Goal: Task Accomplishment & Management: Manage account settings

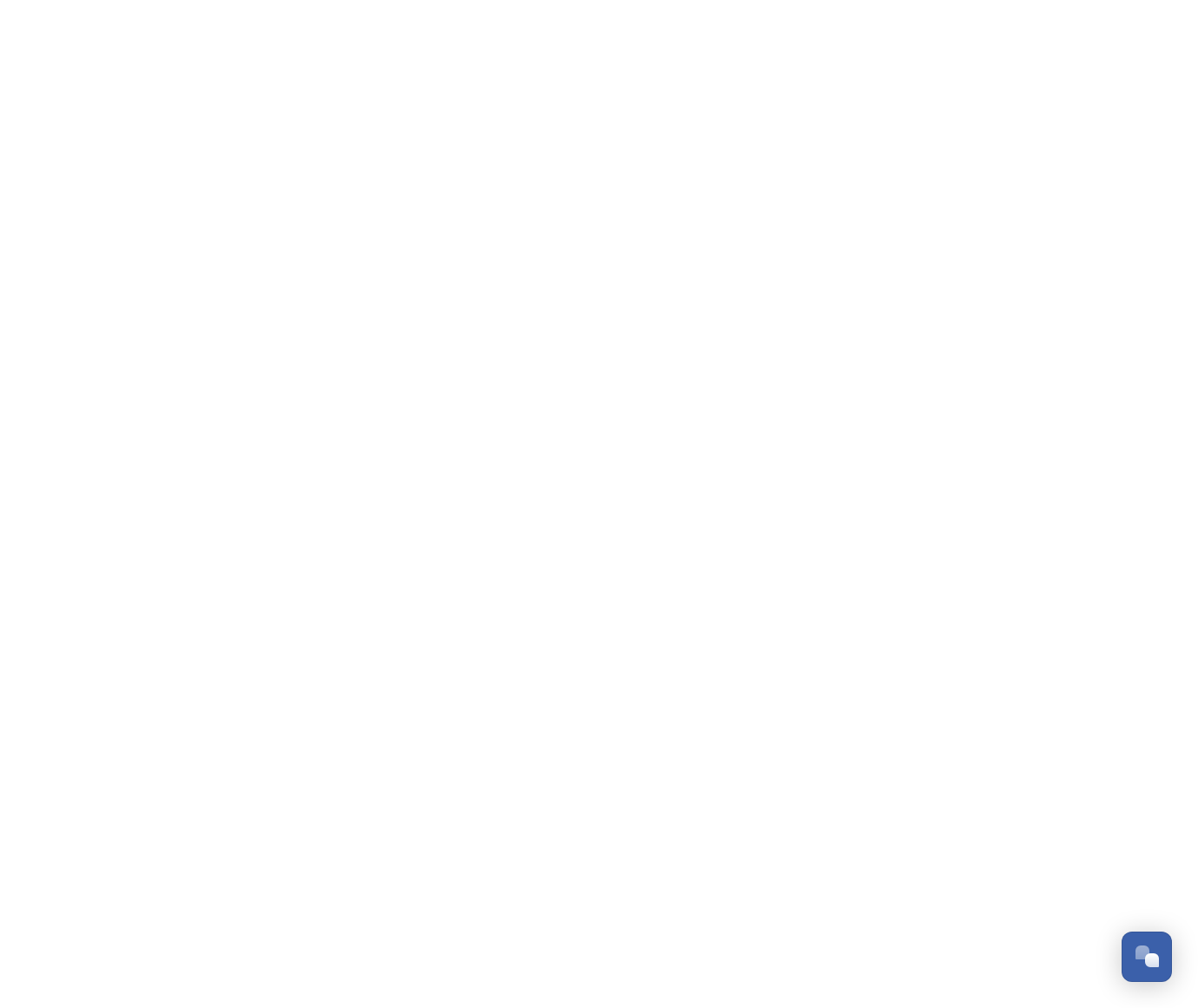
scroll to position [279, 0]
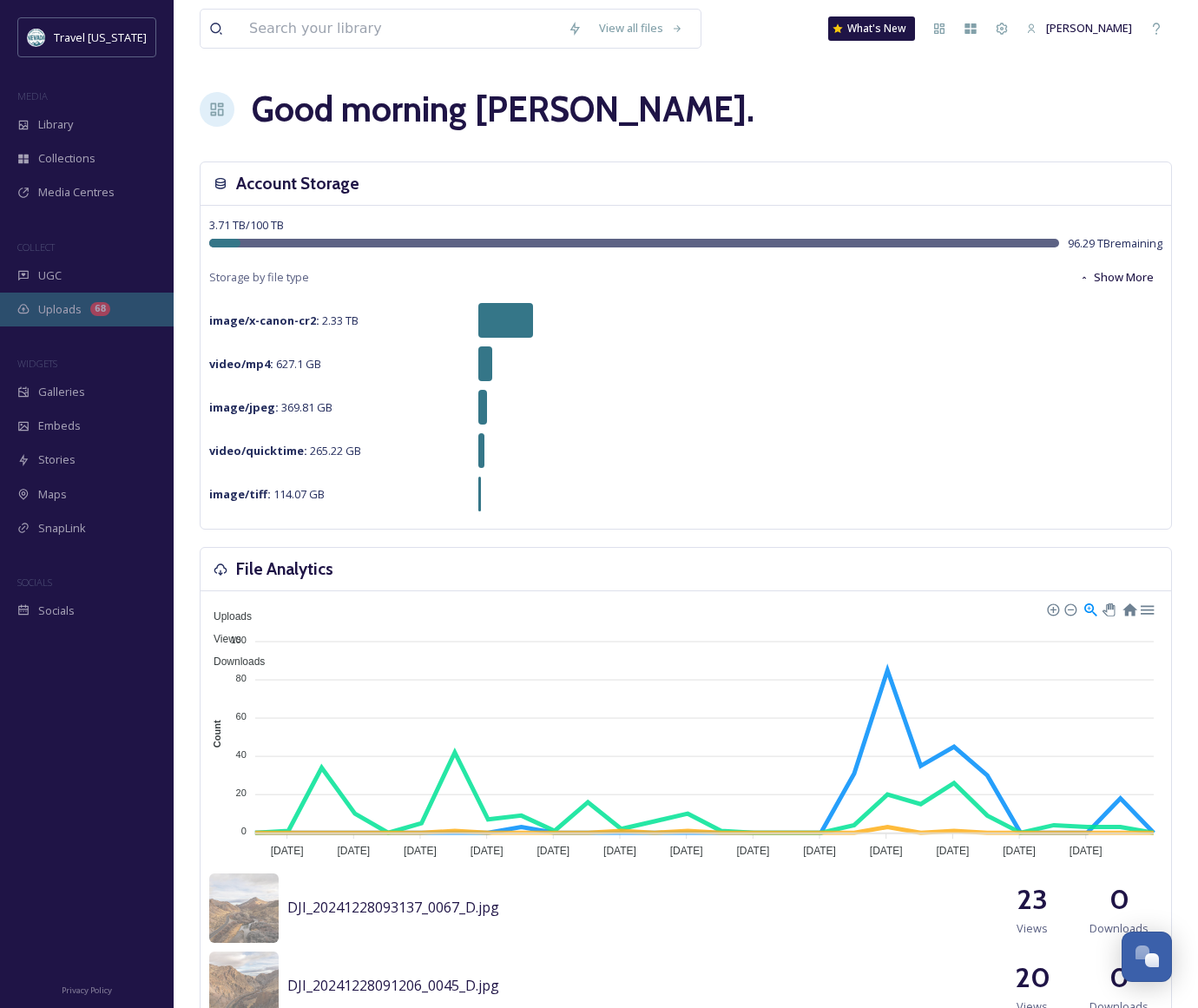
click at [79, 303] on span "Uploads" at bounding box center [59, 310] width 44 height 17
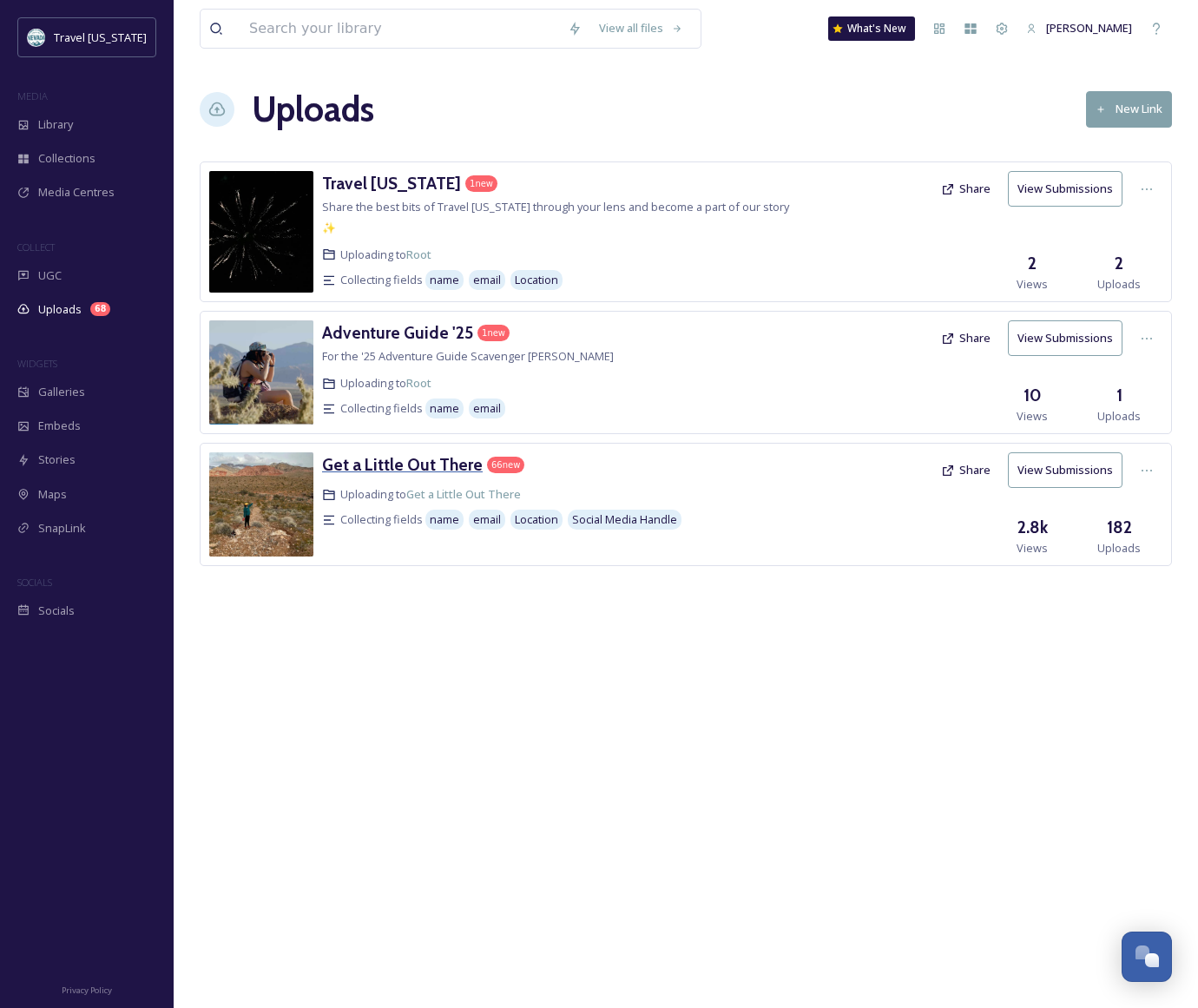
click at [456, 454] on h3 "Get a Little Out There" at bounding box center [401, 465] width 160 height 20
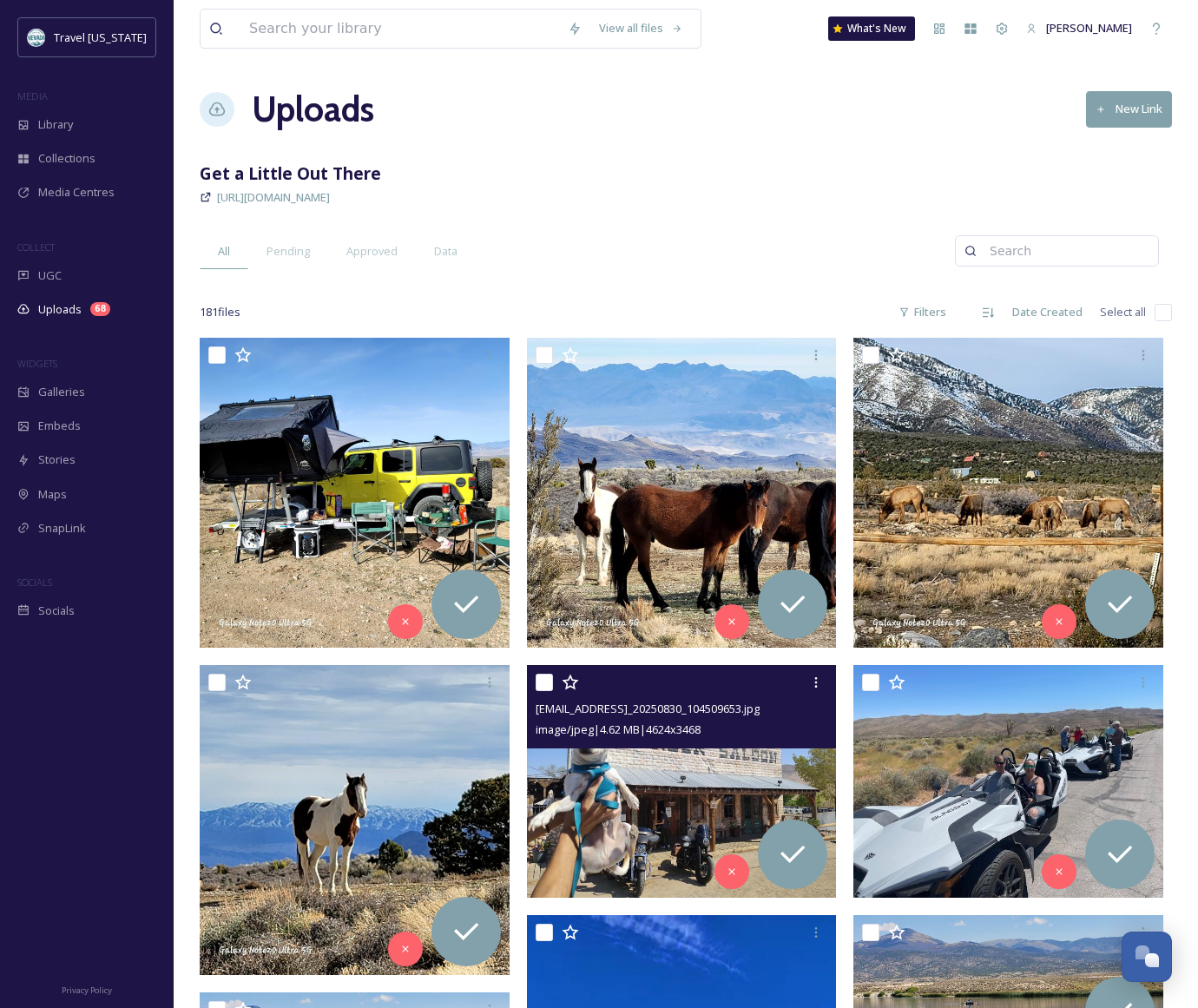
click at [677, 734] on span "image/jpeg | 4.62 MB | 4624 x 3468" at bounding box center [618, 729] width 165 height 16
click at [649, 786] on img at bounding box center [682, 781] width 310 height 233
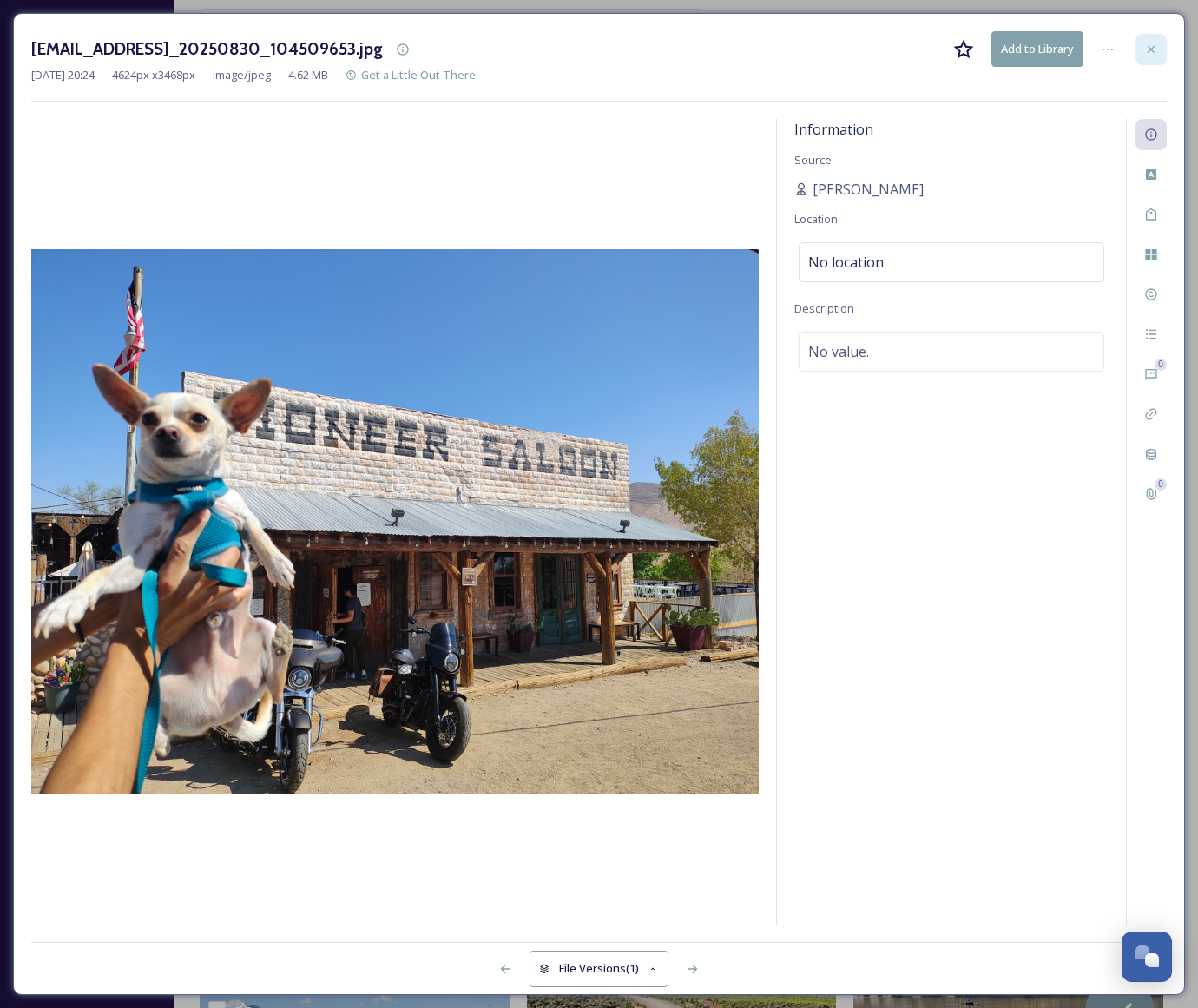
click at [1147, 53] on icon at bounding box center [1151, 49] width 14 height 14
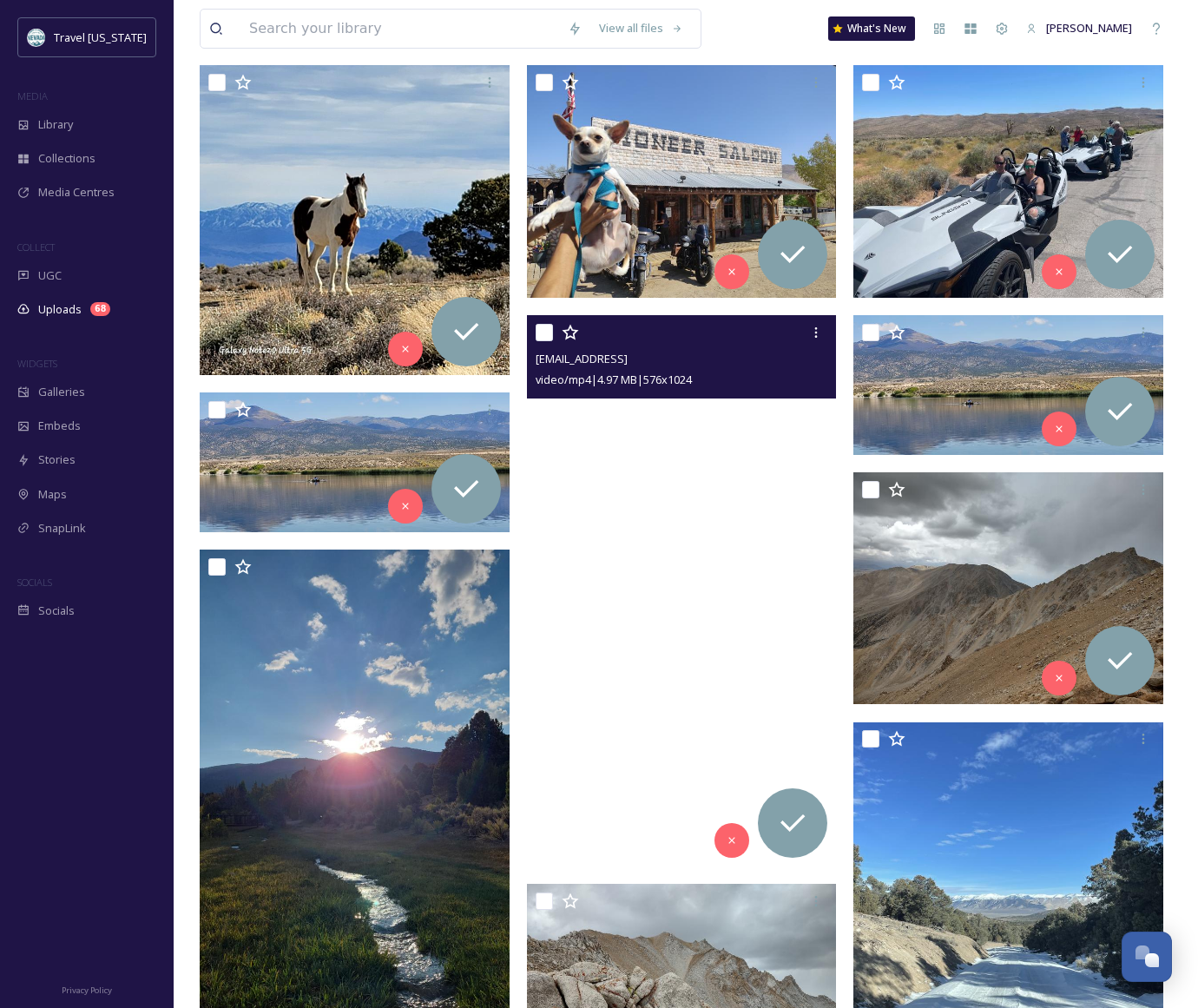
scroll to position [605, 0]
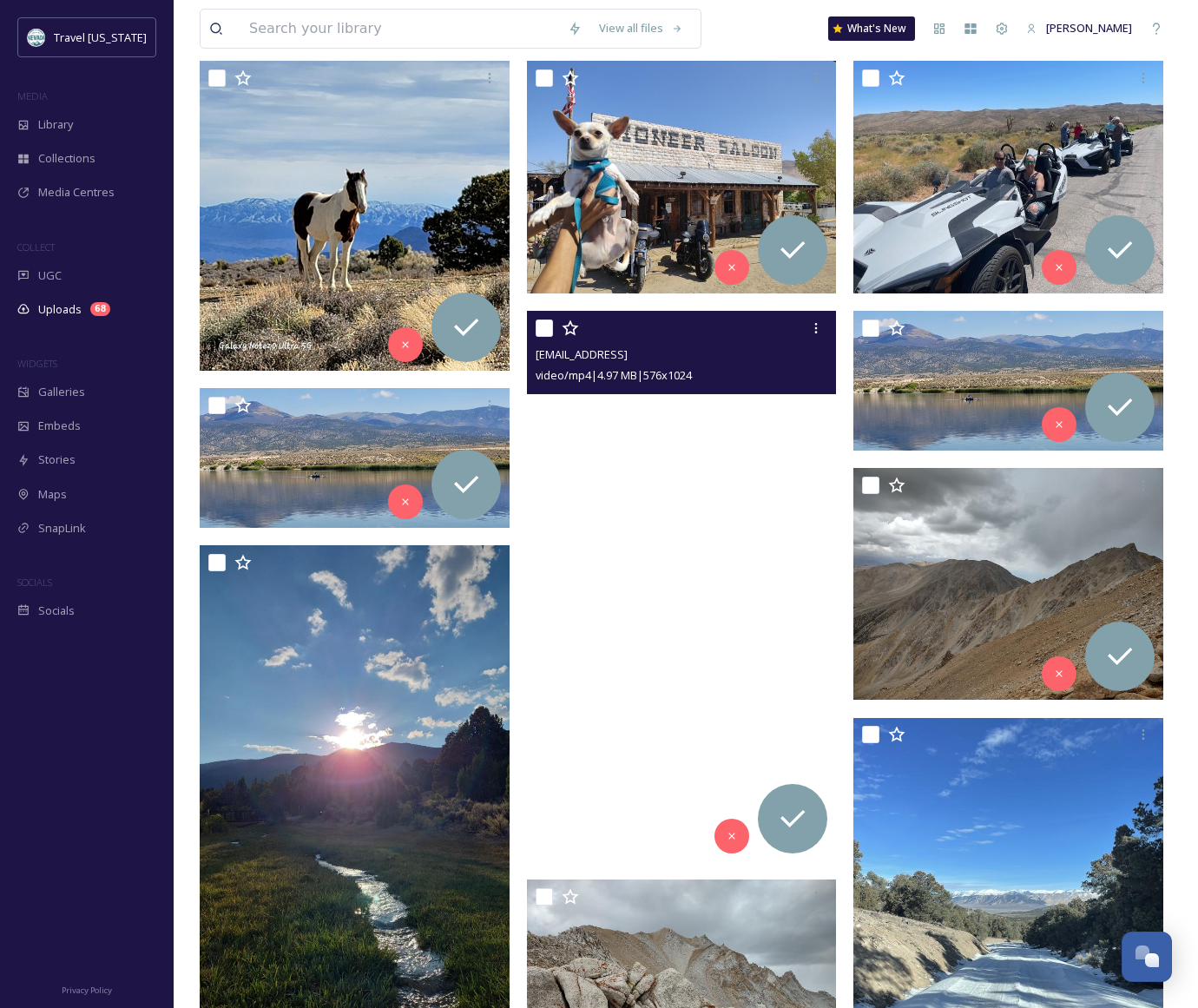
click at [723, 611] on video "ext_1759570822.192806_A.Bludworthrealestate@gmail.com-v12044gd0000d3g2qn7og65l3…" at bounding box center [682, 586] width 310 height 552
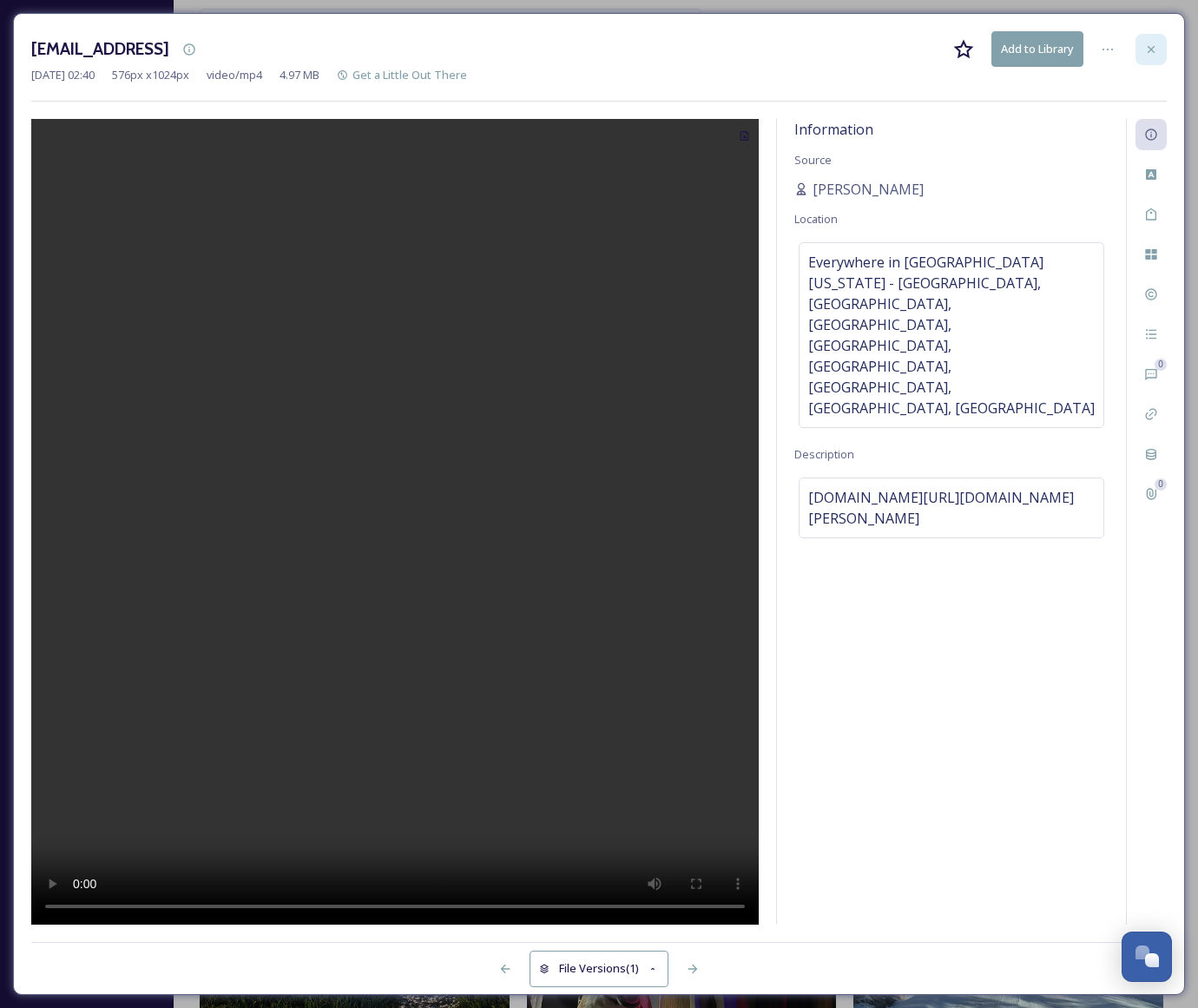
click at [1148, 43] on icon at bounding box center [1151, 49] width 14 height 14
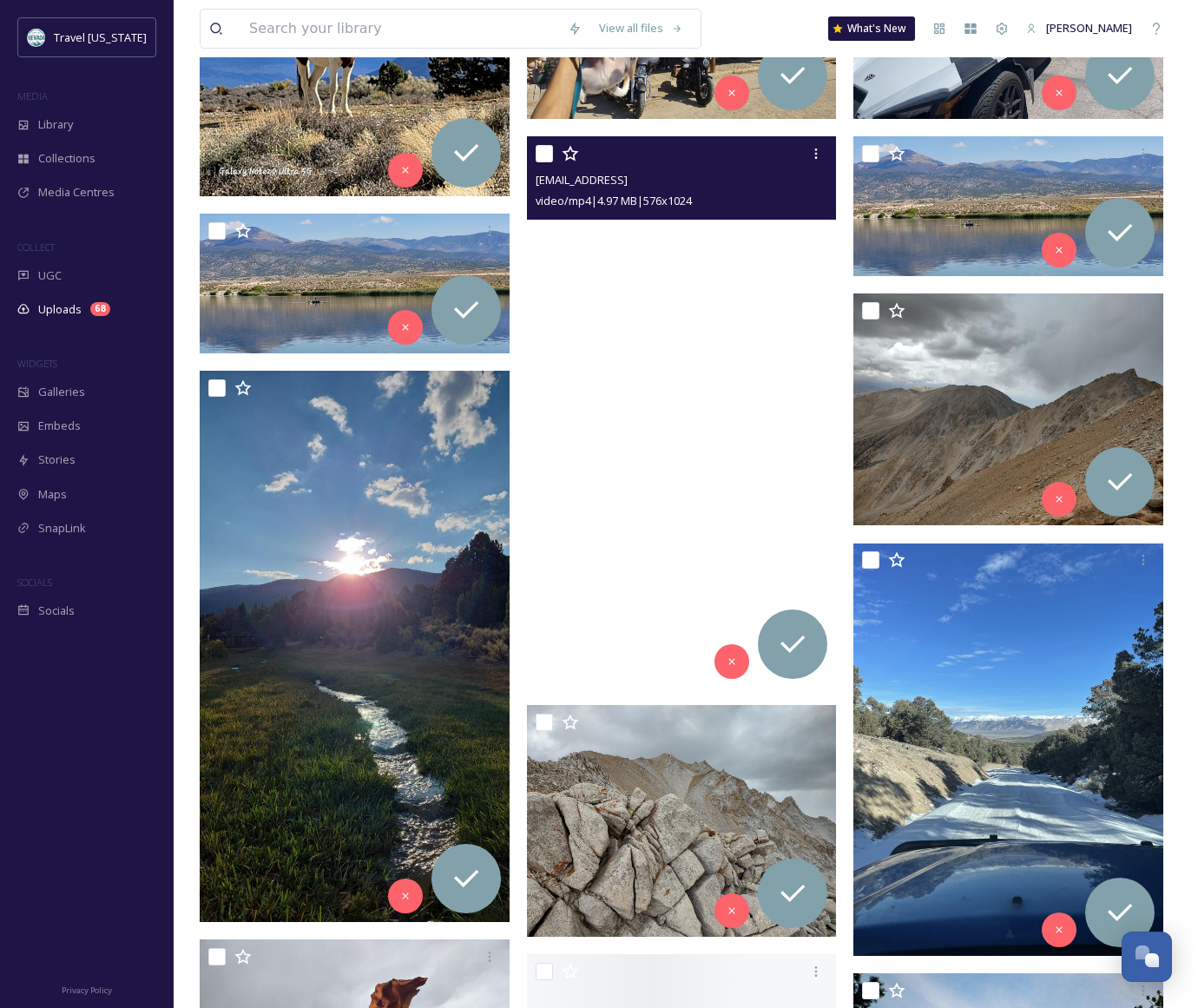
scroll to position [784, 0]
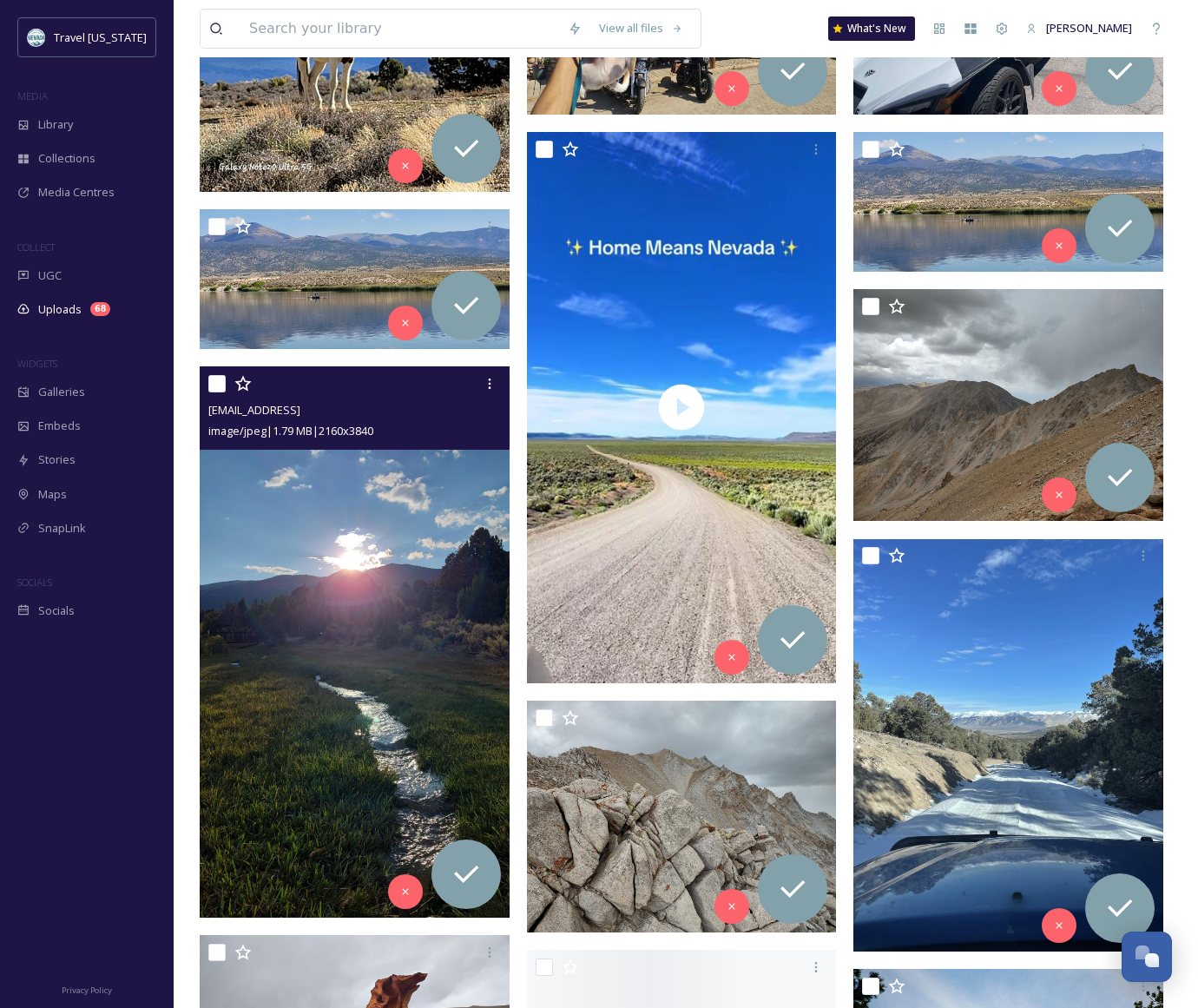
click at [416, 505] on img at bounding box center [354, 642] width 310 height 551
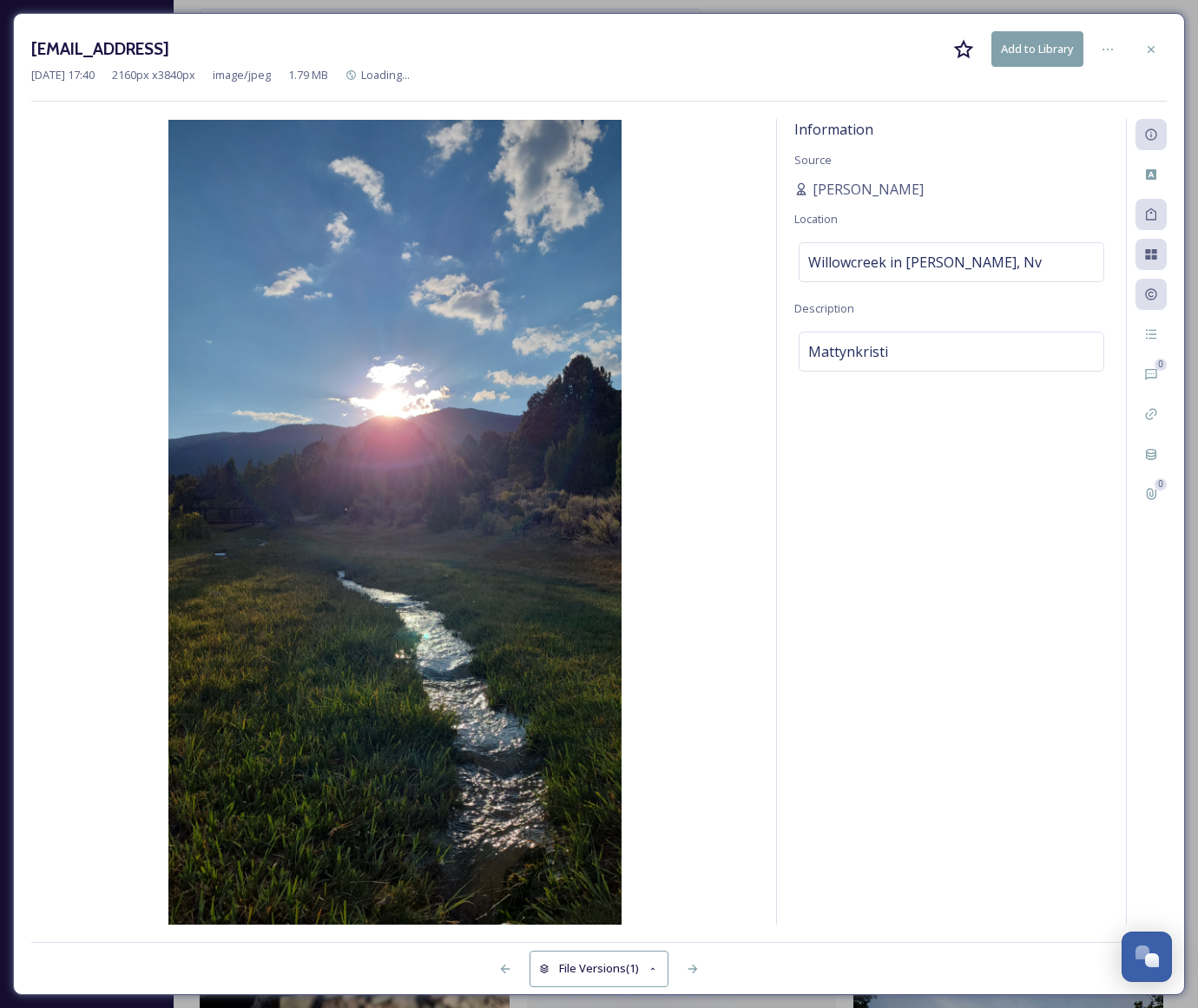
click at [1149, 50] on icon at bounding box center [1151, 48] width 6 height 6
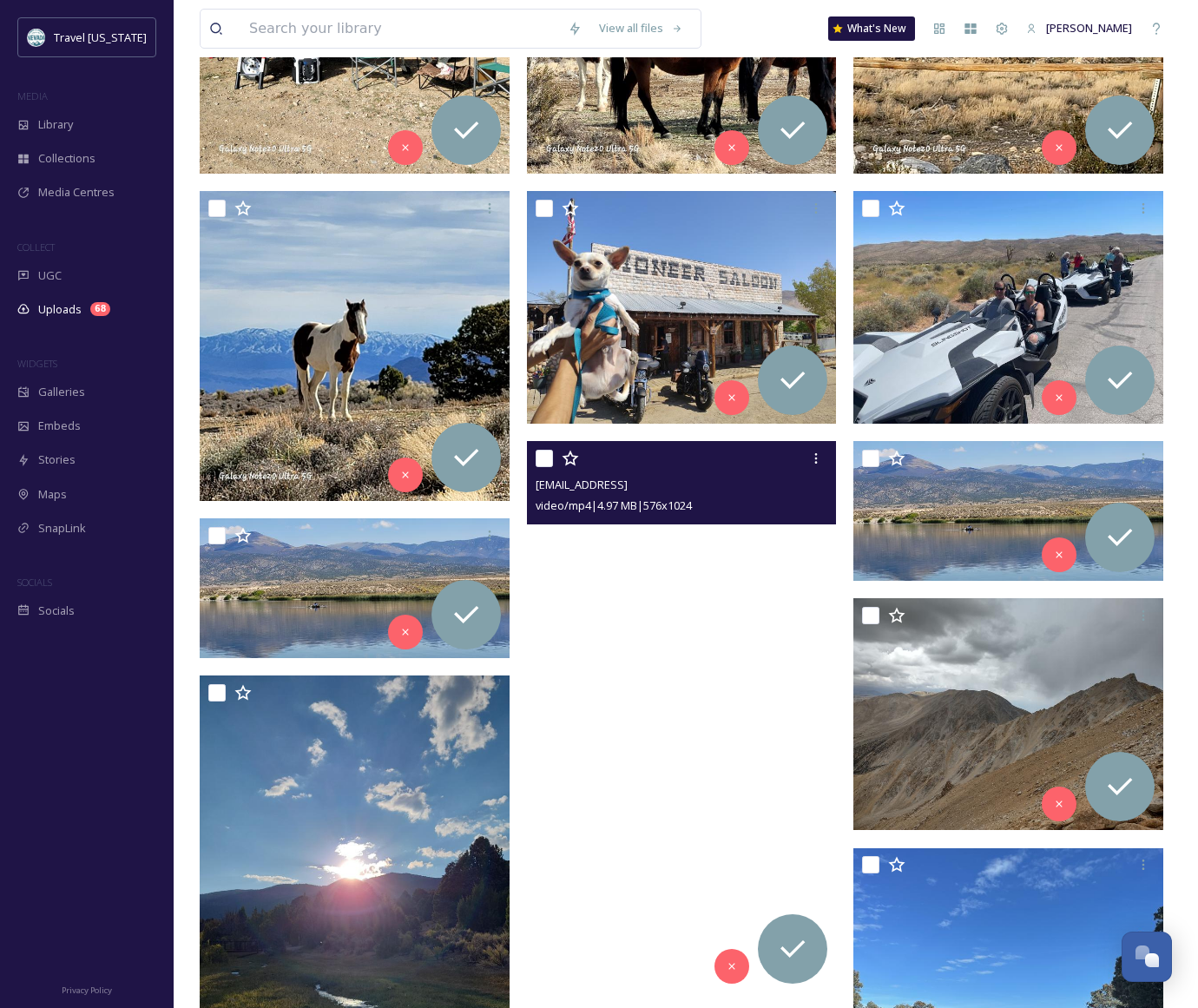
scroll to position [715, 0]
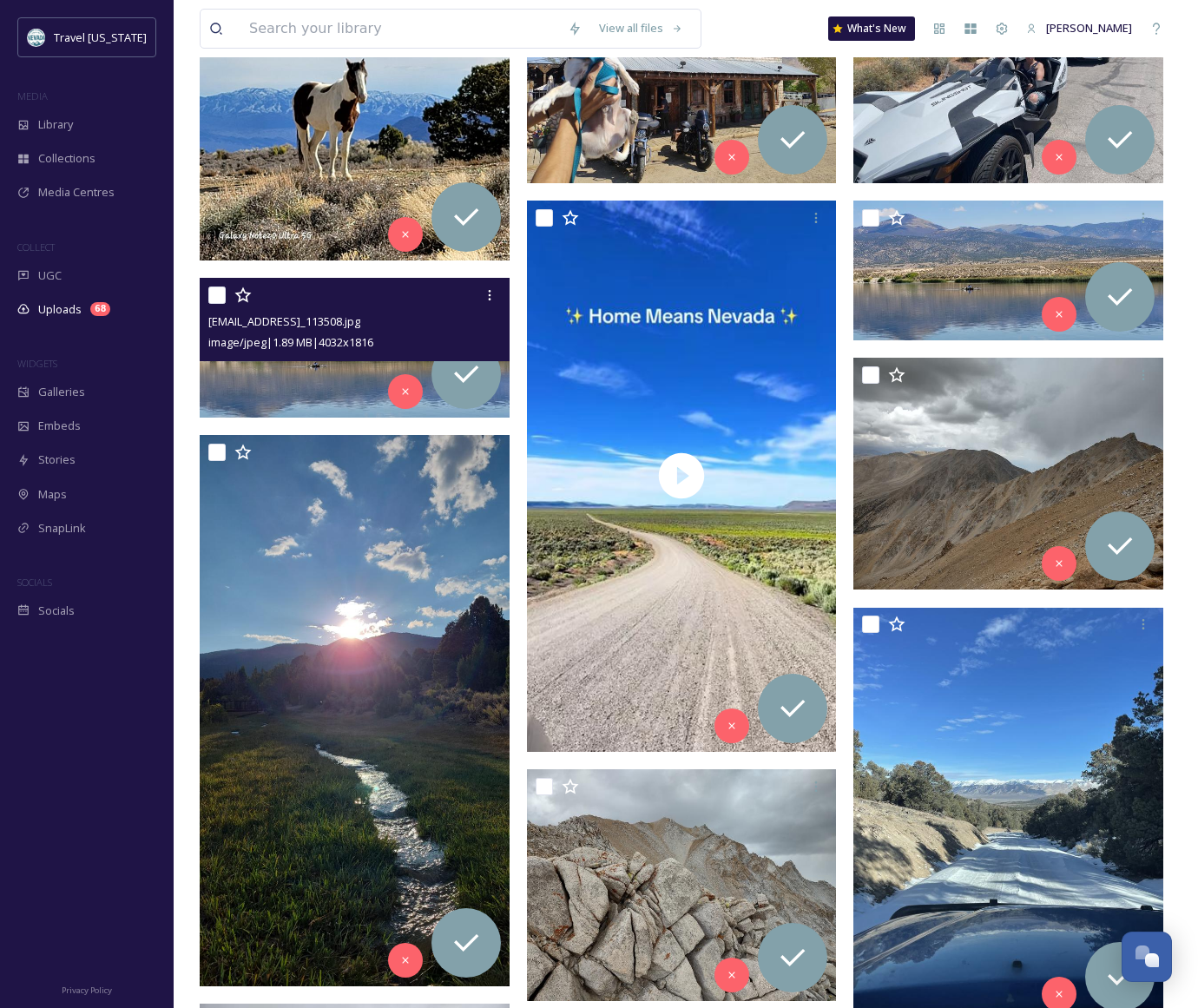
click at [294, 361] on div "[EMAIL_ADDRESS]_113508.jpg image/jpeg | 1.89 MB | 4032 x 1816" at bounding box center [354, 320] width 310 height 83
click at [308, 394] on img at bounding box center [354, 348] width 310 height 140
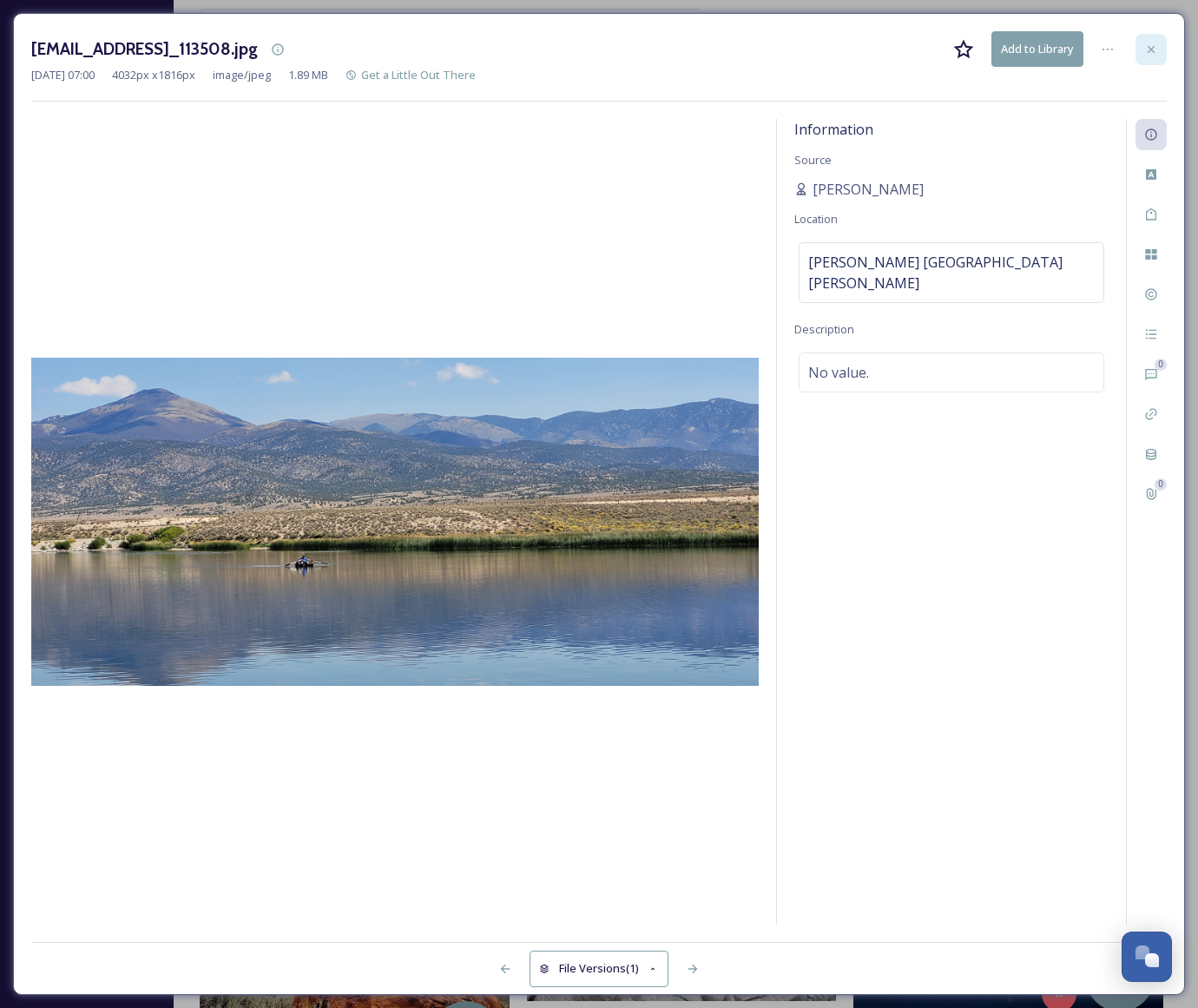
click at [1166, 52] on div at bounding box center [1152, 50] width 32 height 32
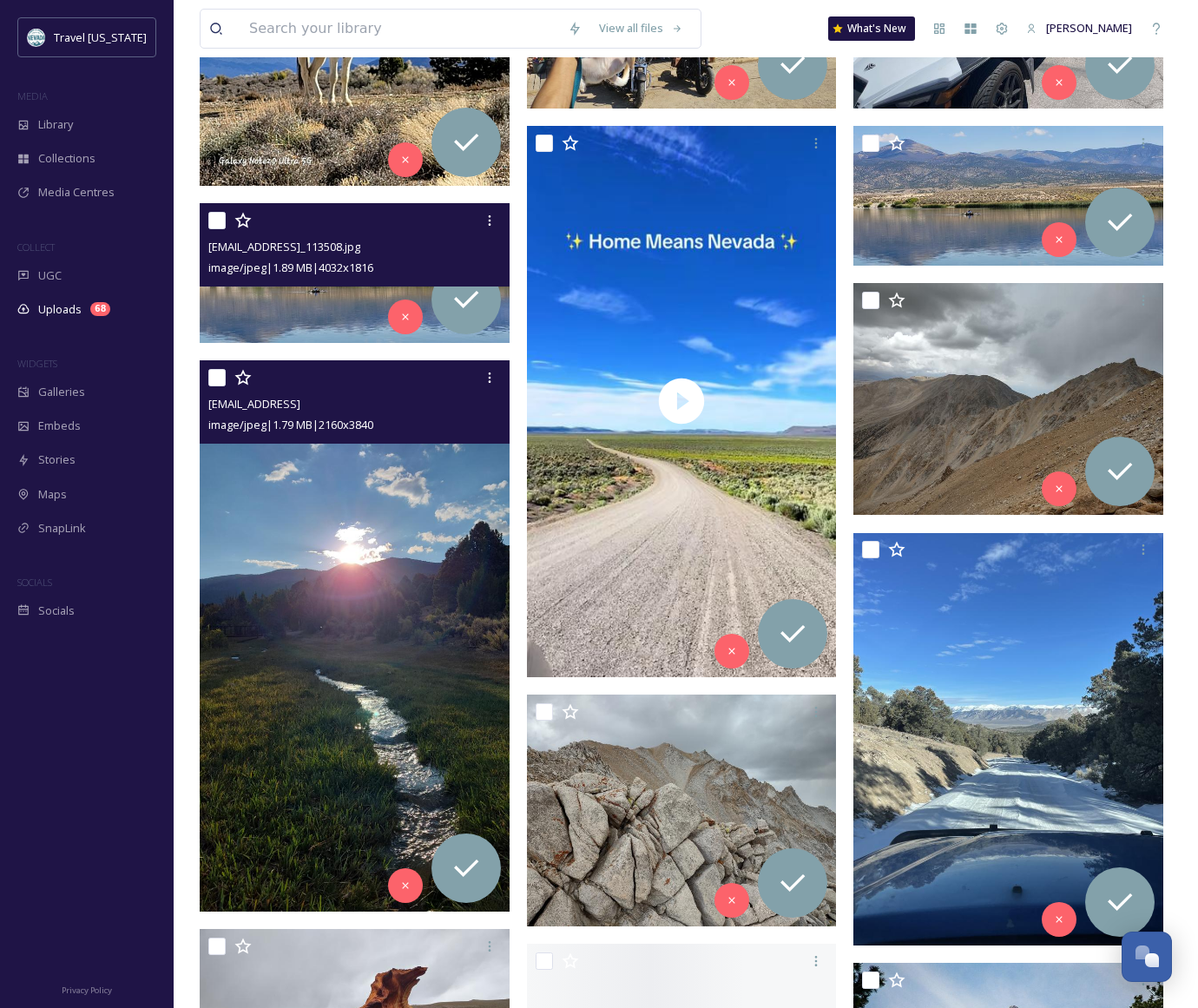
scroll to position [805, 0]
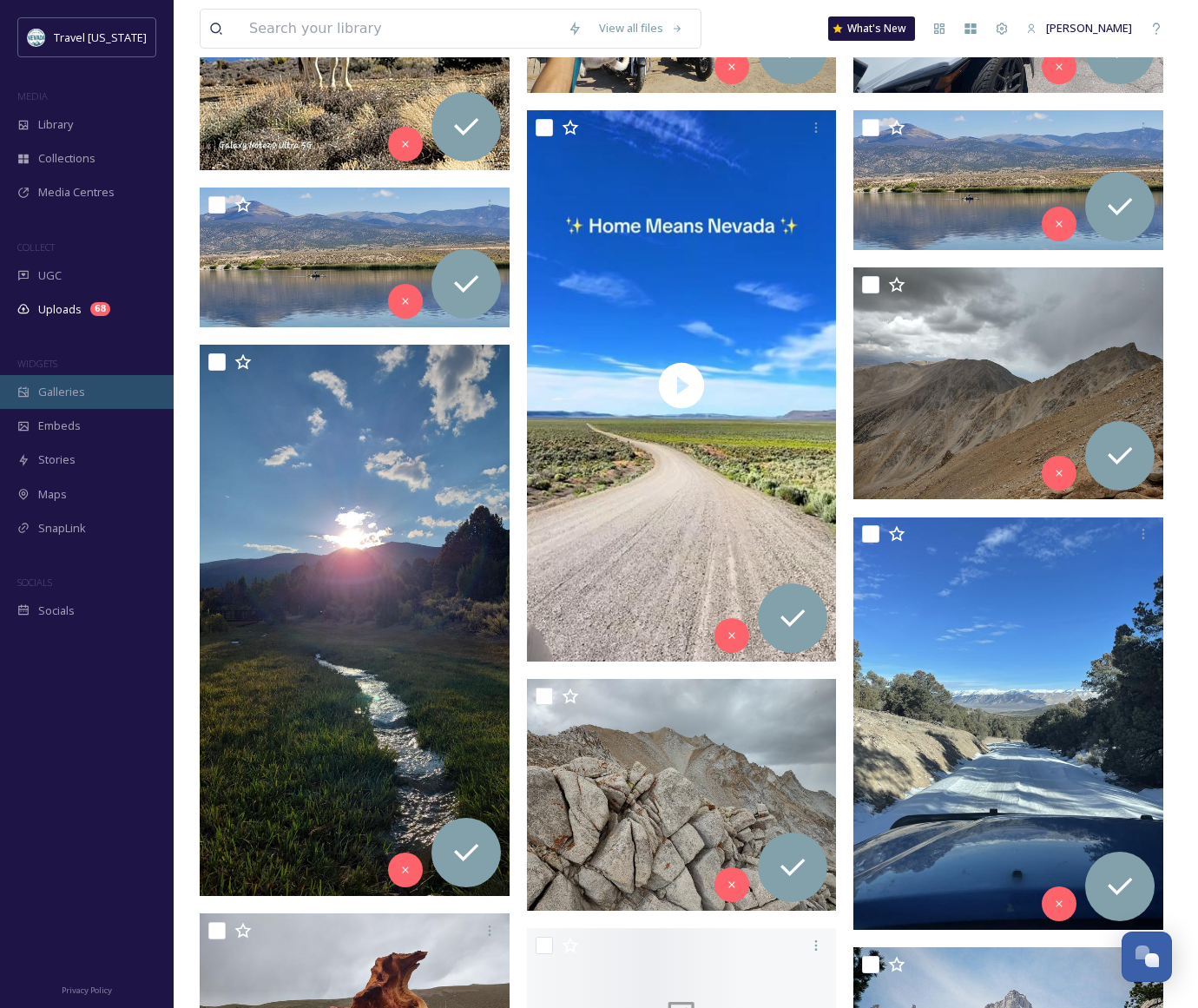
click at [104, 383] on div "Galleries" at bounding box center [86, 392] width 173 height 34
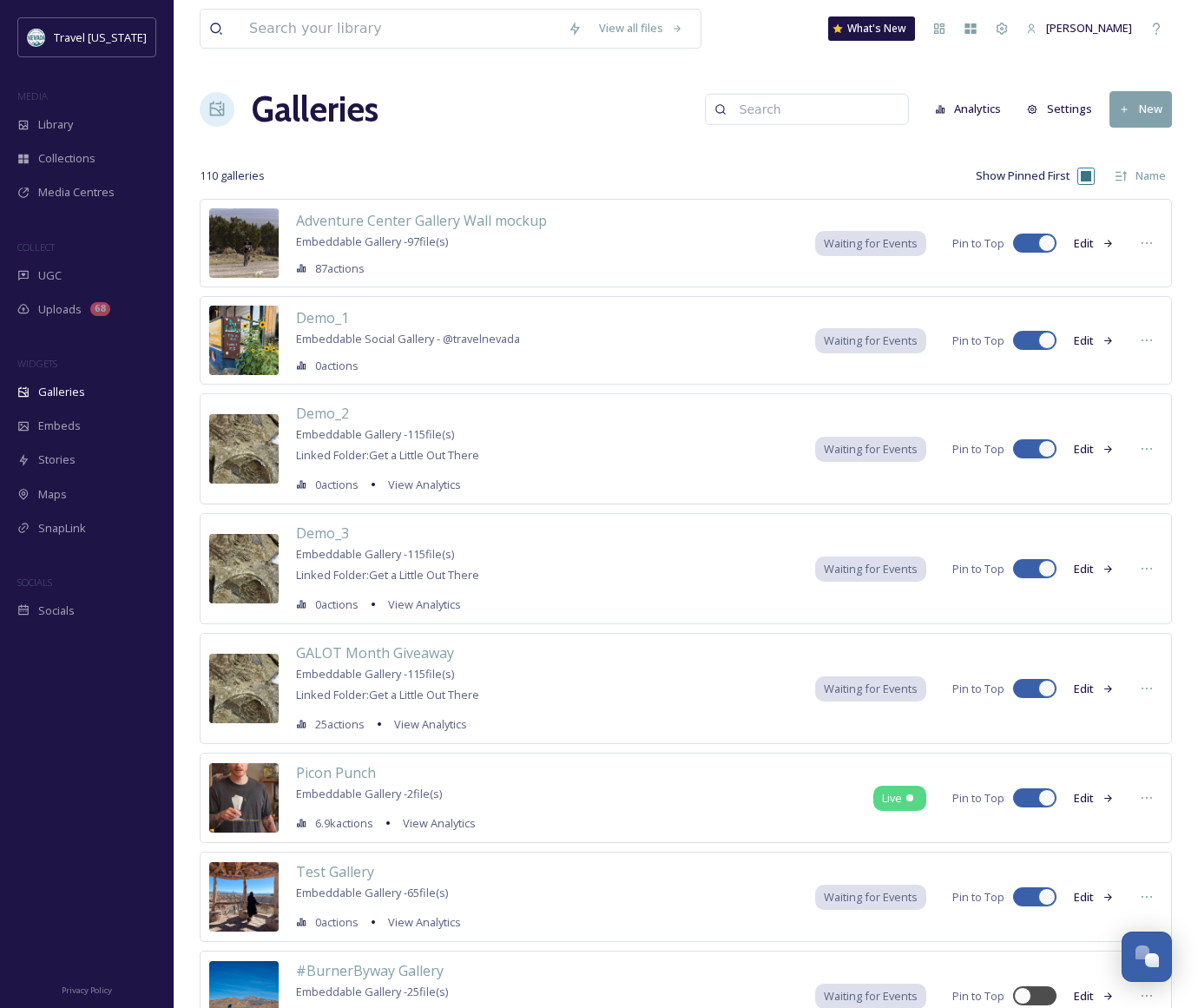
click at [640, 133] on div "Galleries Analytics Settings New" at bounding box center [685, 109] width 973 height 52
click at [1154, 337] on div at bounding box center [1147, 340] width 32 height 32
click at [1095, 539] on span "Delete" at bounding box center [1092, 533] width 34 height 17
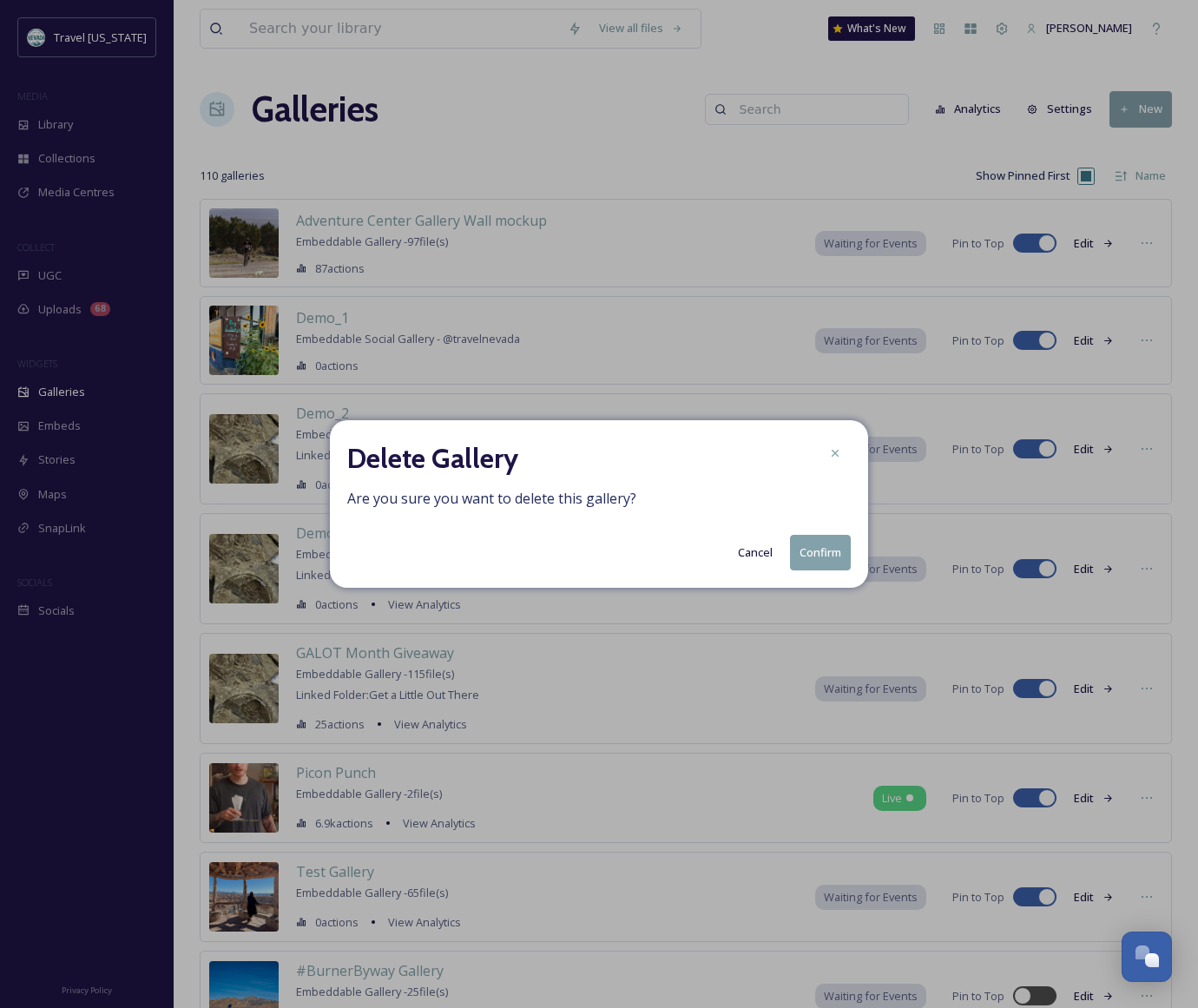
click at [822, 555] on button "Confirm" at bounding box center [821, 553] width 61 height 35
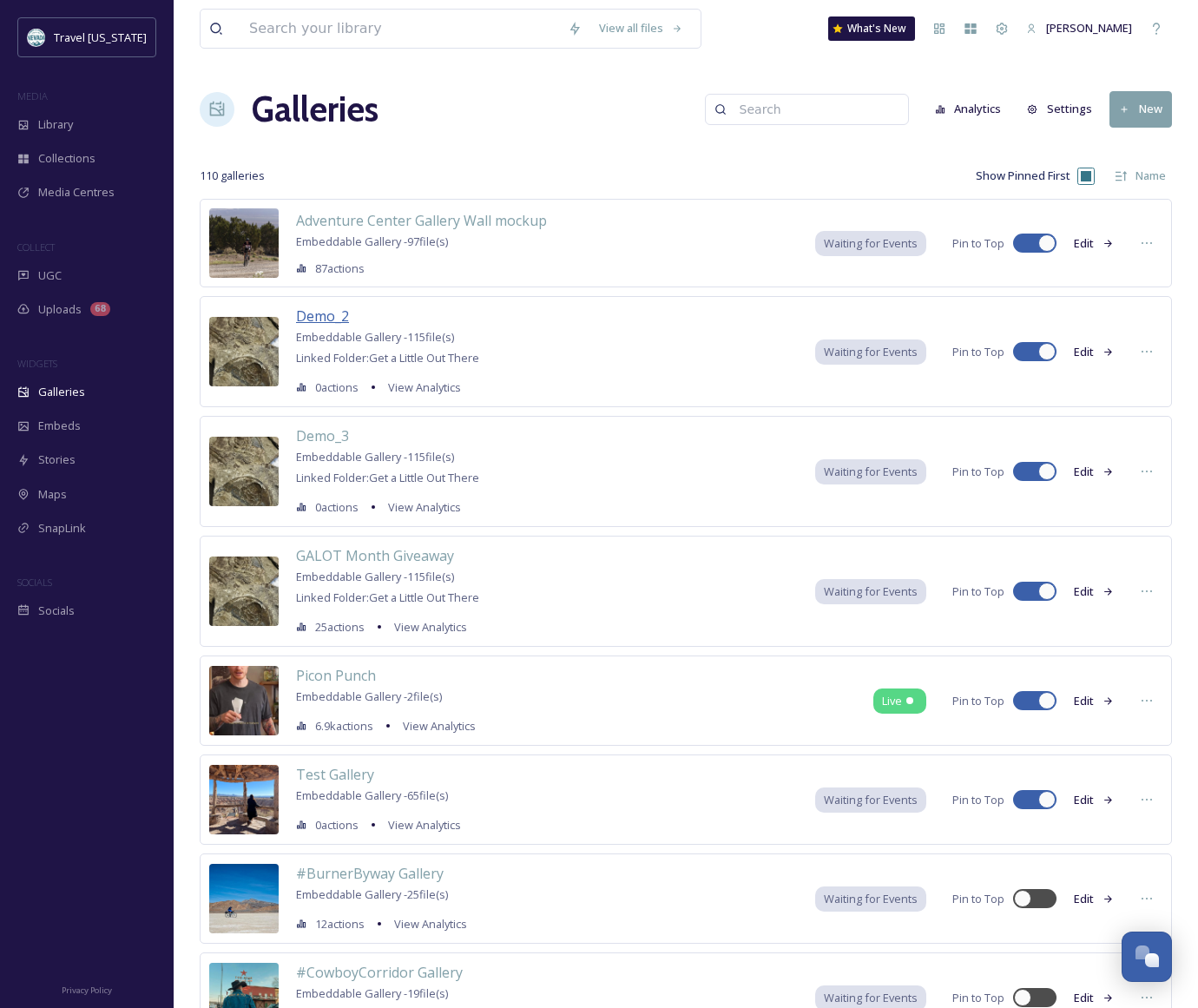
click at [312, 313] on span "Demo_2" at bounding box center [322, 316] width 53 height 19
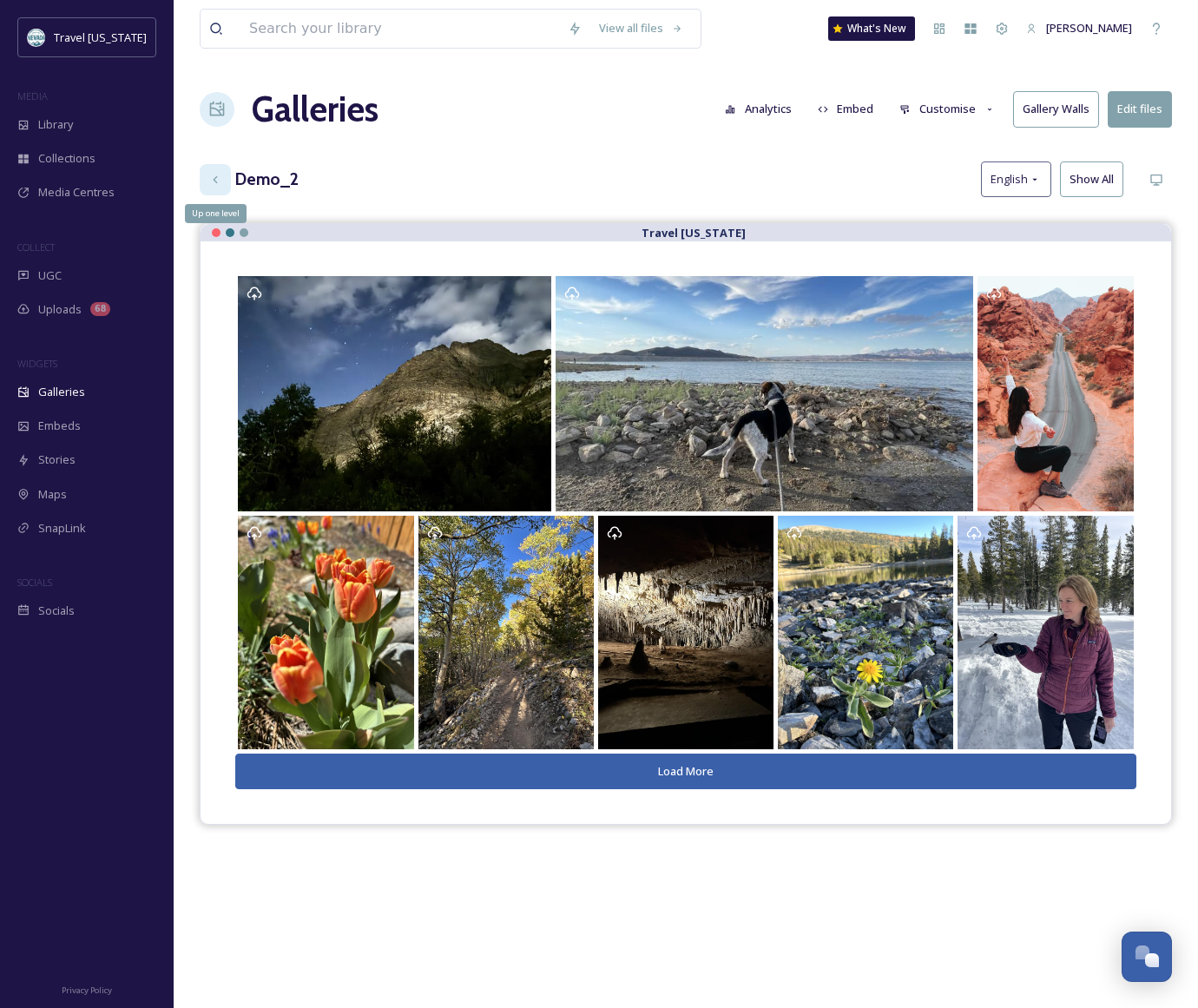
click at [213, 177] on icon at bounding box center [215, 179] width 14 height 14
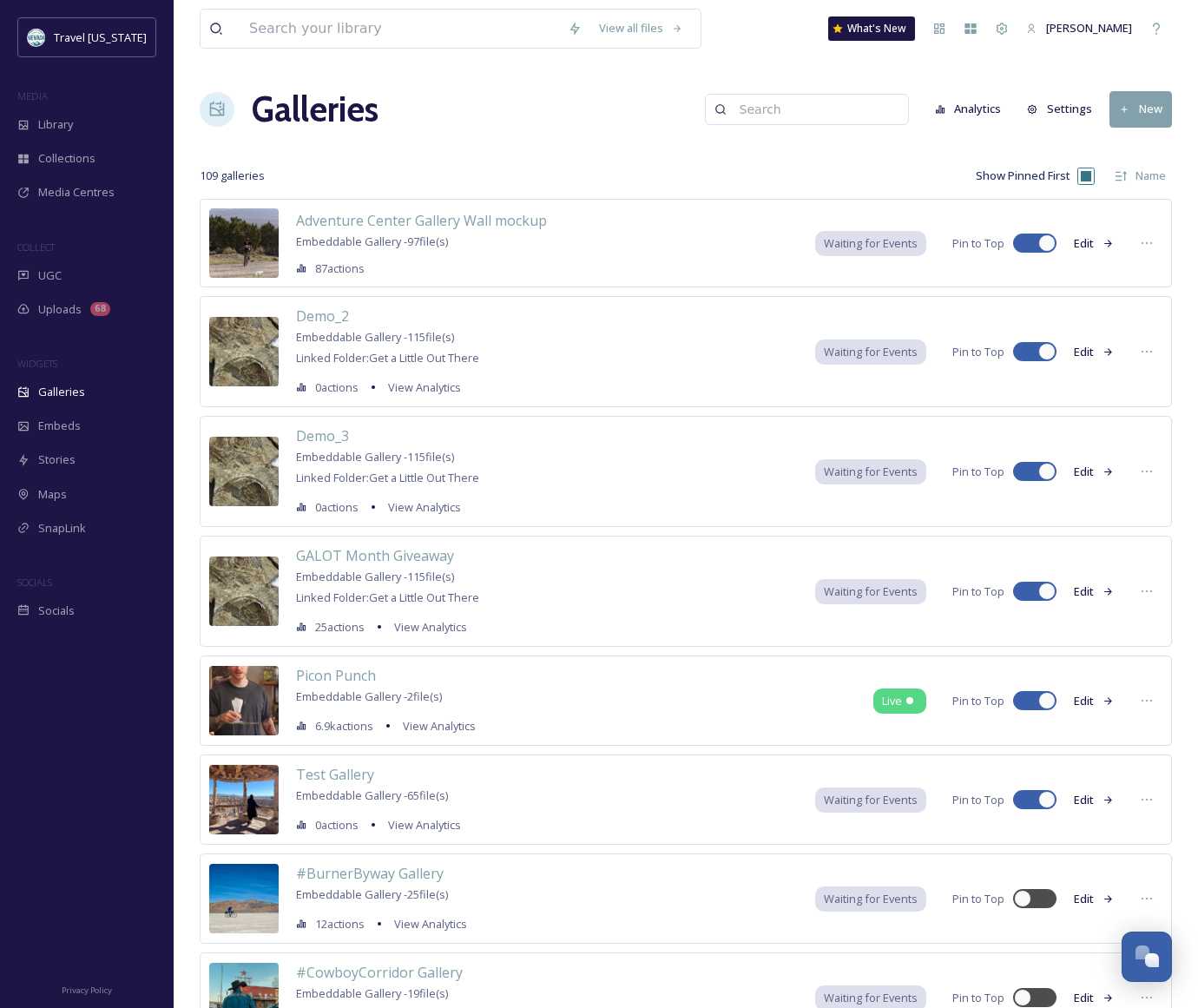
click at [1122, 121] on button "New" at bounding box center [1141, 108] width 62 height 35
click at [1136, 147] on span "Gallery" at bounding box center [1144, 150] width 36 height 17
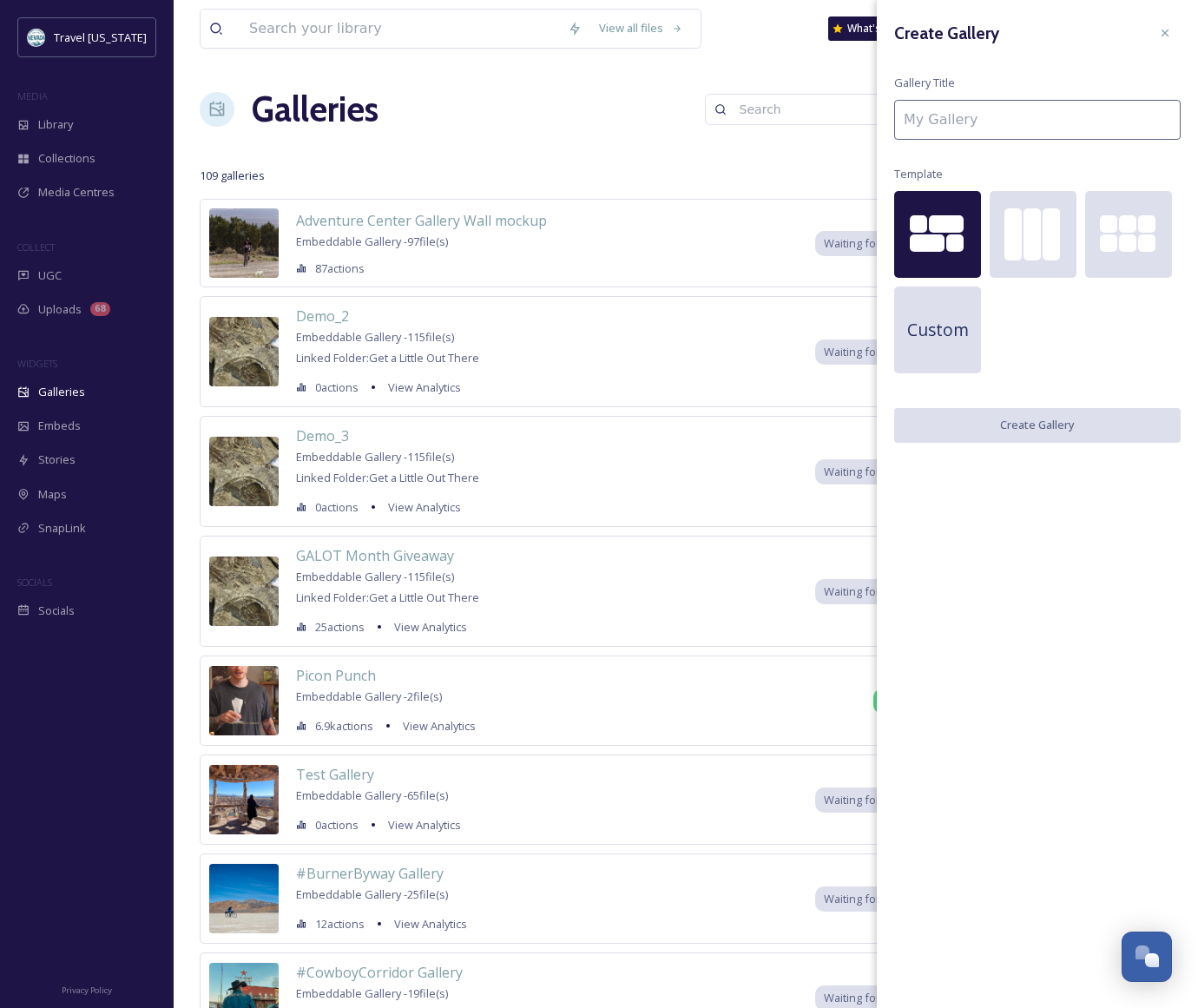
click at [994, 122] on input at bounding box center [1038, 120] width 287 height 40
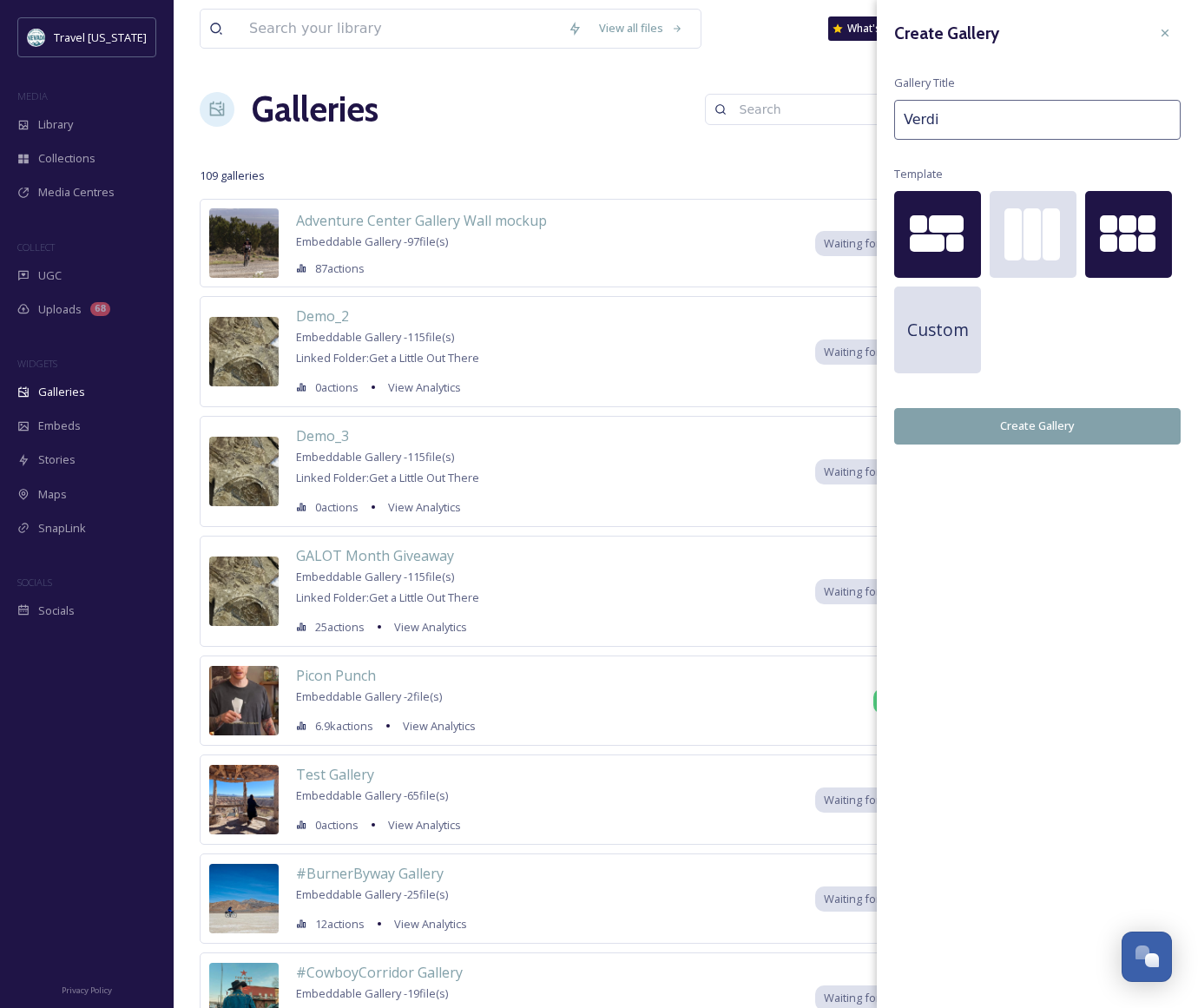
type input "Verdi"
click at [1124, 241] on div at bounding box center [1128, 243] width 18 height 18
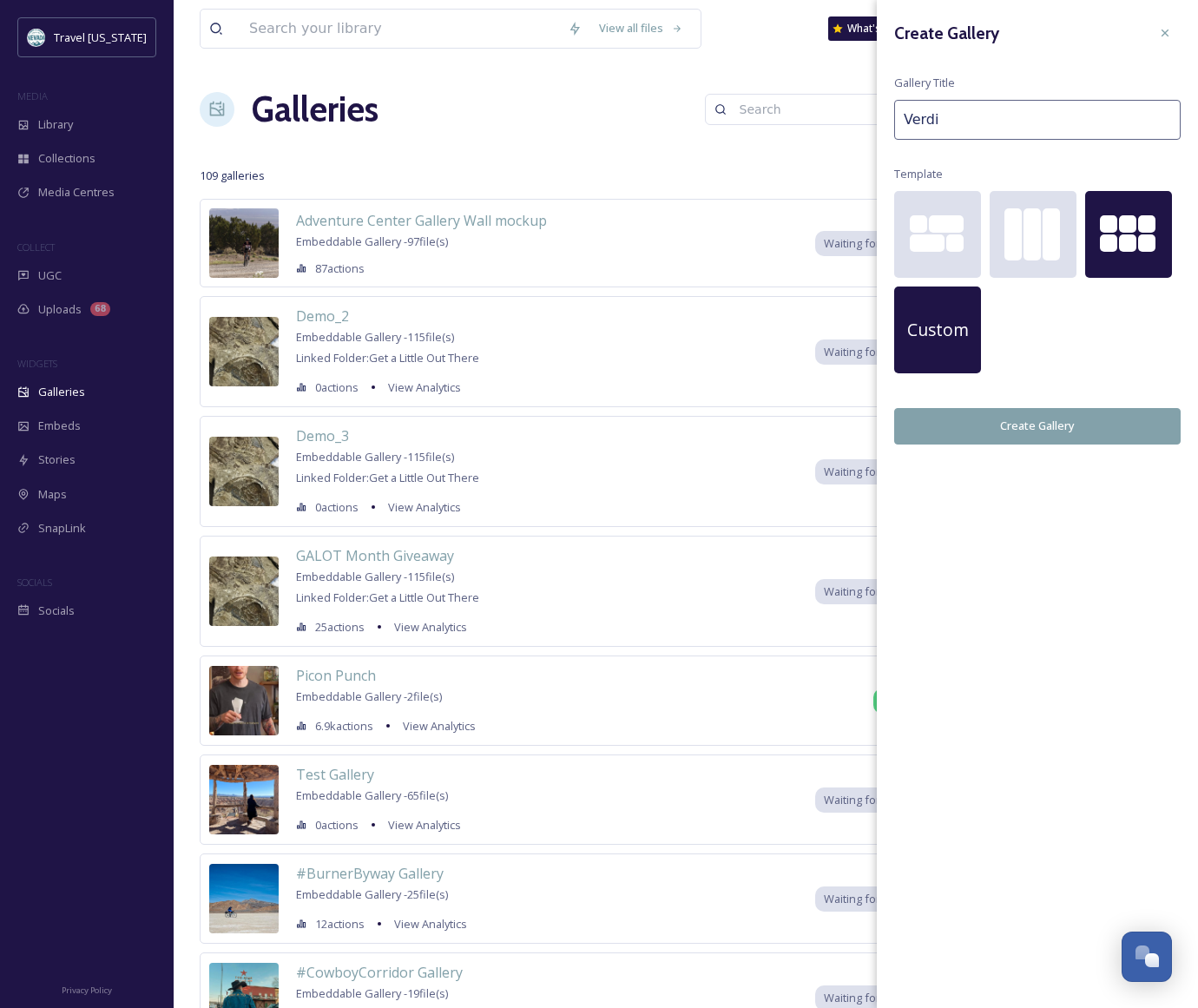
drag, startPoint x: 953, startPoint y: 334, endPoint x: 1102, endPoint y: 335, distance: 149.0
click at [953, 334] on span "Custom" at bounding box center [938, 330] width 61 height 25
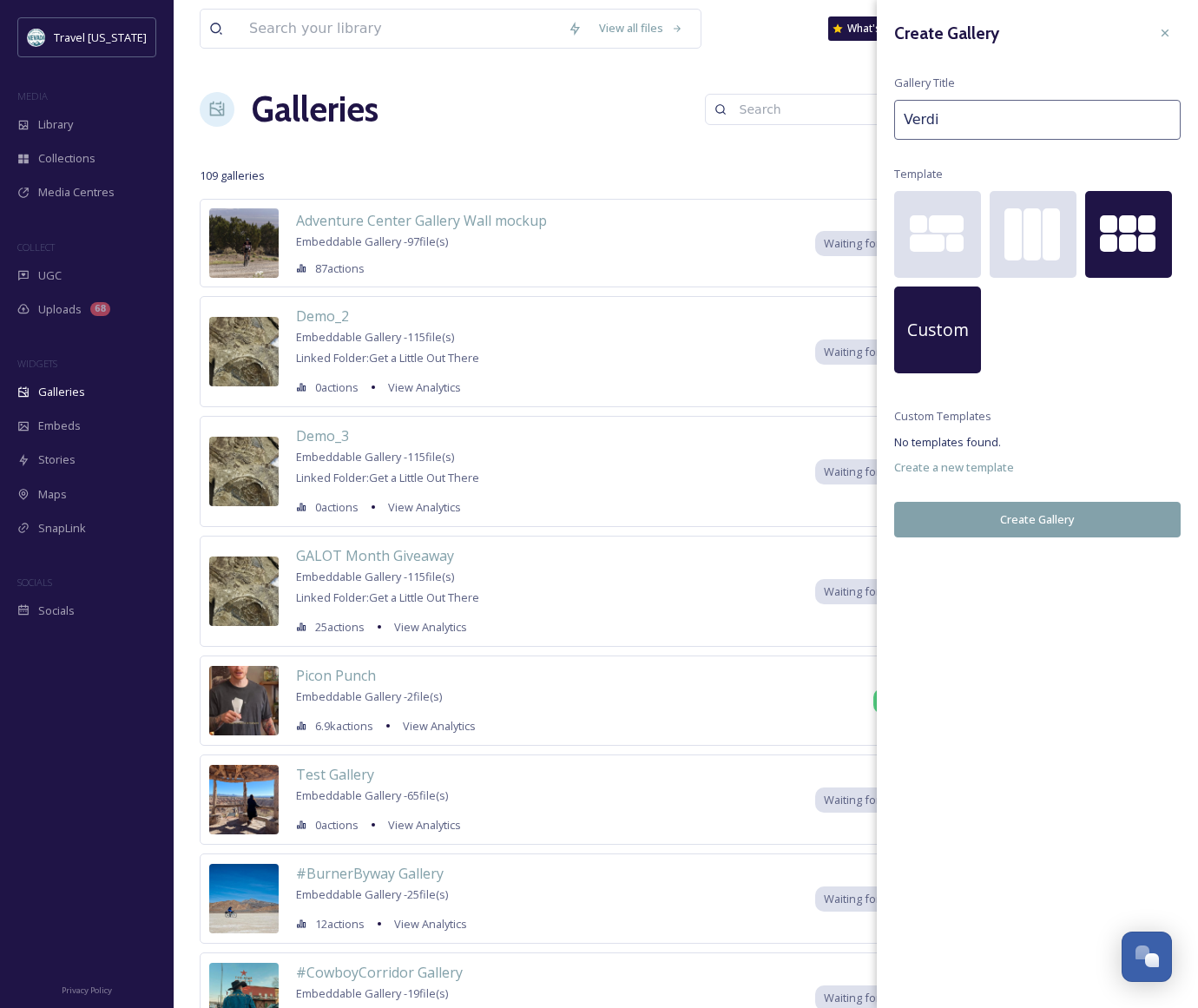
click at [1141, 218] on div at bounding box center [1147, 223] width 18 height 18
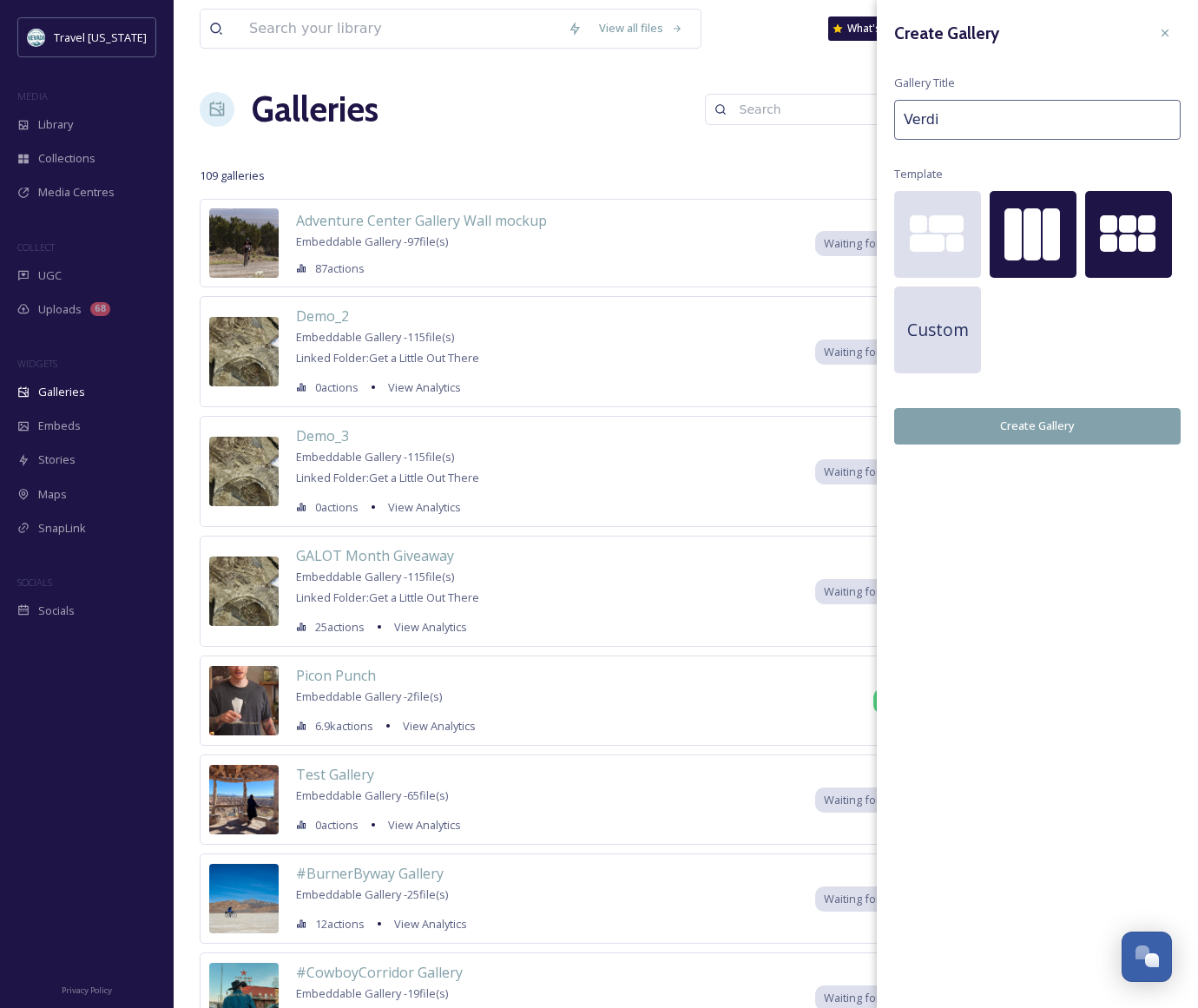
click at [992, 237] on div at bounding box center [1034, 235] width 87 height 87
click at [1035, 436] on button "Create Gallery" at bounding box center [1038, 426] width 287 height 35
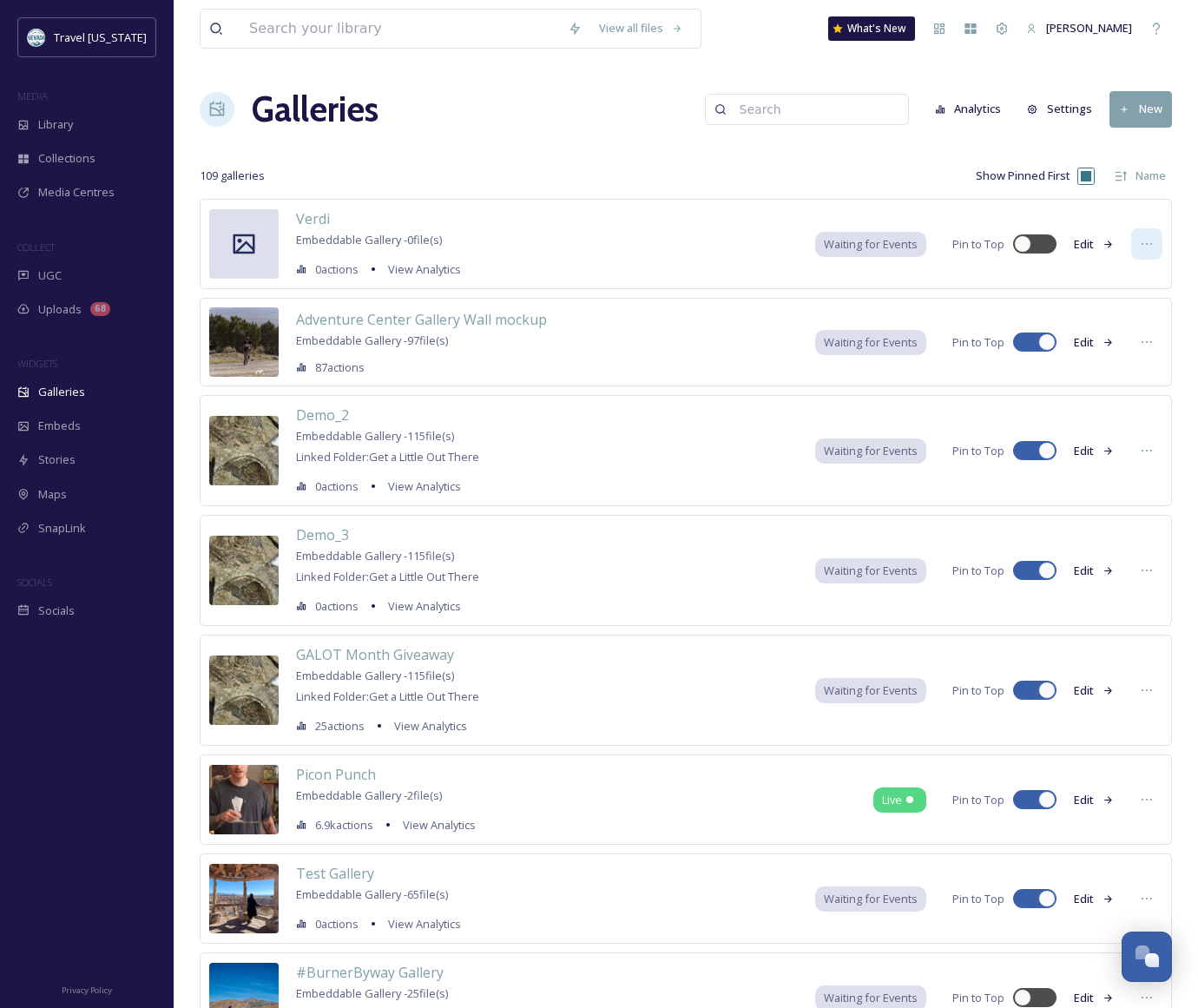
click at [1141, 240] on icon at bounding box center [1147, 244] width 14 height 14
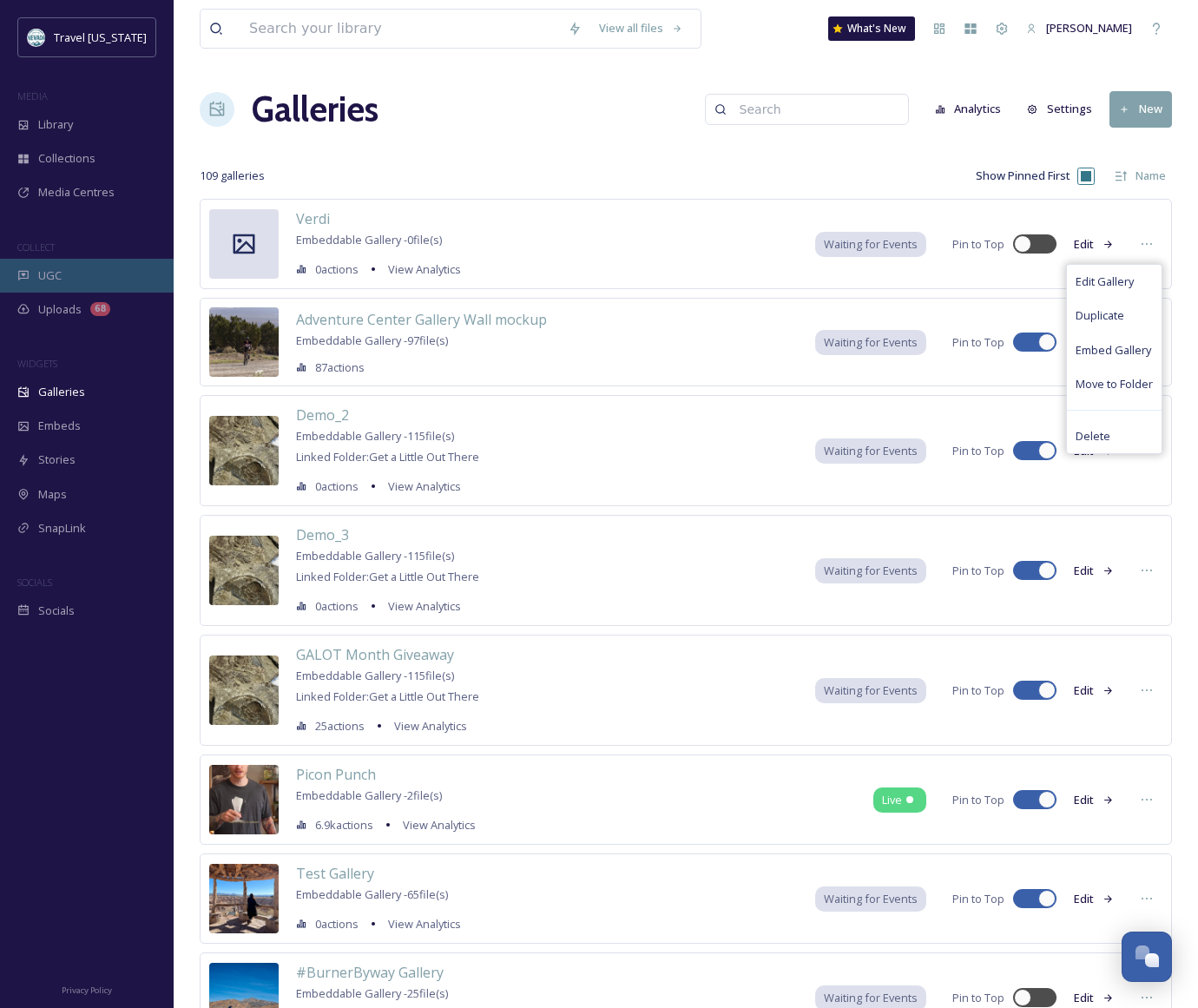
click at [64, 274] on div "UGC" at bounding box center [86, 275] width 173 height 34
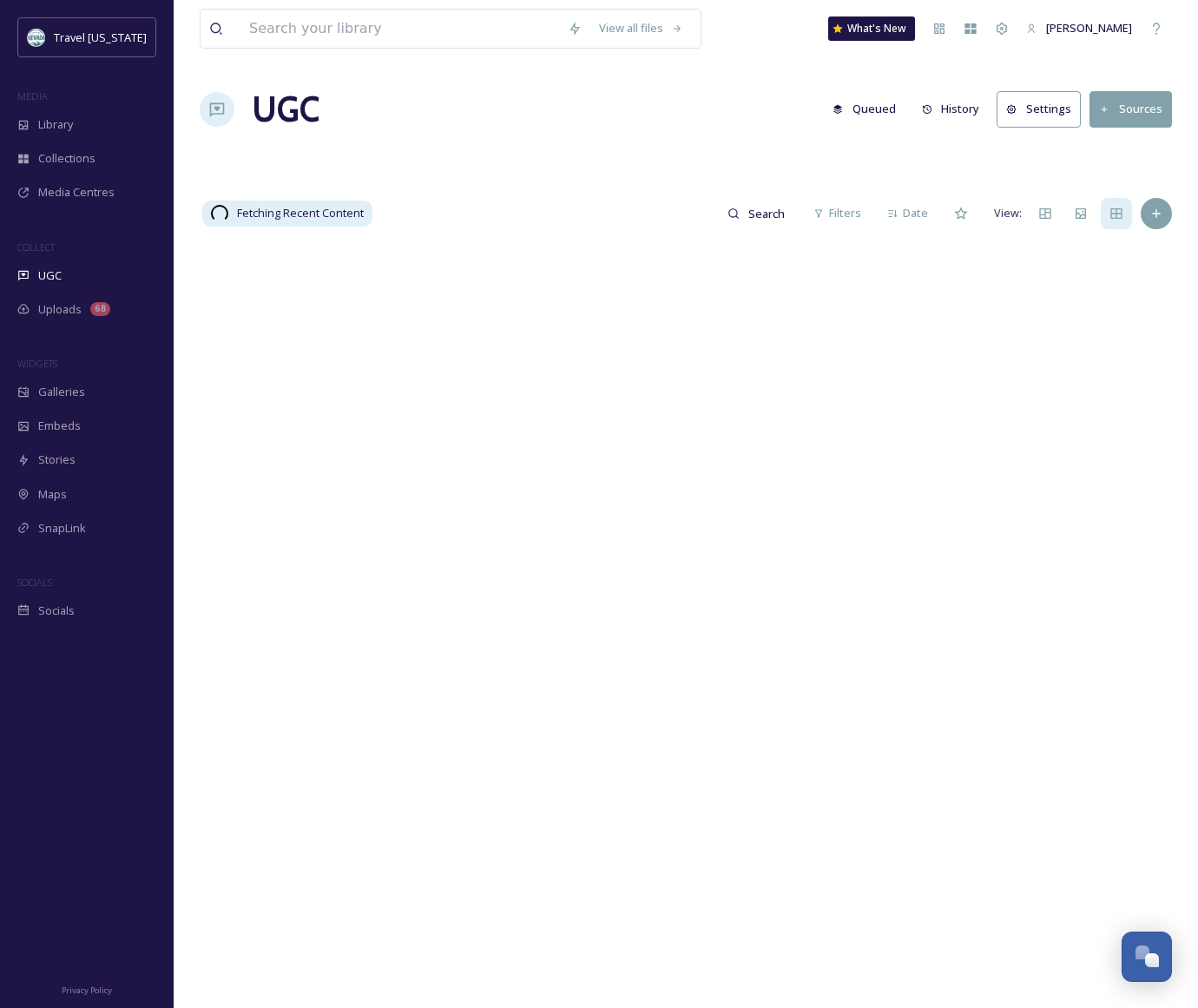
click at [348, 20] on input at bounding box center [400, 28] width 319 height 38
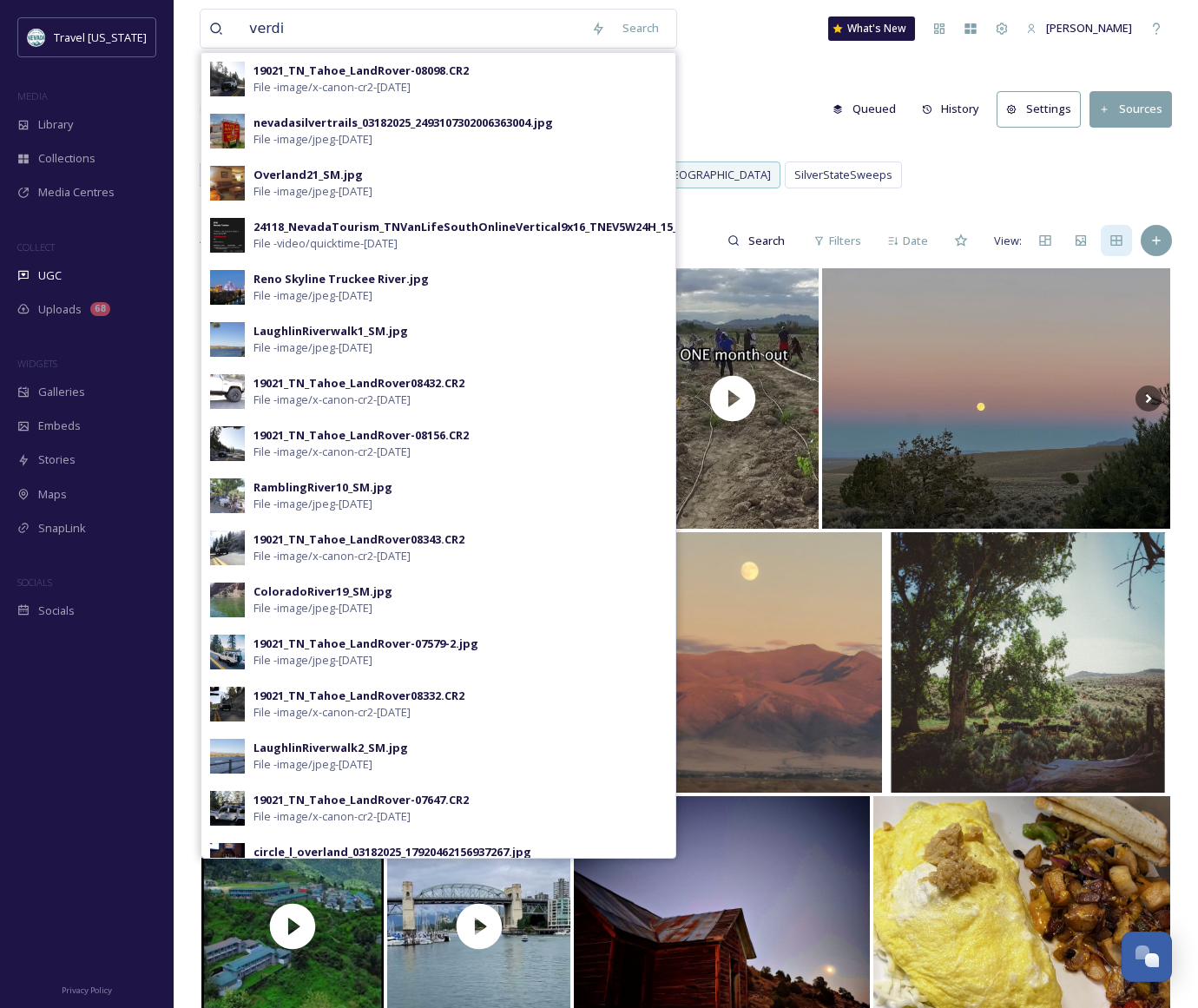
type input "verdi"
click at [790, 121] on div "UGC Queued History Settings Sources" at bounding box center [685, 109] width 973 height 52
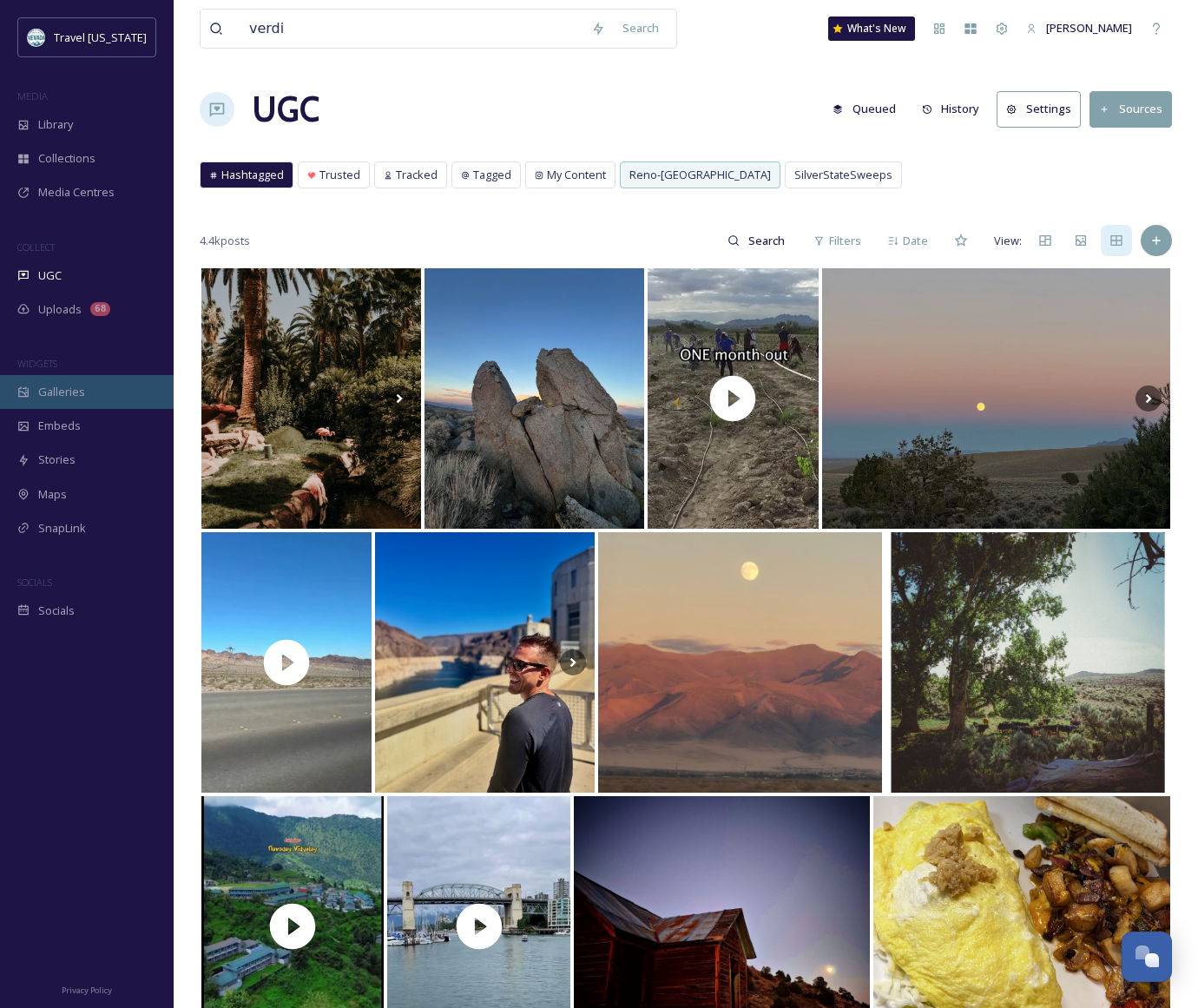
click at [58, 403] on div "Galleries" at bounding box center [86, 392] width 173 height 34
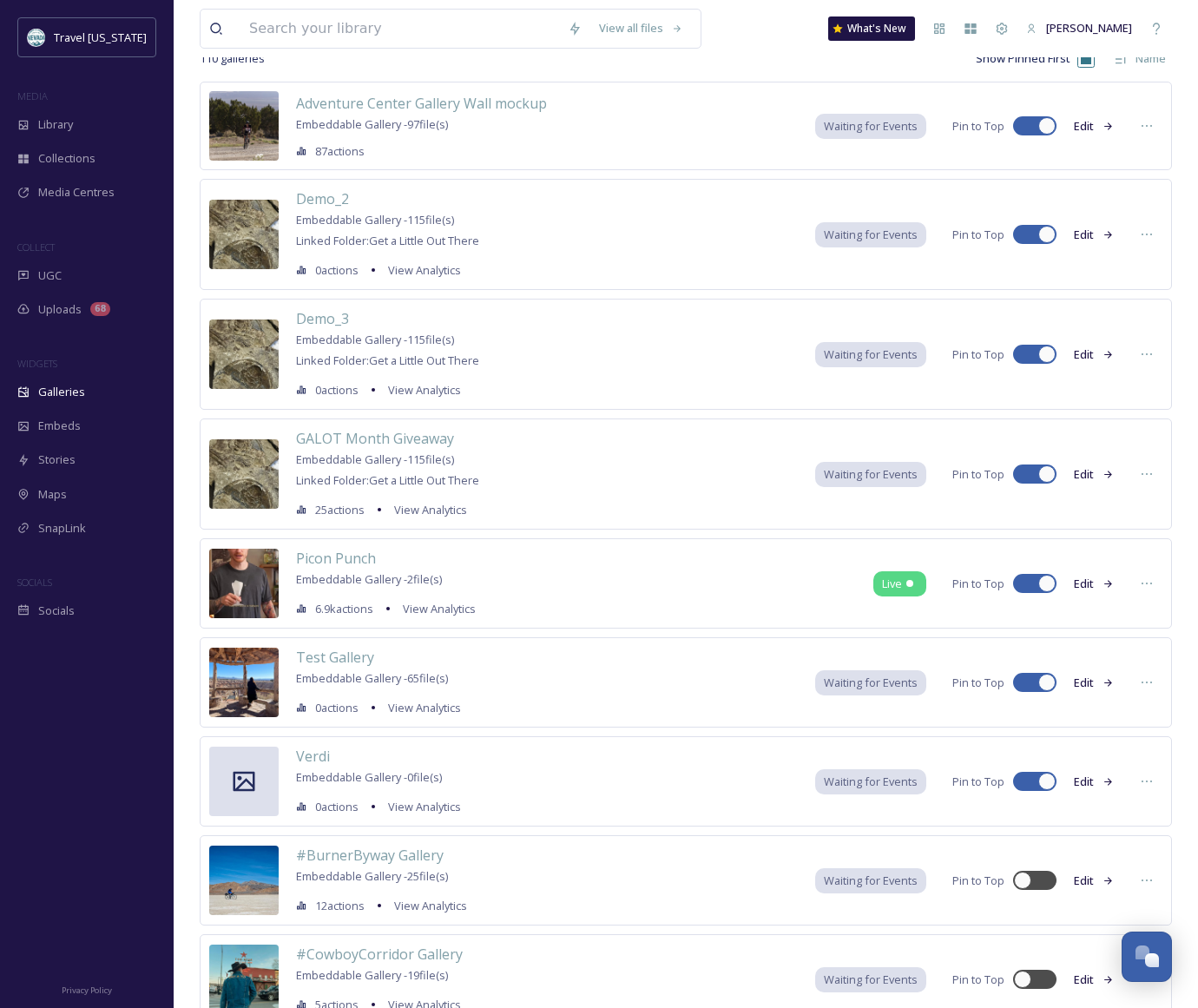
scroll to position [118, 0]
click at [312, 759] on span "Verdi" at bounding box center [312, 755] width 34 height 19
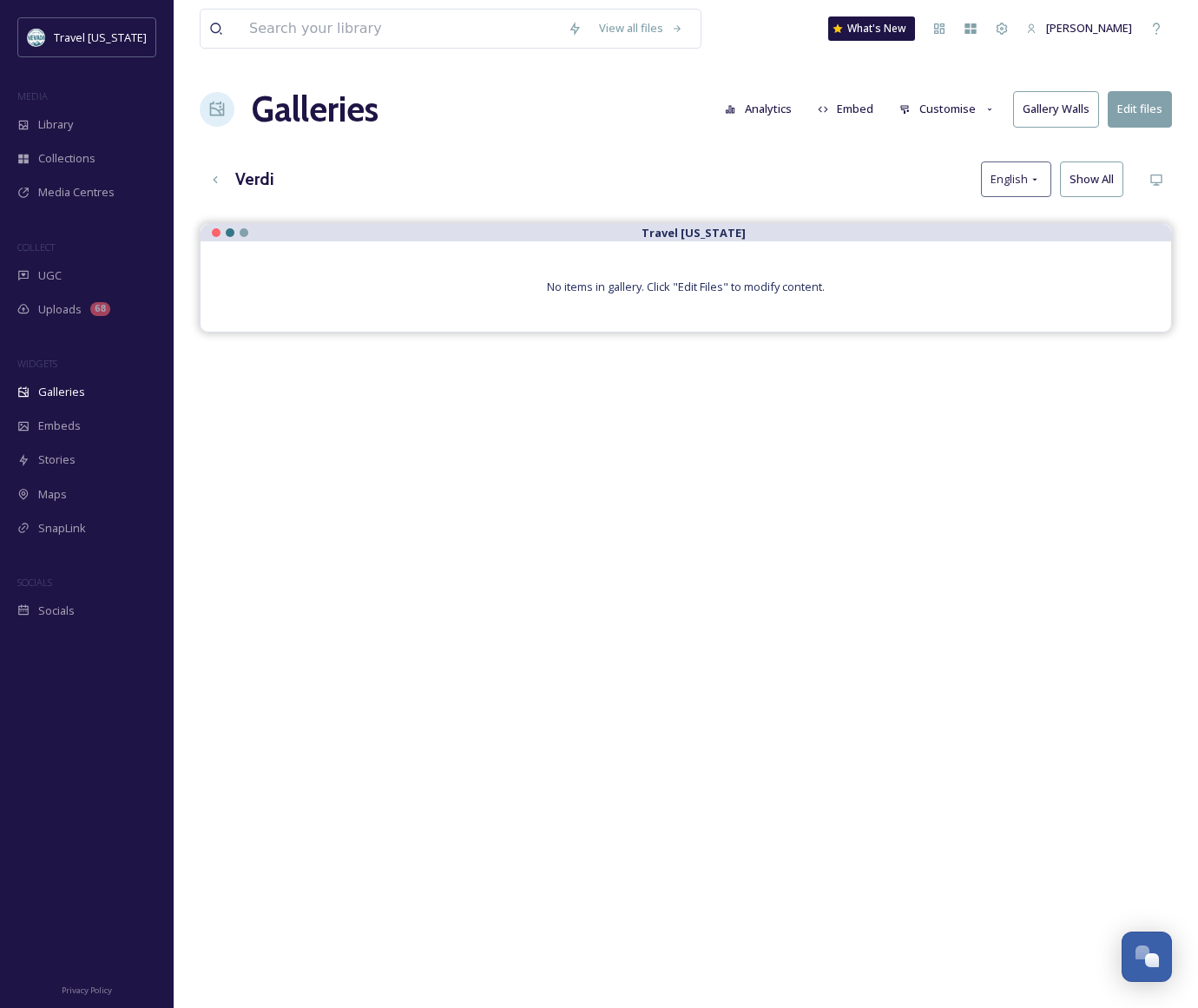
click at [977, 105] on button "Customise" at bounding box center [948, 108] width 114 height 34
click at [705, 190] on div "Verdi English Show All" at bounding box center [685, 179] width 973 height 35
click at [216, 182] on icon at bounding box center [214, 178] width 5 height 6
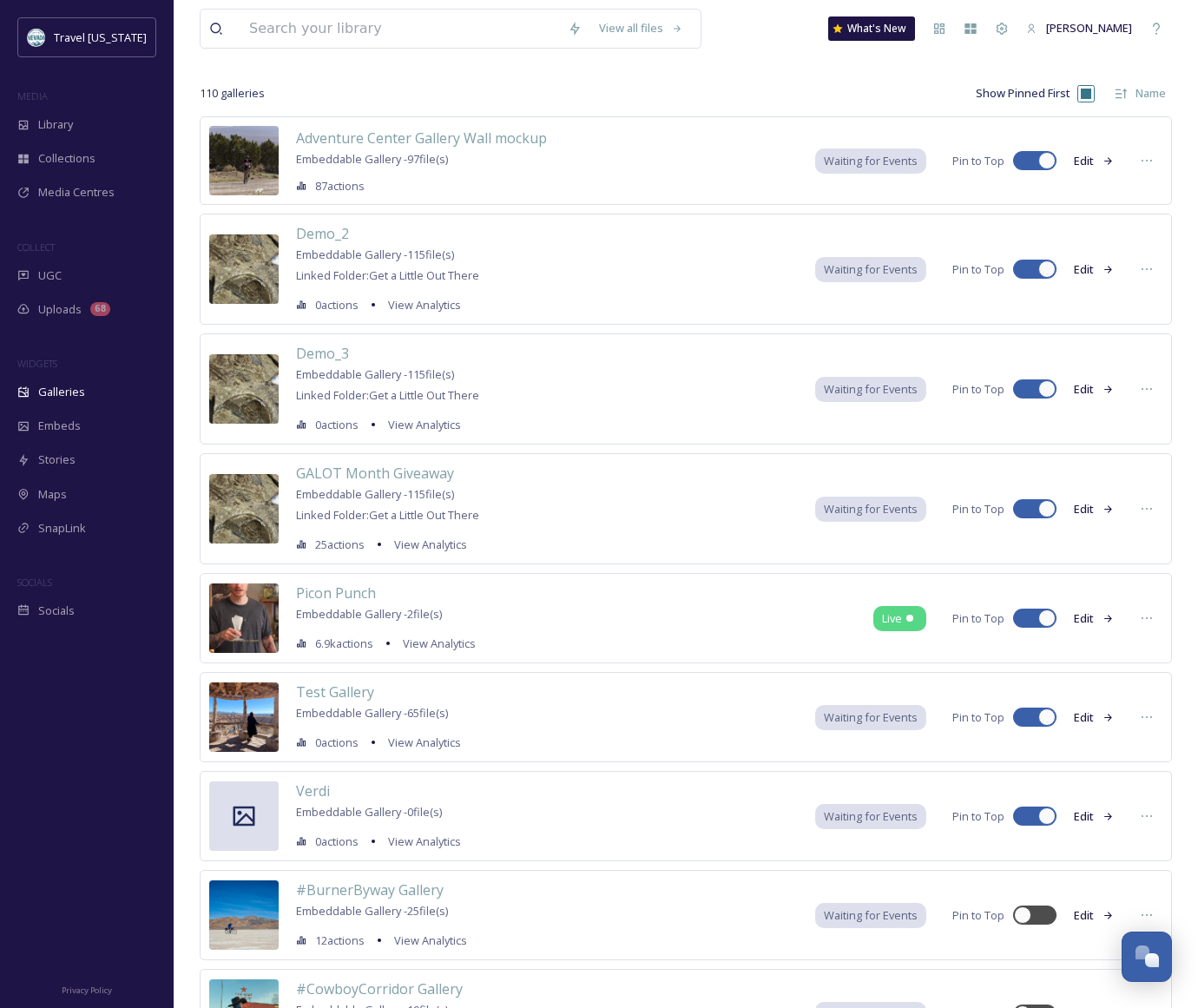
scroll to position [113, 0]
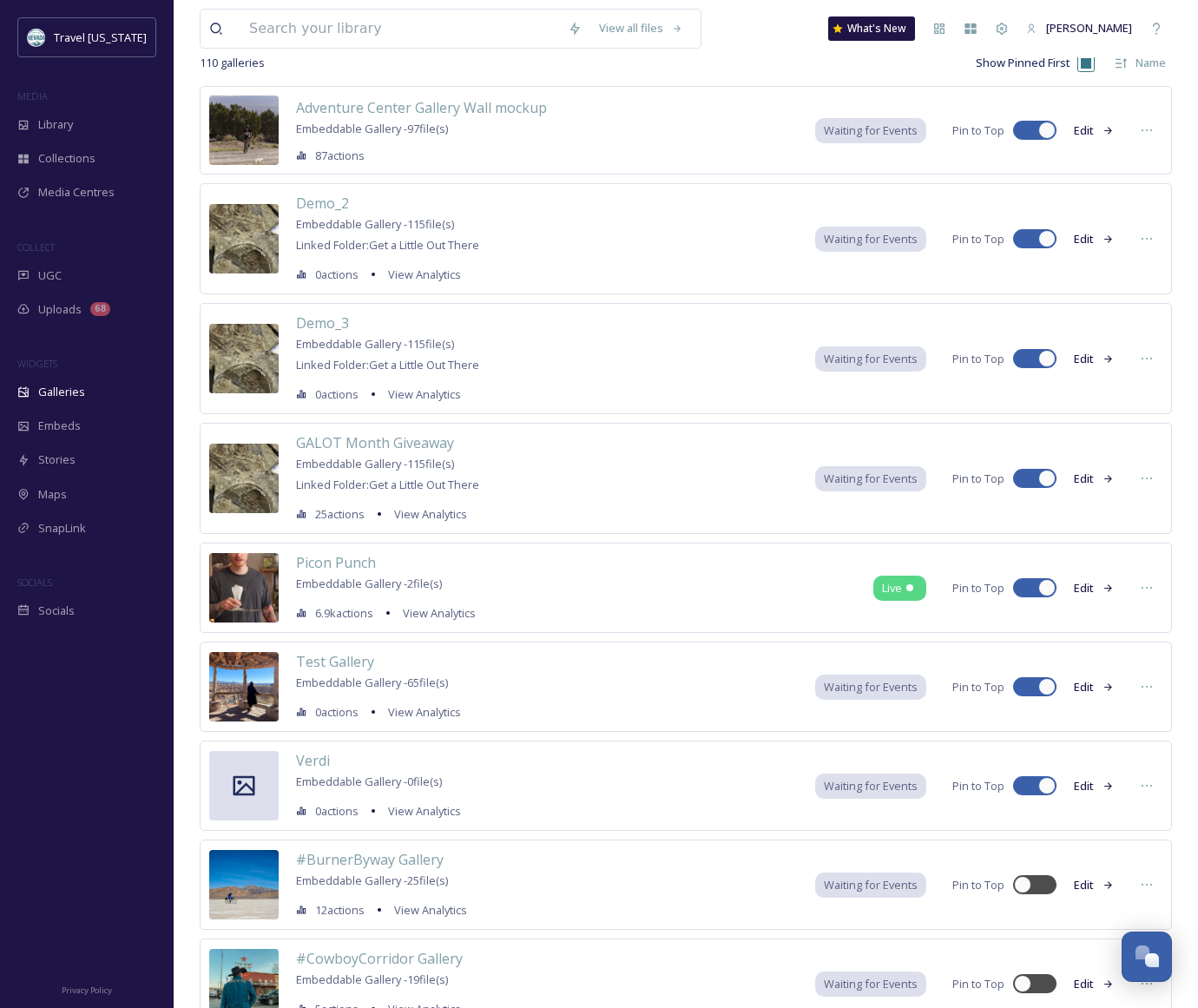
click at [1102, 785] on button "Edit" at bounding box center [1094, 786] width 57 height 34
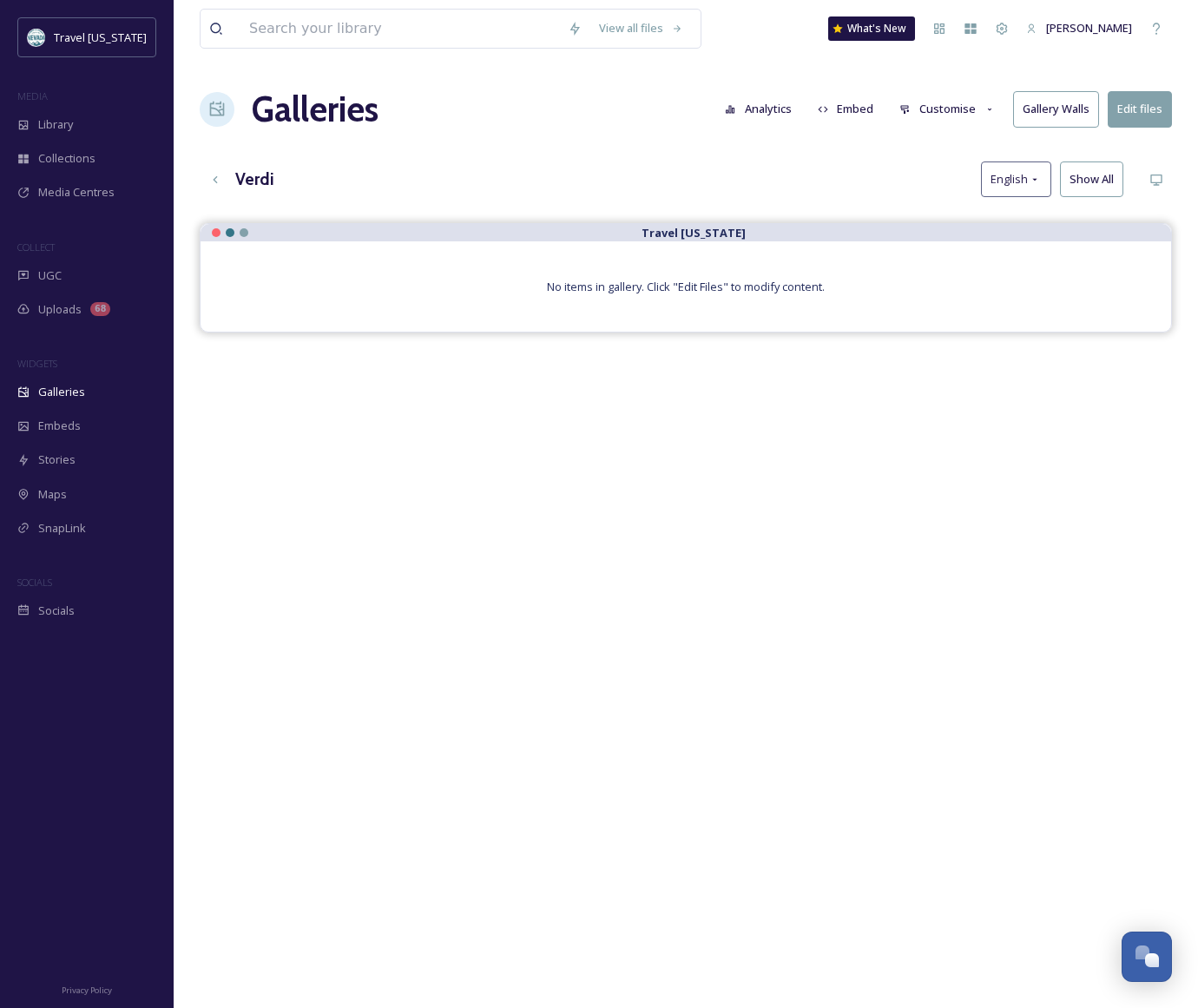
click at [249, 175] on h3 "Verdi" at bounding box center [255, 179] width 39 height 25
click at [215, 178] on icon at bounding box center [215, 179] width 14 height 14
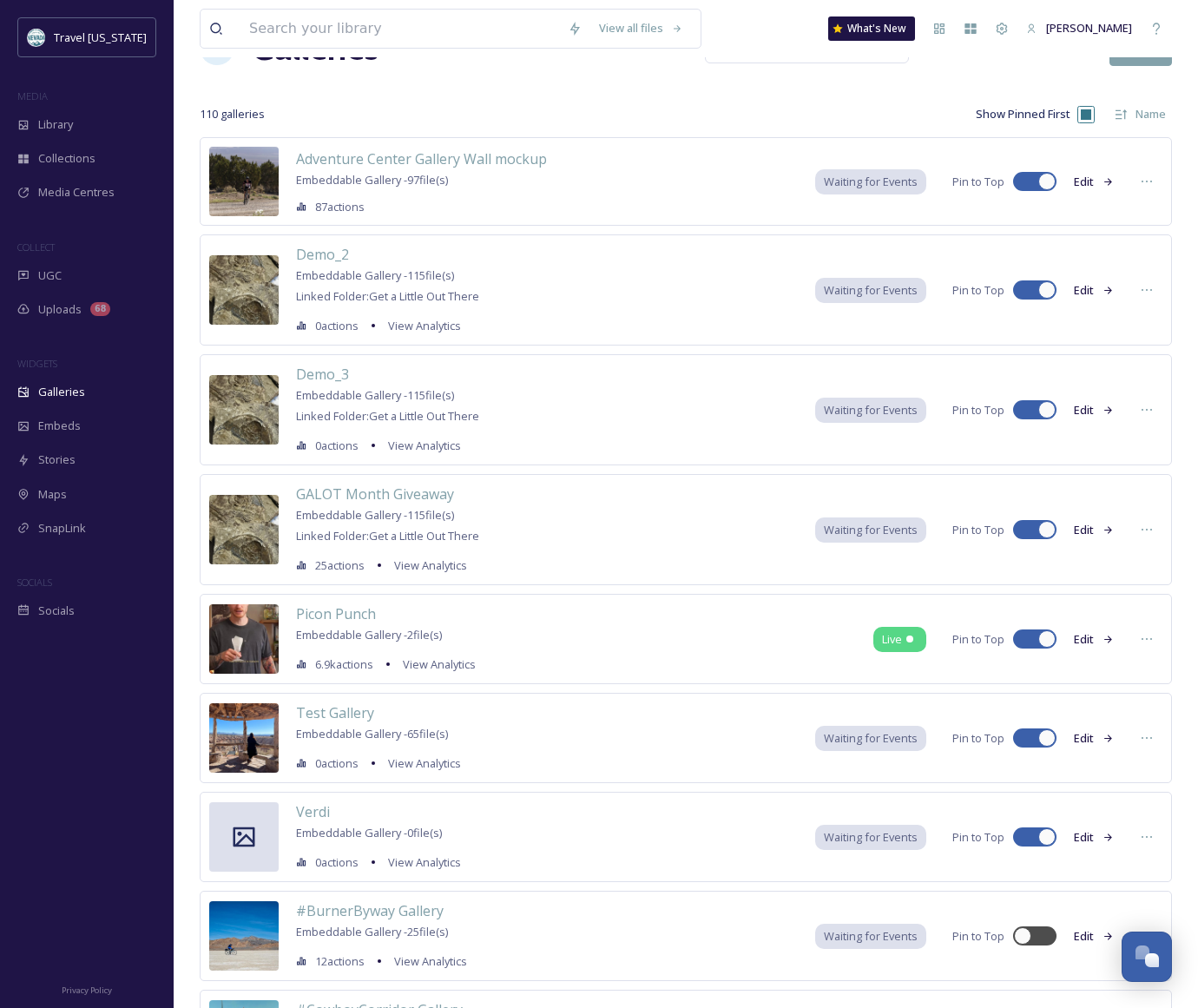
scroll to position [132, 0]
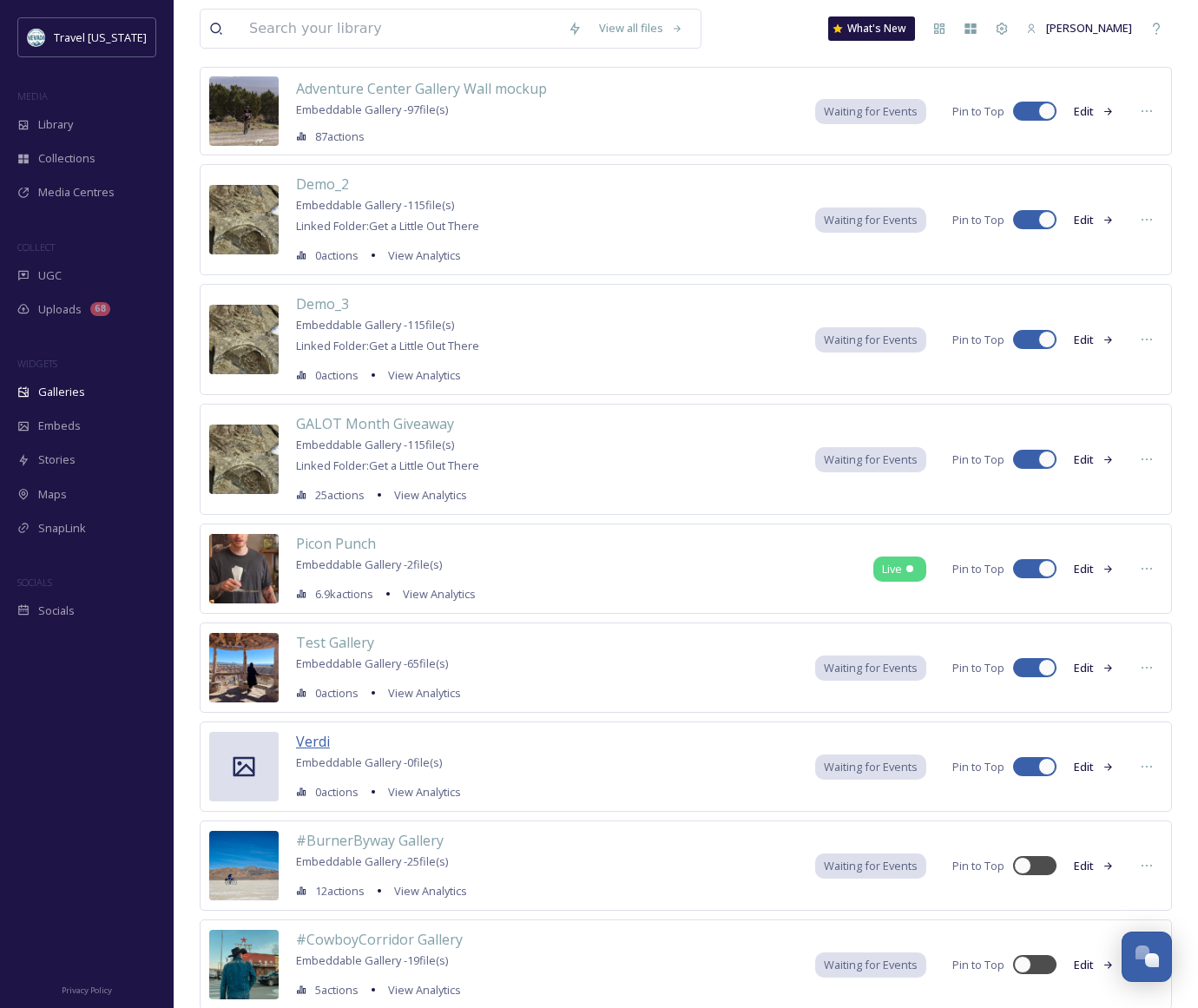
click at [1143, 765] on icon at bounding box center [1147, 766] width 14 height 14
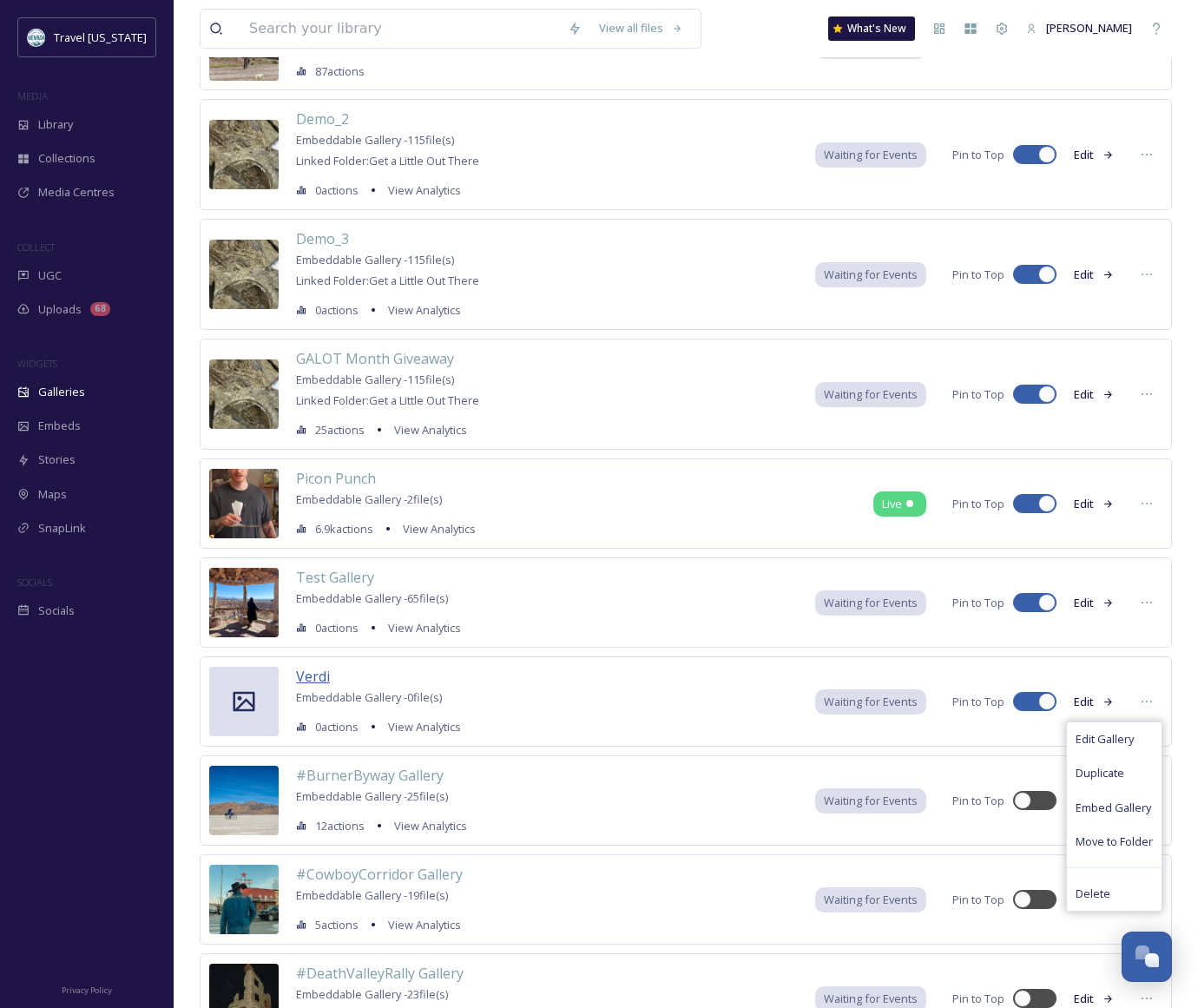
scroll to position [204, 0]
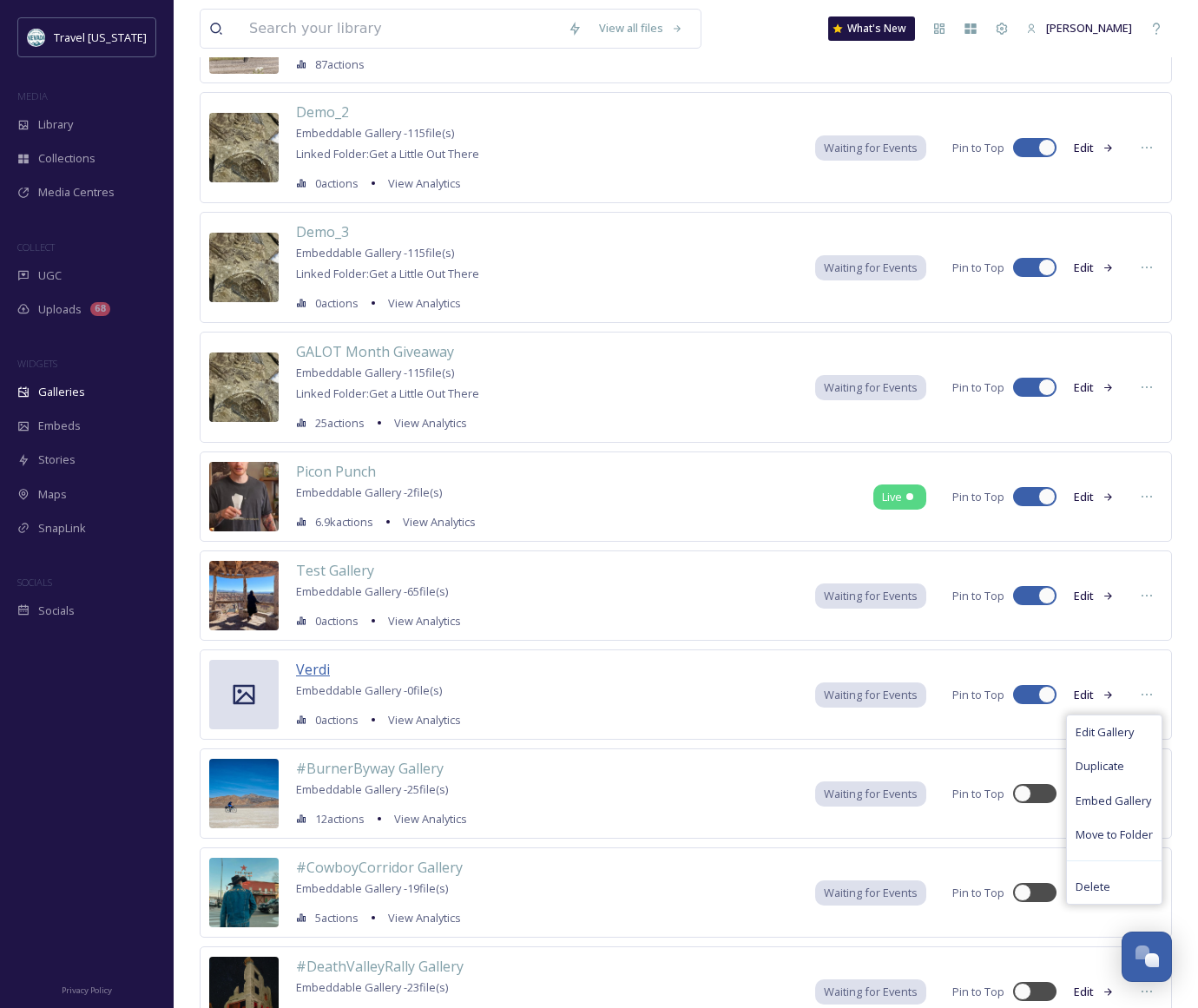
click at [1112, 731] on span "Edit Gallery" at bounding box center [1104, 733] width 58 height 17
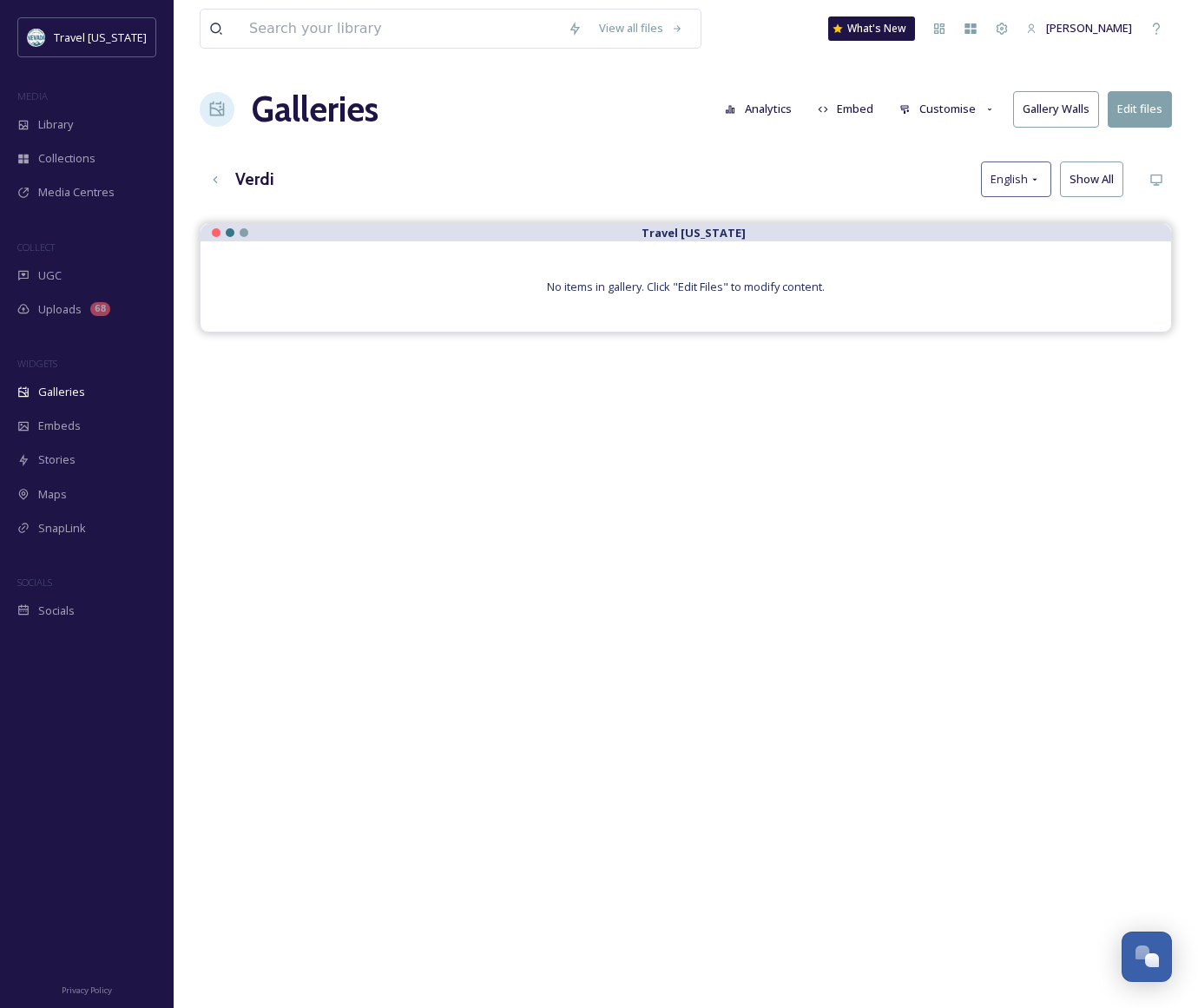
click at [936, 106] on button "Customise" at bounding box center [948, 108] width 114 height 34
click at [1107, 147] on div "View all files What's New [PERSON_NAME] Galleries Analytics Embed Customise Lay…" at bounding box center [685, 629] width 1025 height 1257
click at [1130, 117] on button "Edit files" at bounding box center [1140, 108] width 64 height 35
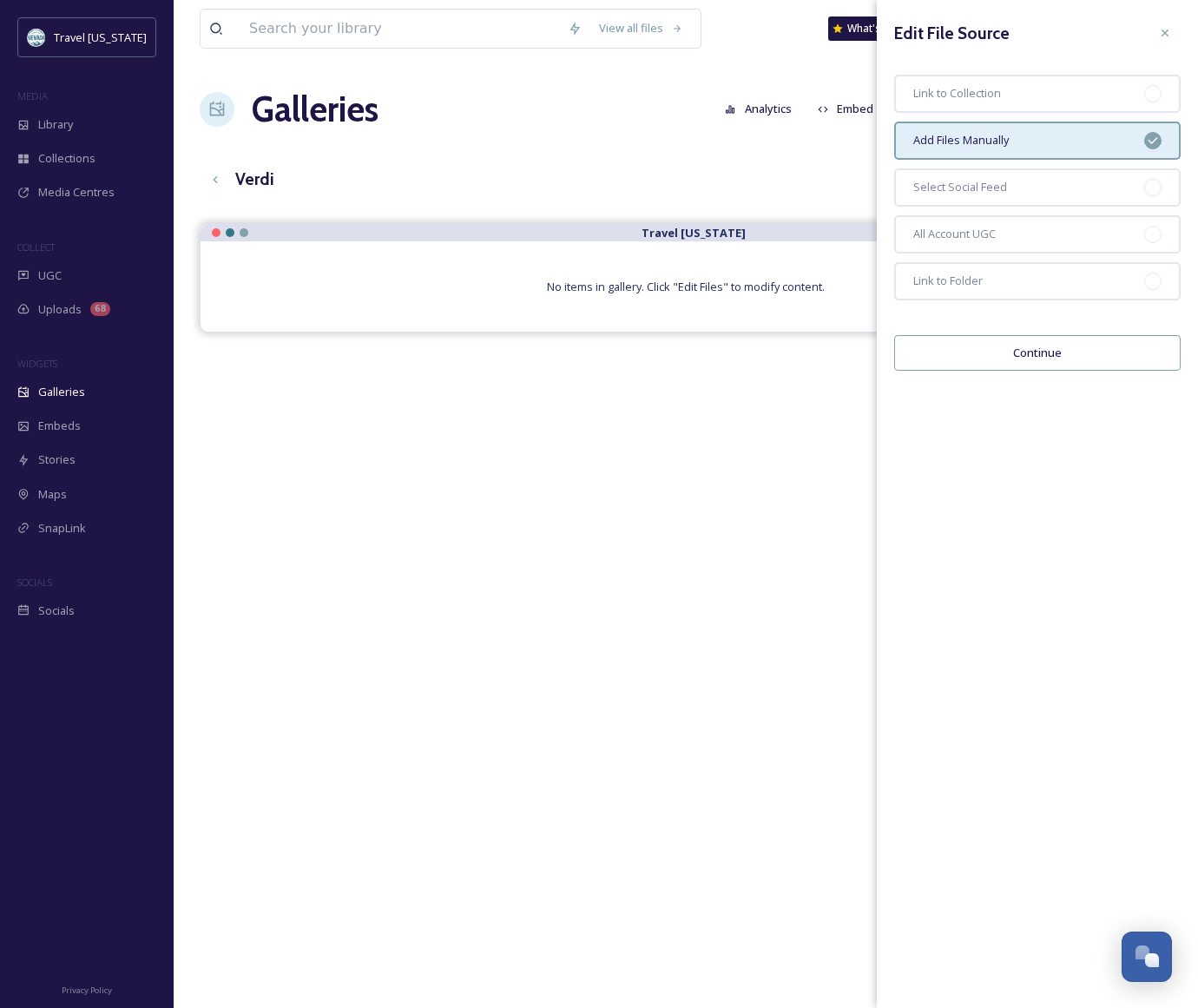
click at [661, 191] on div "Verdi English Show All" at bounding box center [685, 179] width 973 height 35
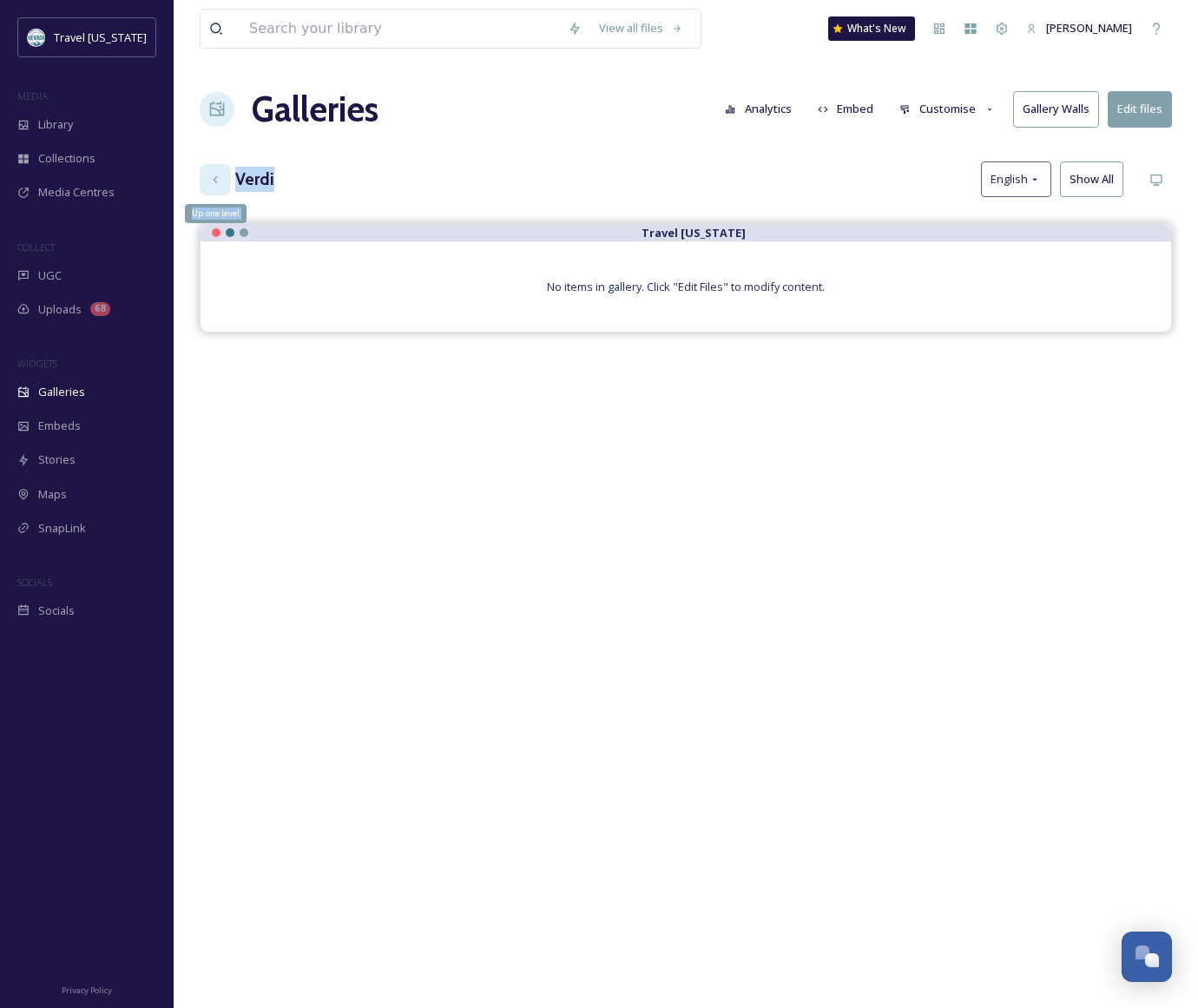
drag, startPoint x: 297, startPoint y: 177, endPoint x: 228, endPoint y: 173, distance: 69.1
click at [228, 173] on div "Up one level [PERSON_NAME] English Show All" at bounding box center [685, 179] width 973 height 35
click at [256, 172] on h3 "Verdi" at bounding box center [255, 179] width 39 height 25
click at [258, 172] on h3 "Verdi" at bounding box center [255, 179] width 39 height 25
drag, startPoint x: 244, startPoint y: 177, endPoint x: 223, endPoint y: 179, distance: 21.1
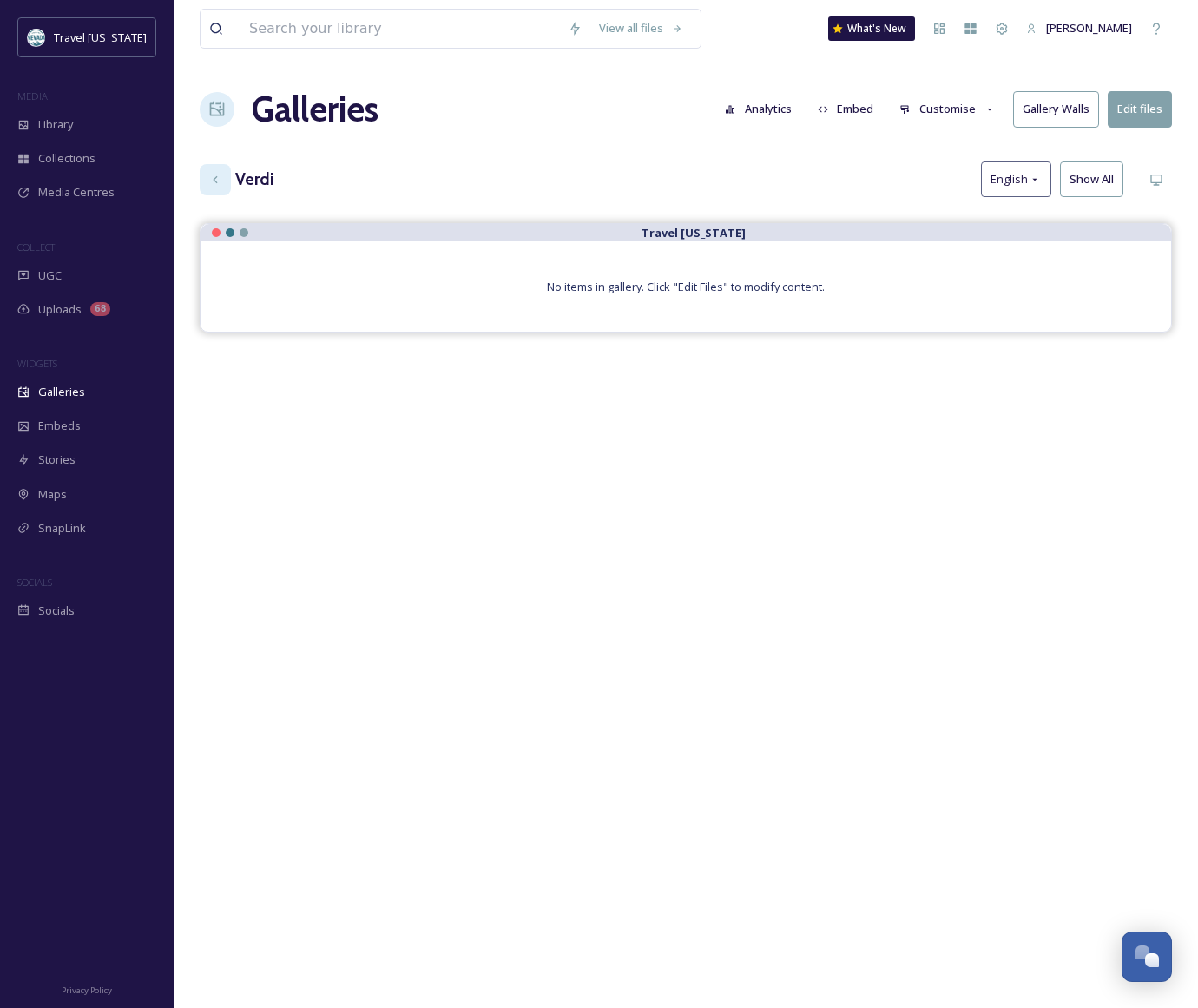
click at [244, 177] on h3 "Verdi" at bounding box center [255, 179] width 39 height 25
click at [214, 181] on icon at bounding box center [214, 178] width 5 height 6
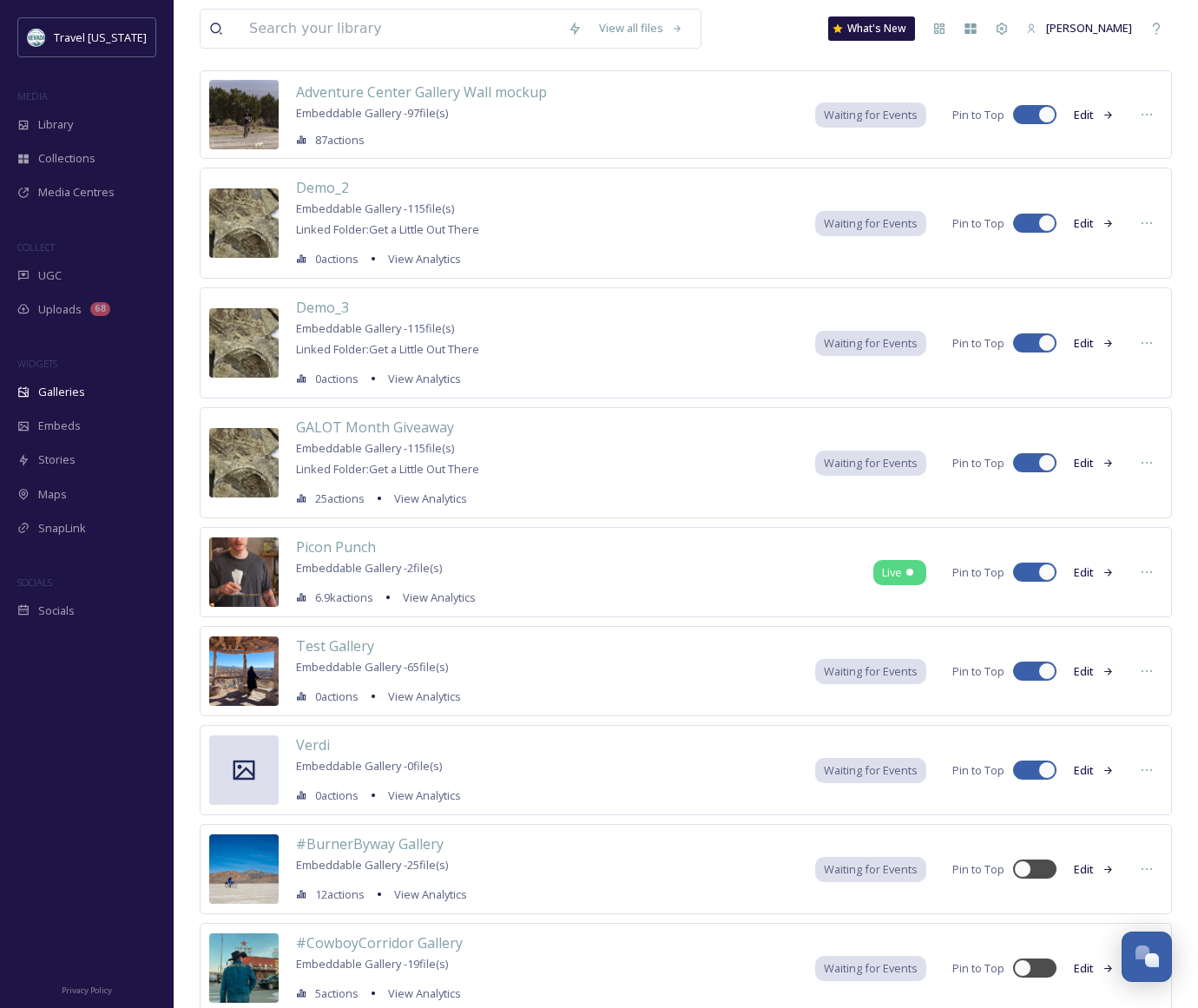
scroll to position [130, 0]
click at [1144, 770] on icon at bounding box center [1147, 769] width 14 height 14
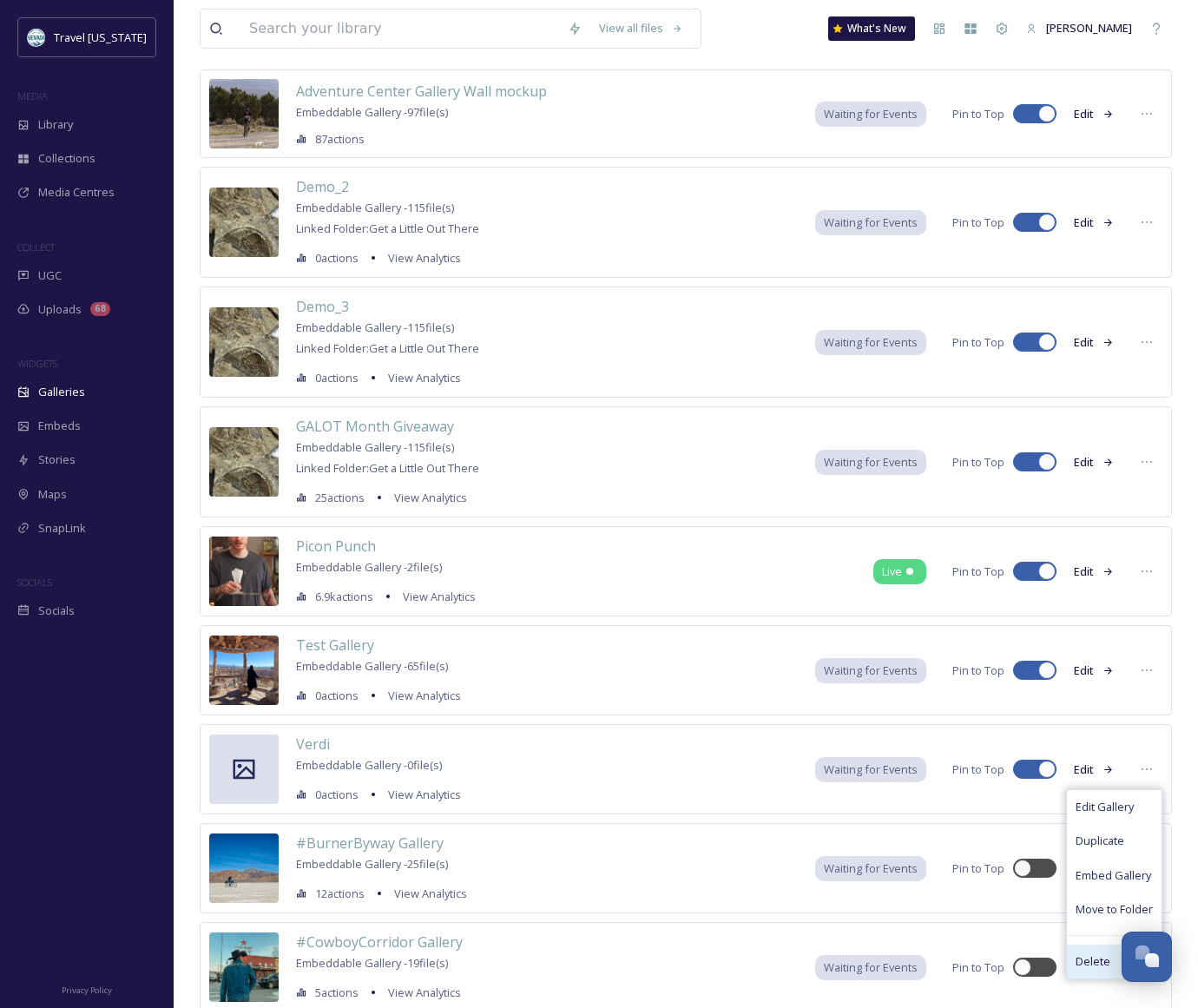
click at [1090, 950] on div "Delete" at bounding box center [1115, 962] width 95 height 34
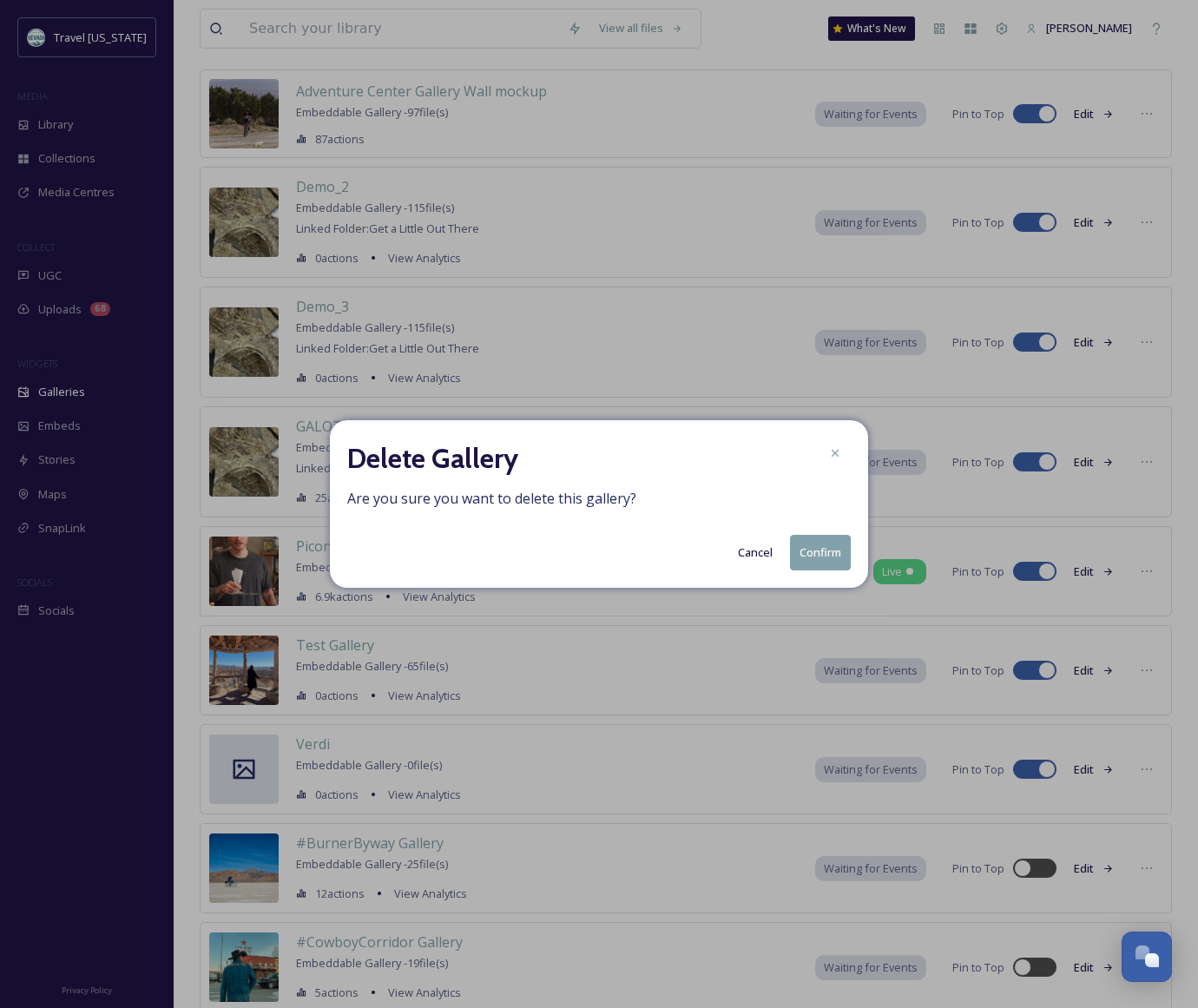
click at [825, 554] on button "Confirm" at bounding box center [821, 553] width 61 height 35
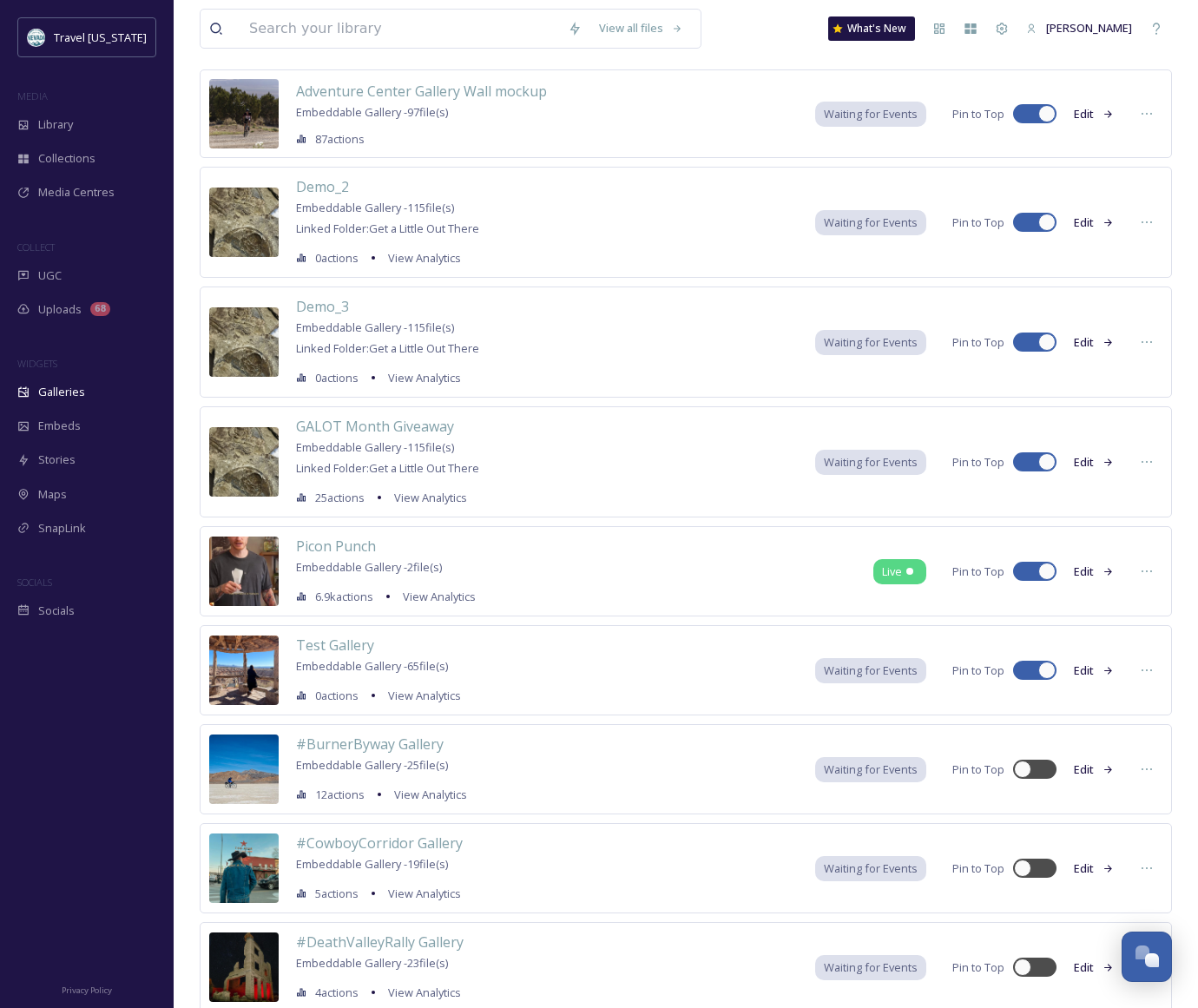
scroll to position [0, 0]
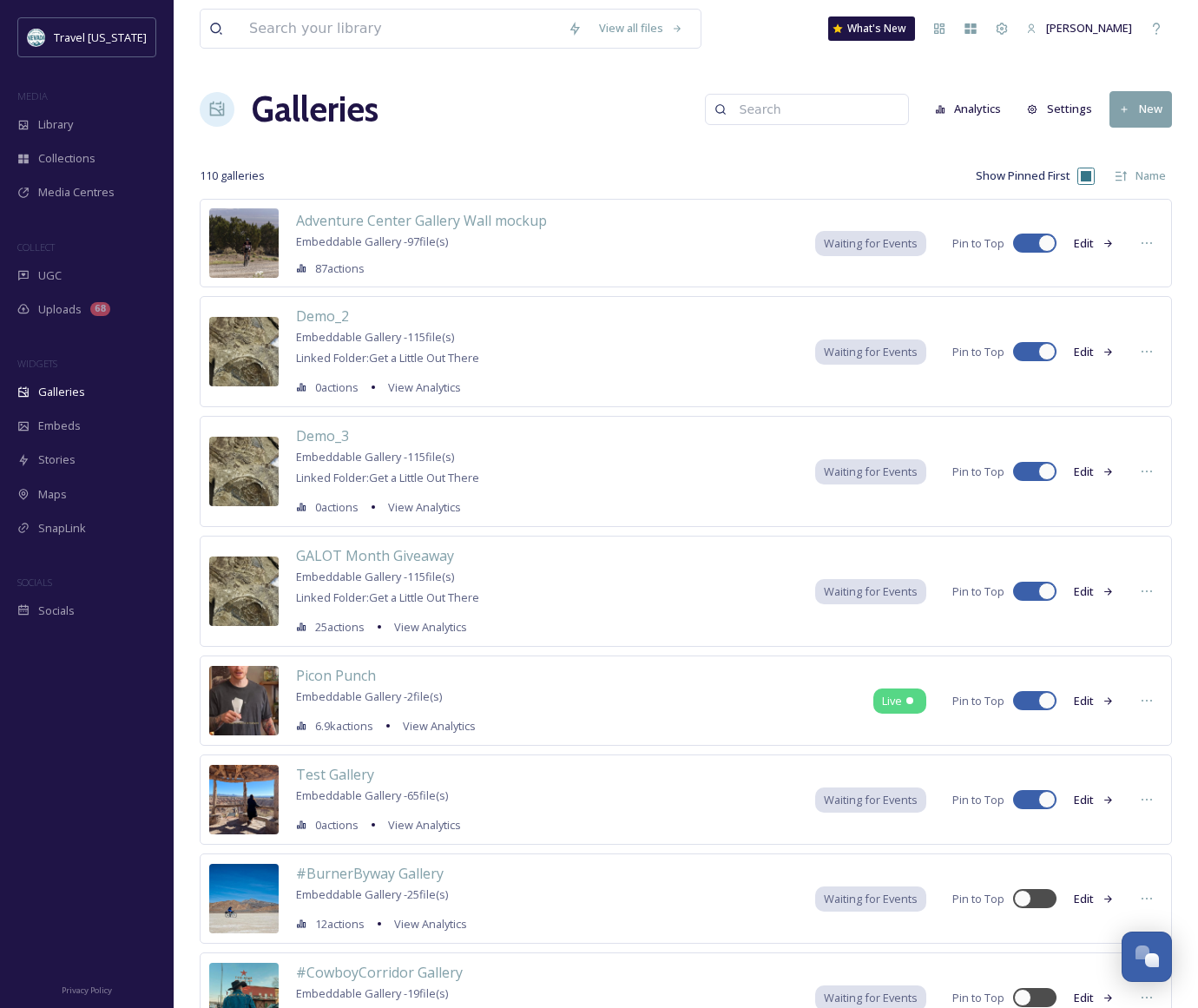
click at [1144, 113] on button "New" at bounding box center [1141, 108] width 62 height 35
click at [1140, 144] on span "Gallery" at bounding box center [1144, 149] width 36 height 17
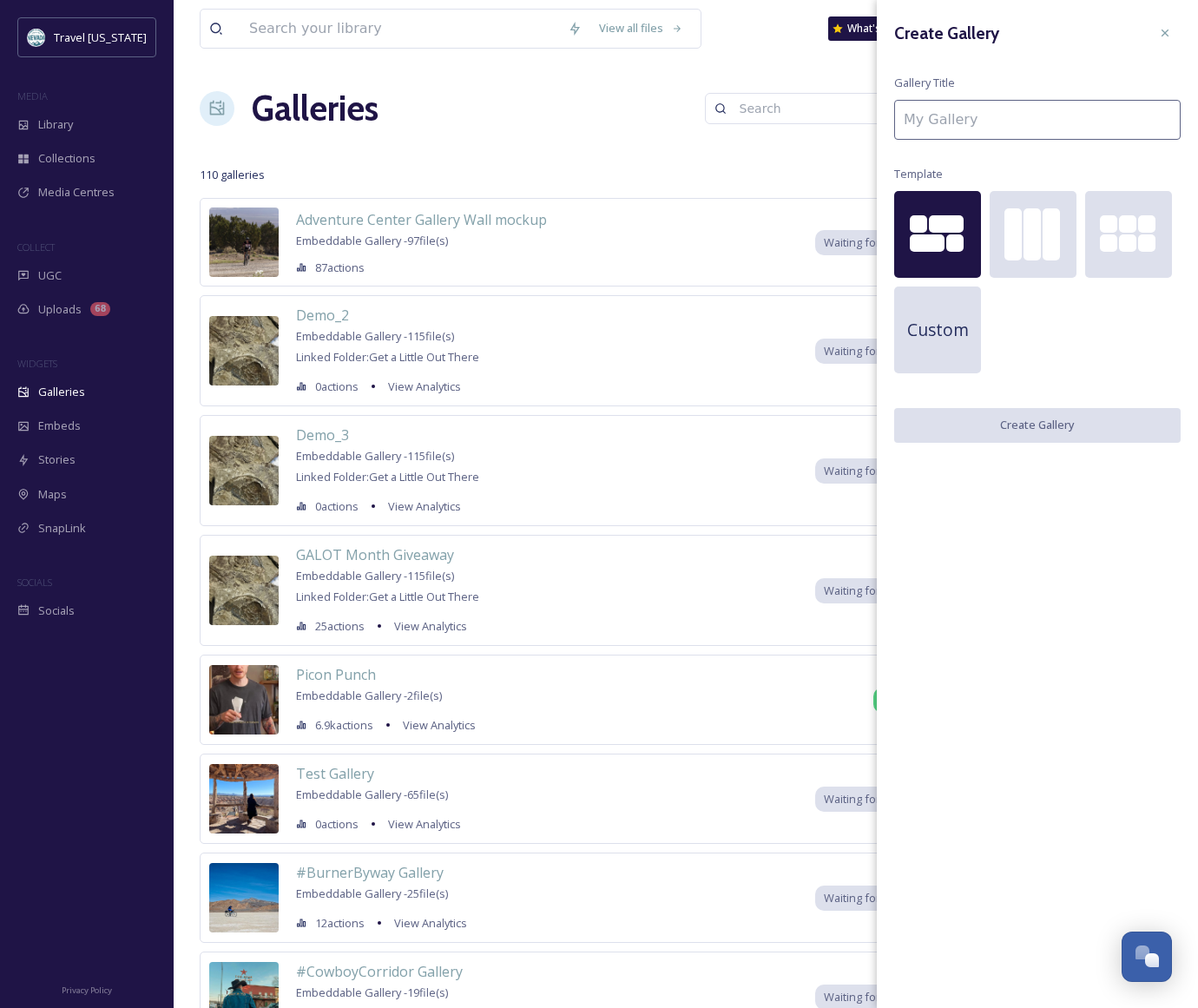
click at [933, 112] on input at bounding box center [1038, 120] width 287 height 40
type input "City: [PERSON_NAME]"
click at [1060, 423] on button "Create Gallery" at bounding box center [1038, 426] width 287 height 35
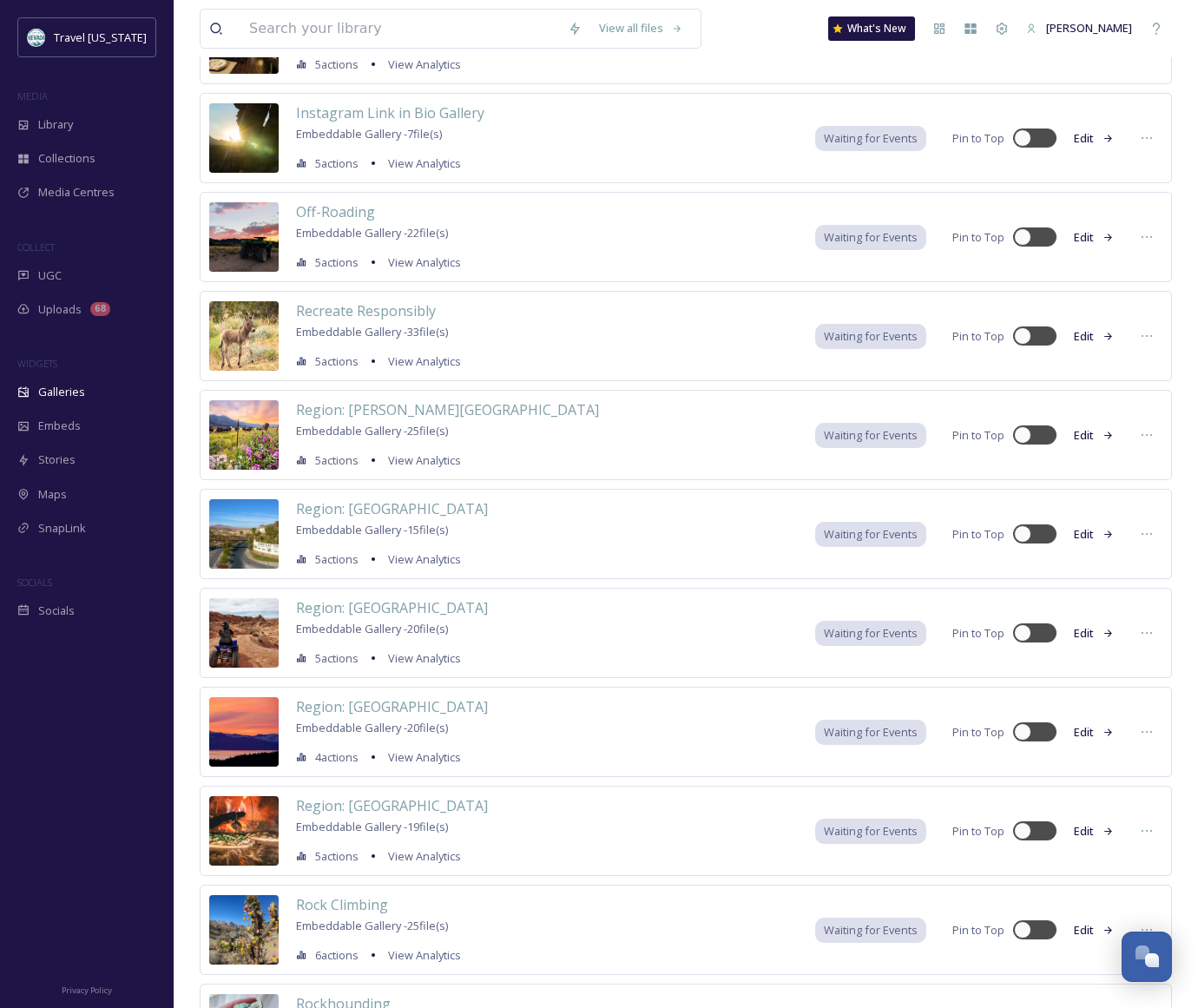
scroll to position [9596, 0]
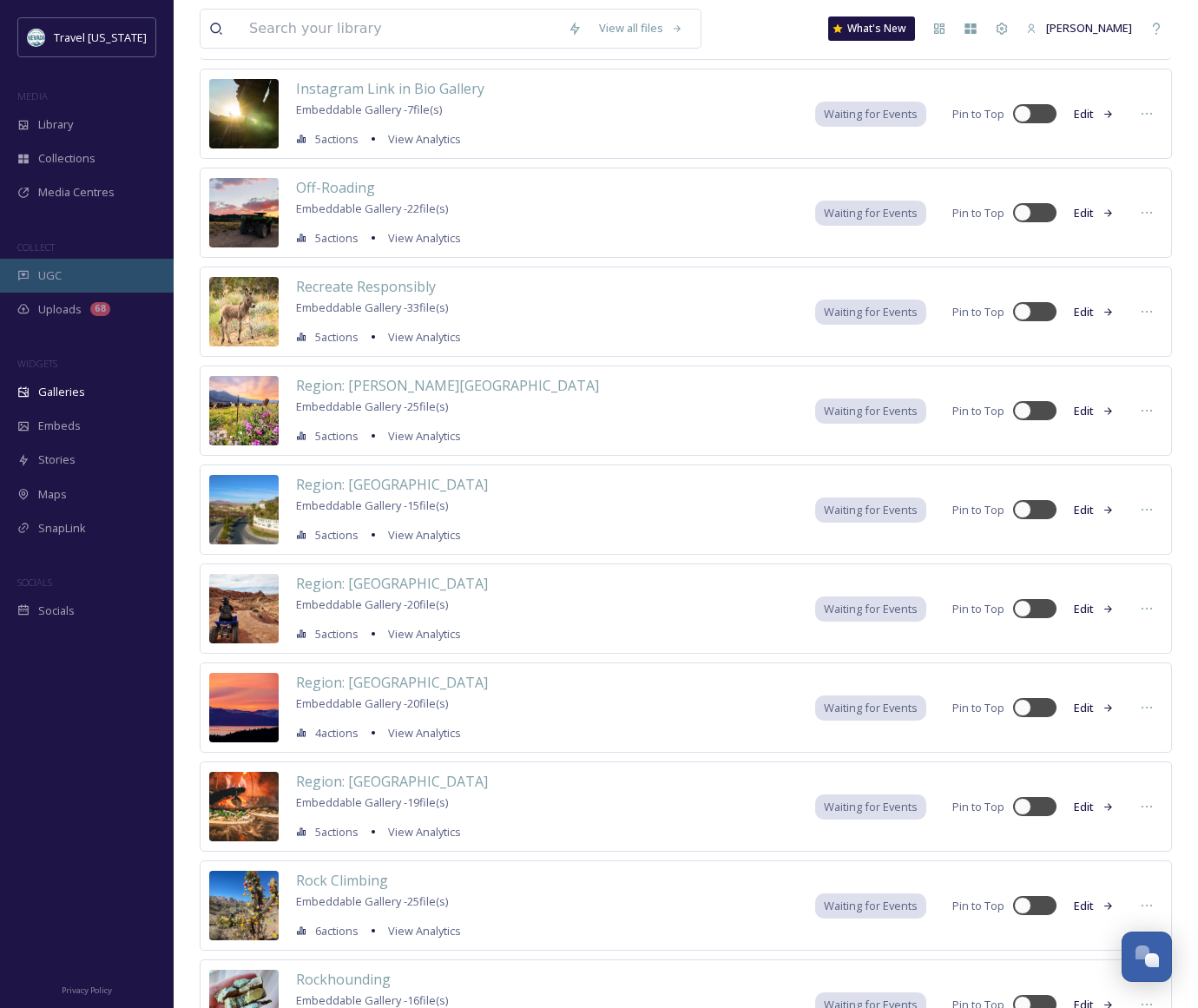
click at [57, 270] on span "UGC" at bounding box center [49, 275] width 23 height 17
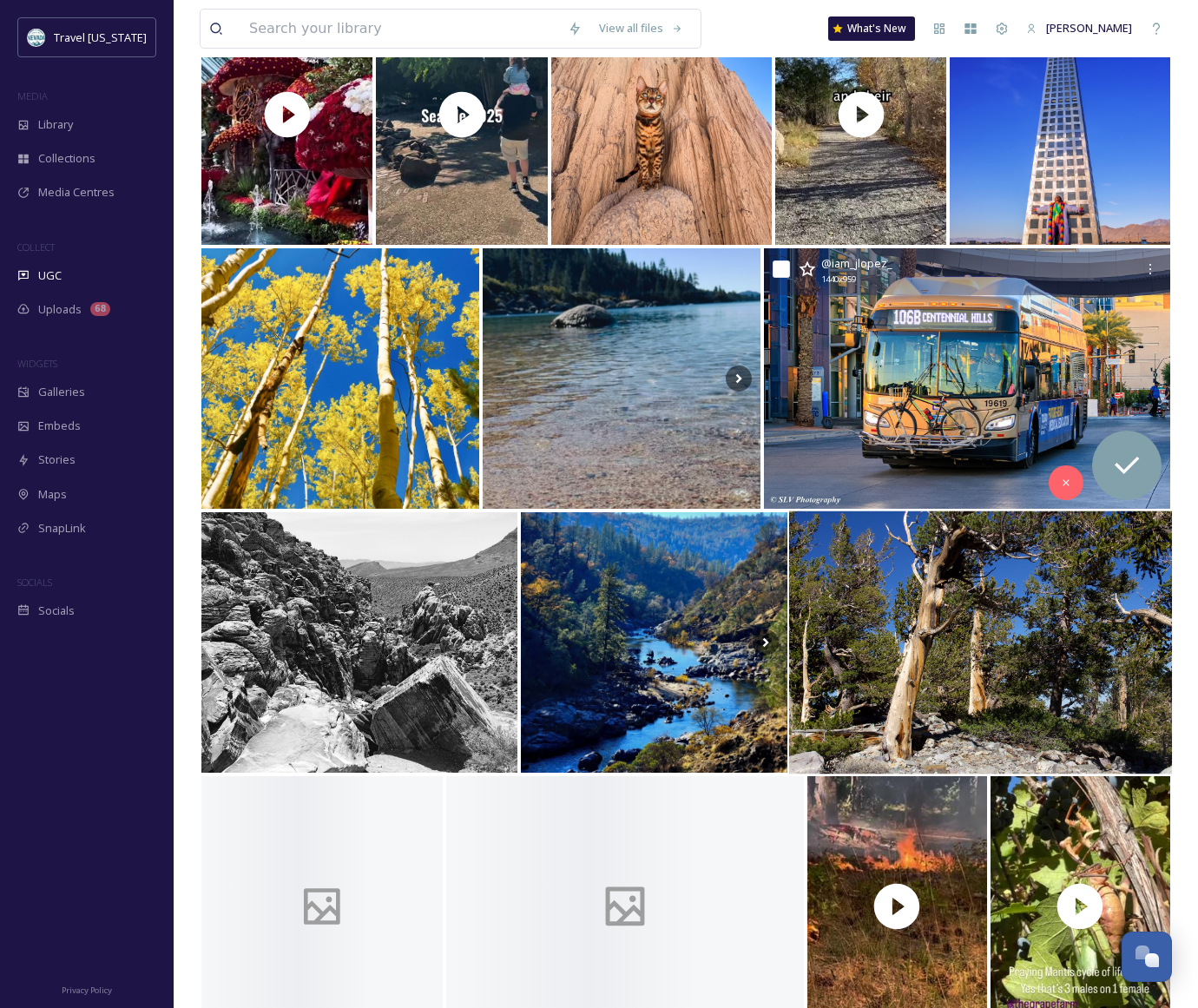
scroll to position [1398, 0]
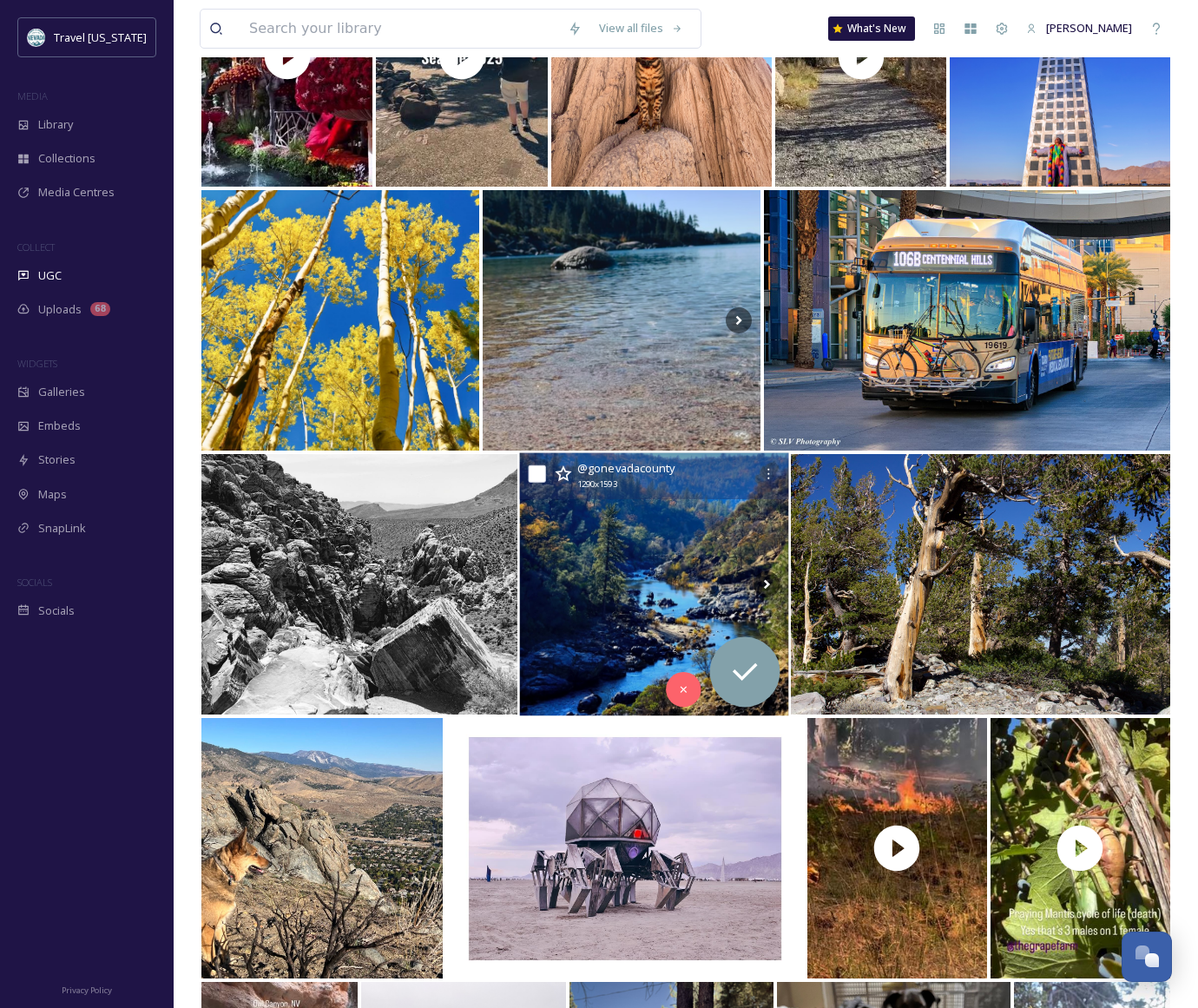
click at [689, 529] on img at bounding box center [654, 585] width 269 height 263
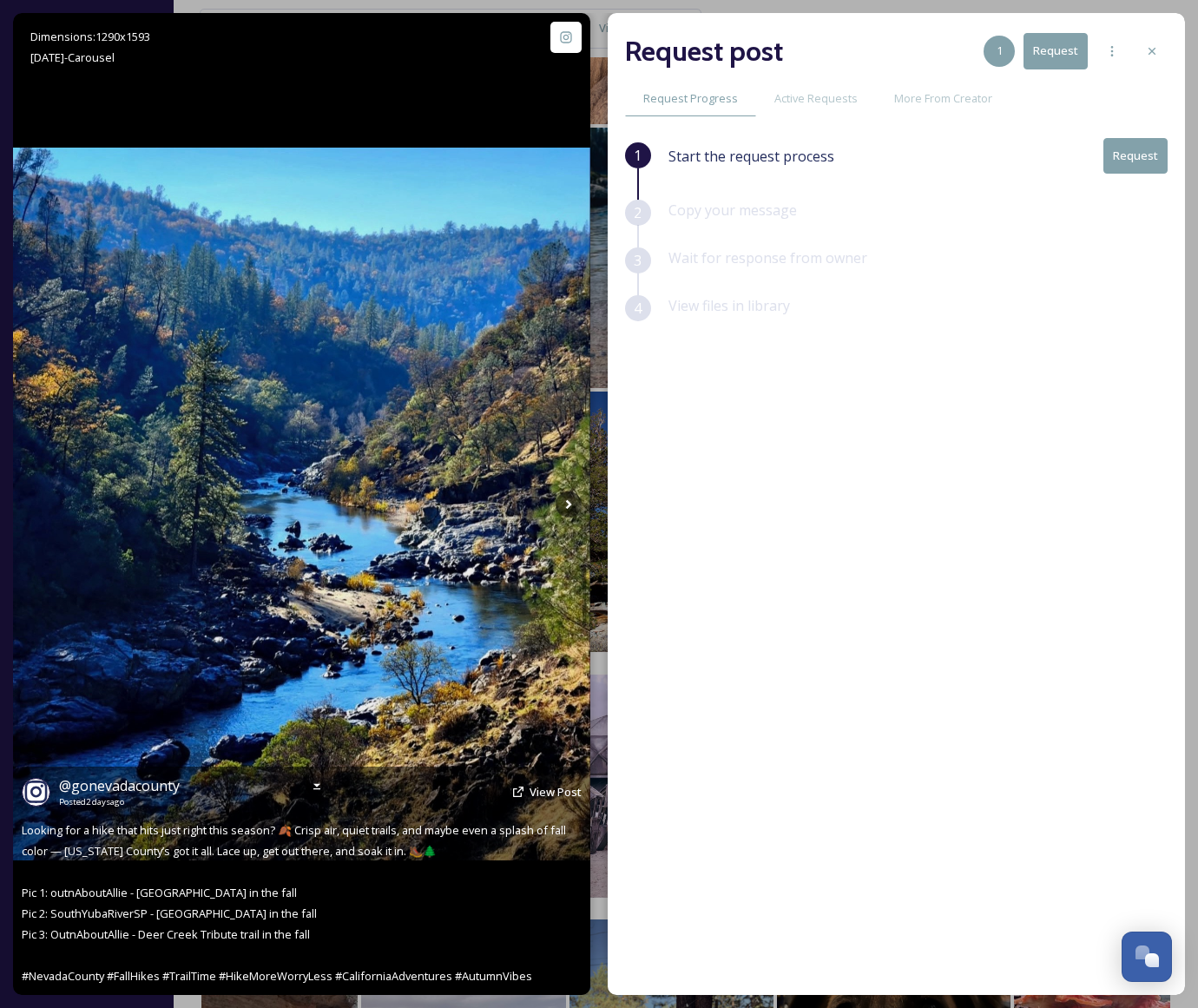
scroll to position [1469, 0]
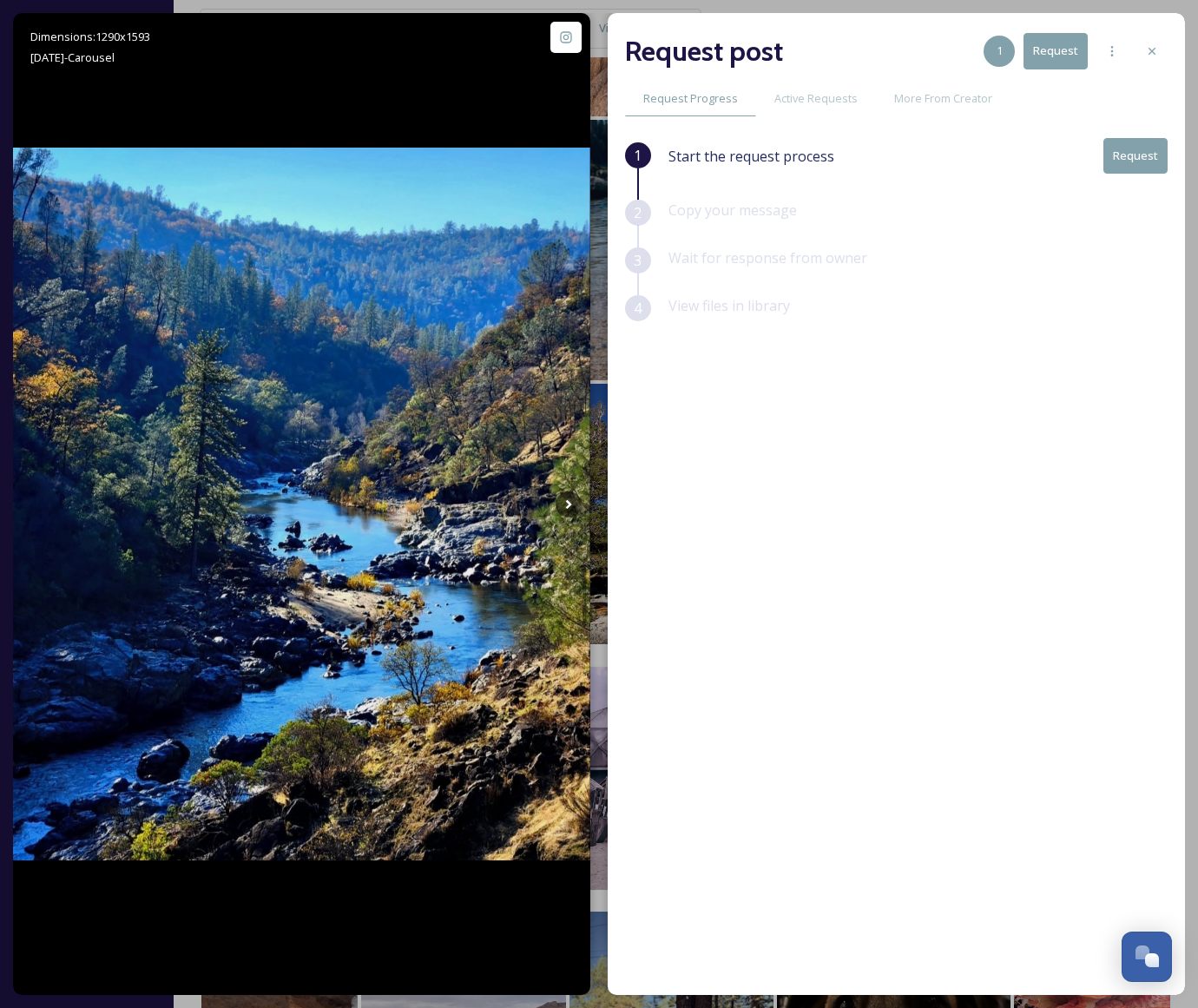
click at [1148, 41] on div at bounding box center [1153, 51] width 32 height 32
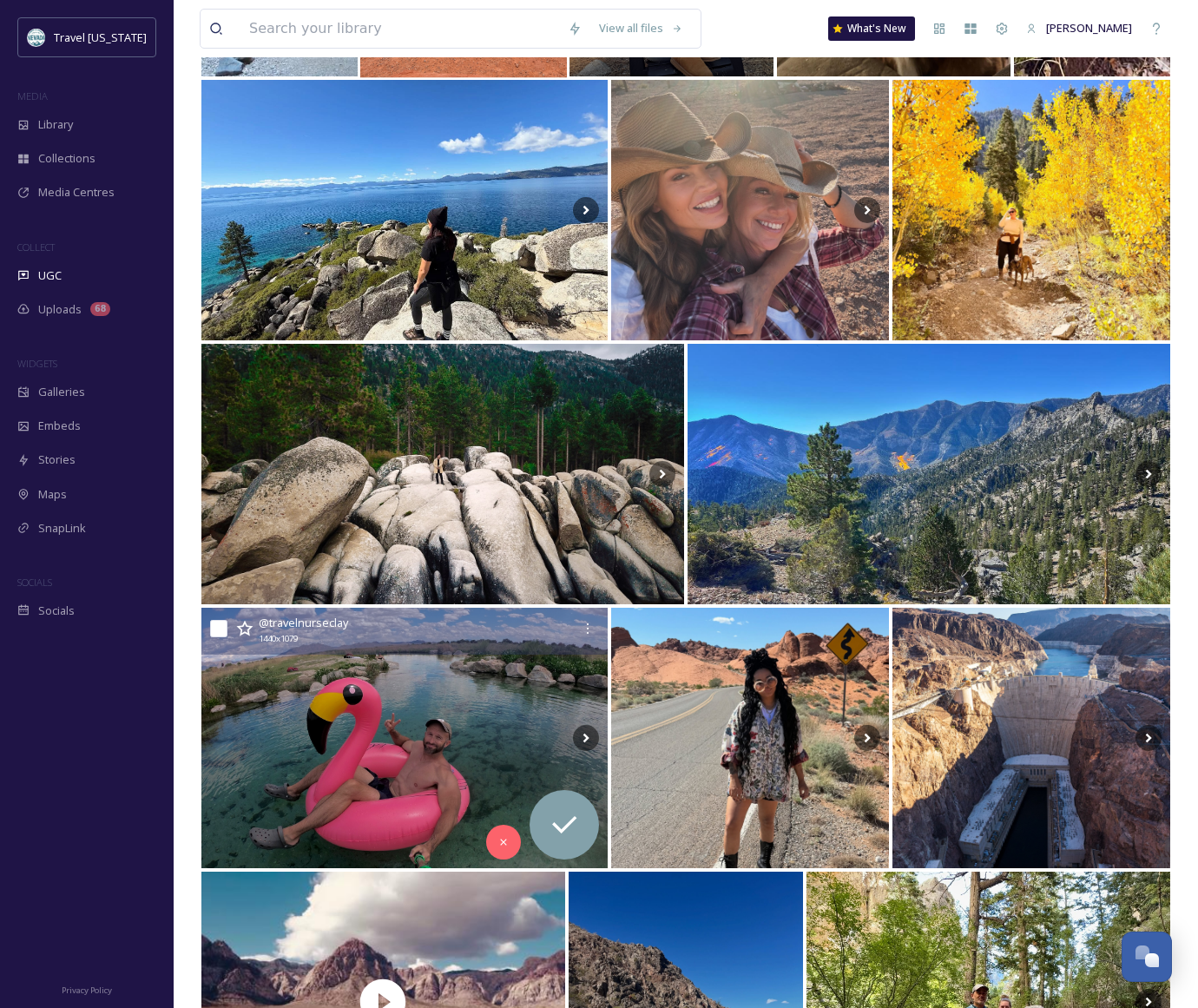
scroll to position [2566, 0]
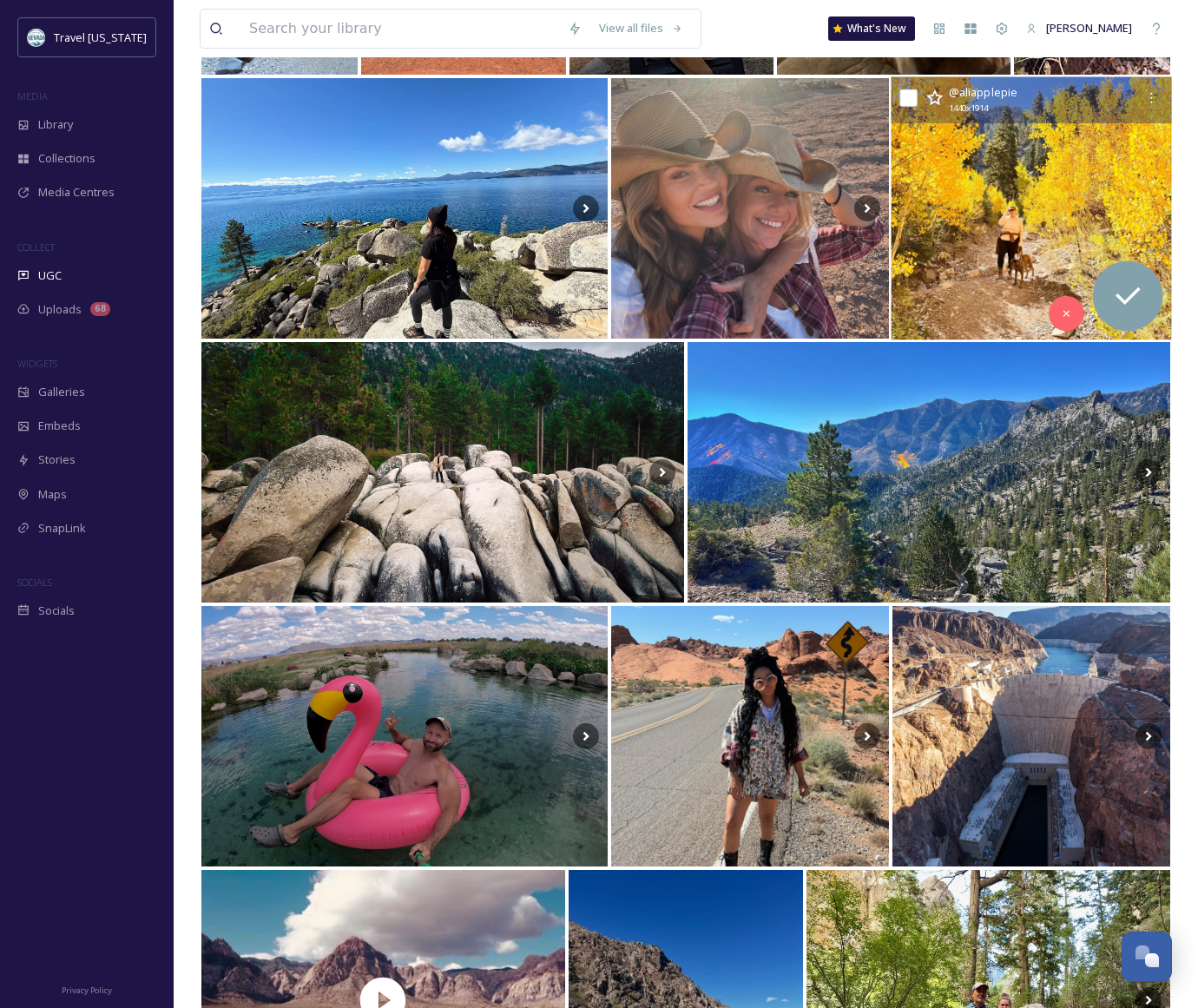
click at [1048, 197] on img at bounding box center [1031, 209] width 280 height 263
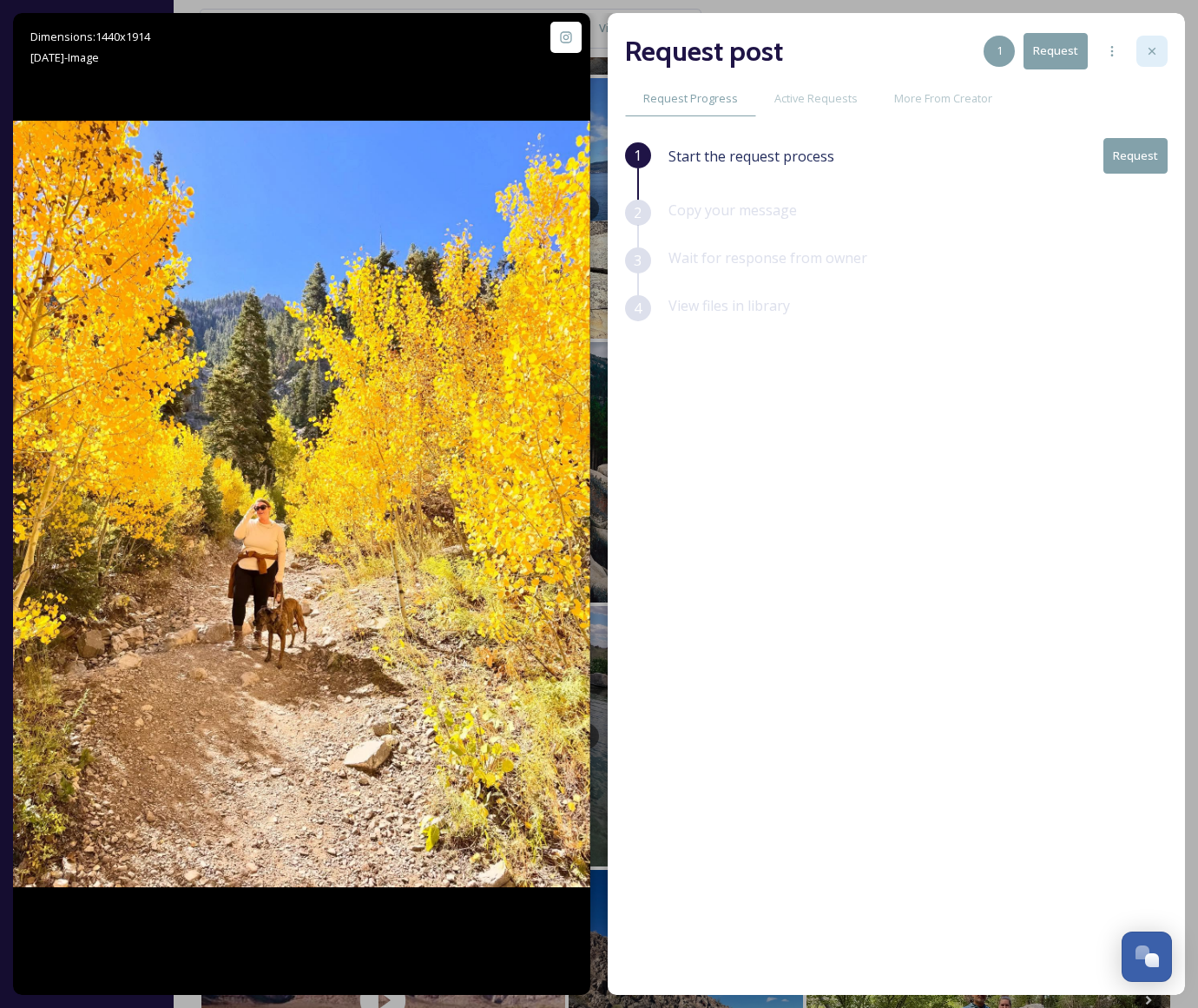
click at [1161, 49] on div at bounding box center [1153, 51] width 32 height 32
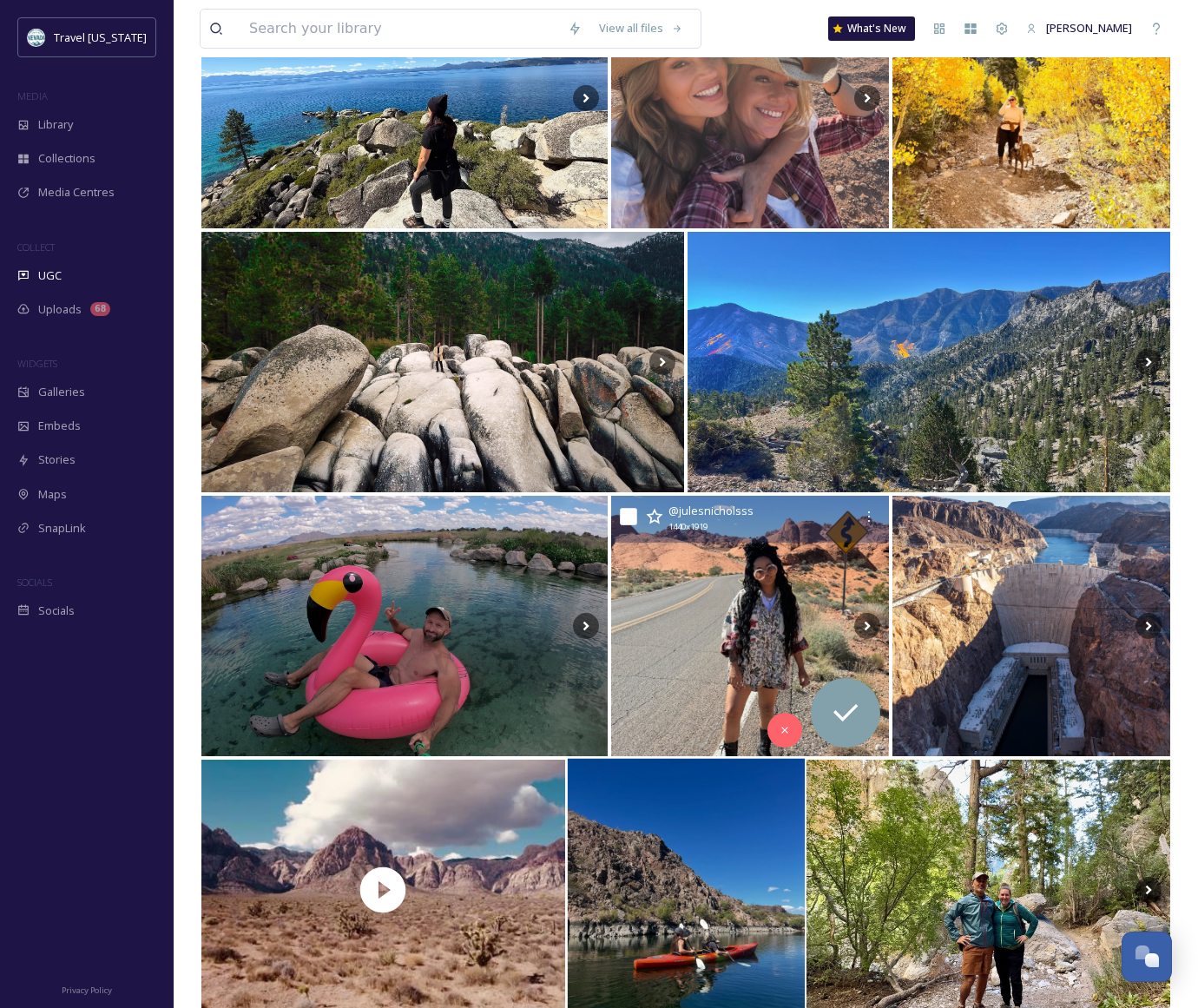
scroll to position [2797, 0]
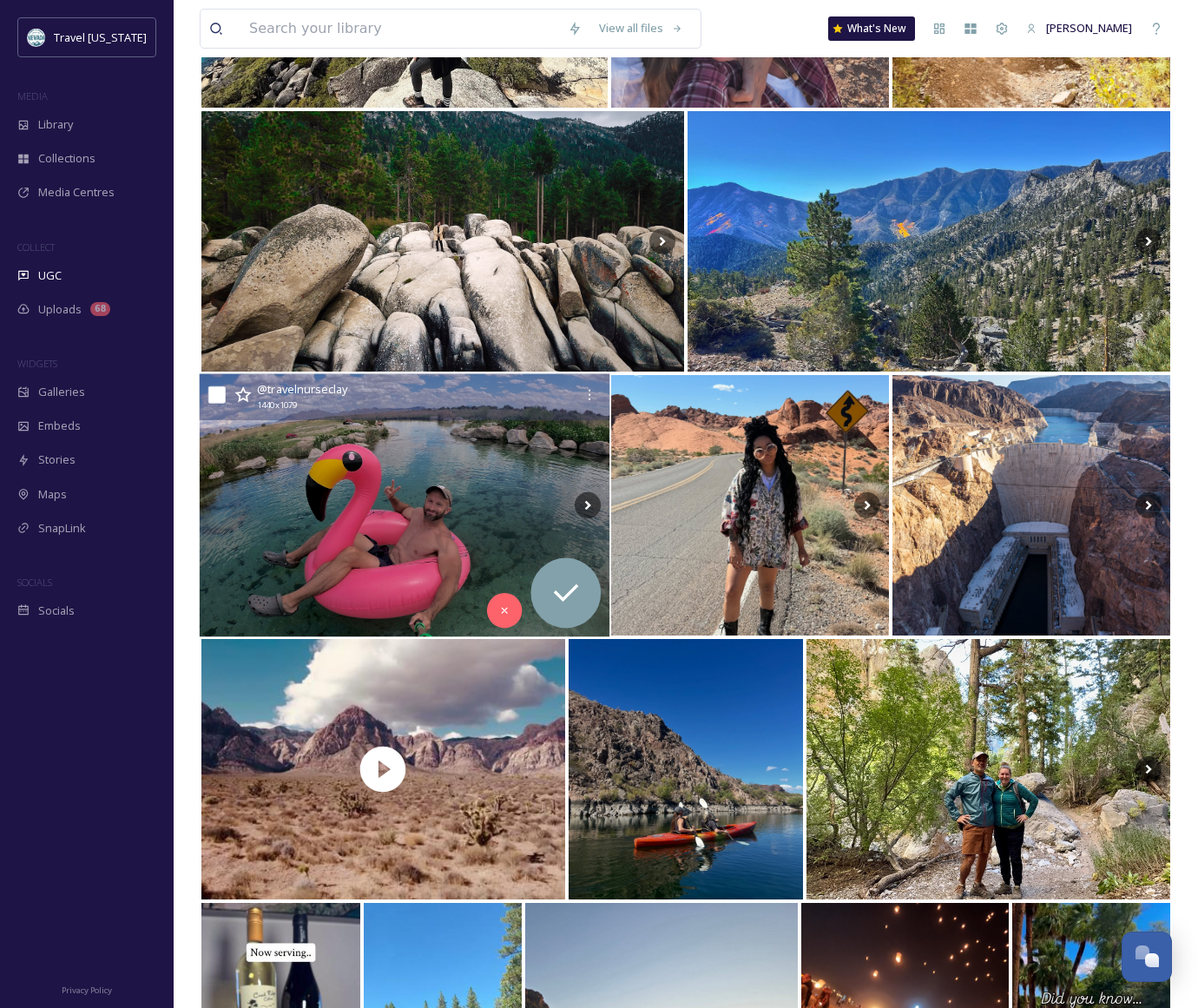
click at [332, 473] on img at bounding box center [404, 506] width 411 height 263
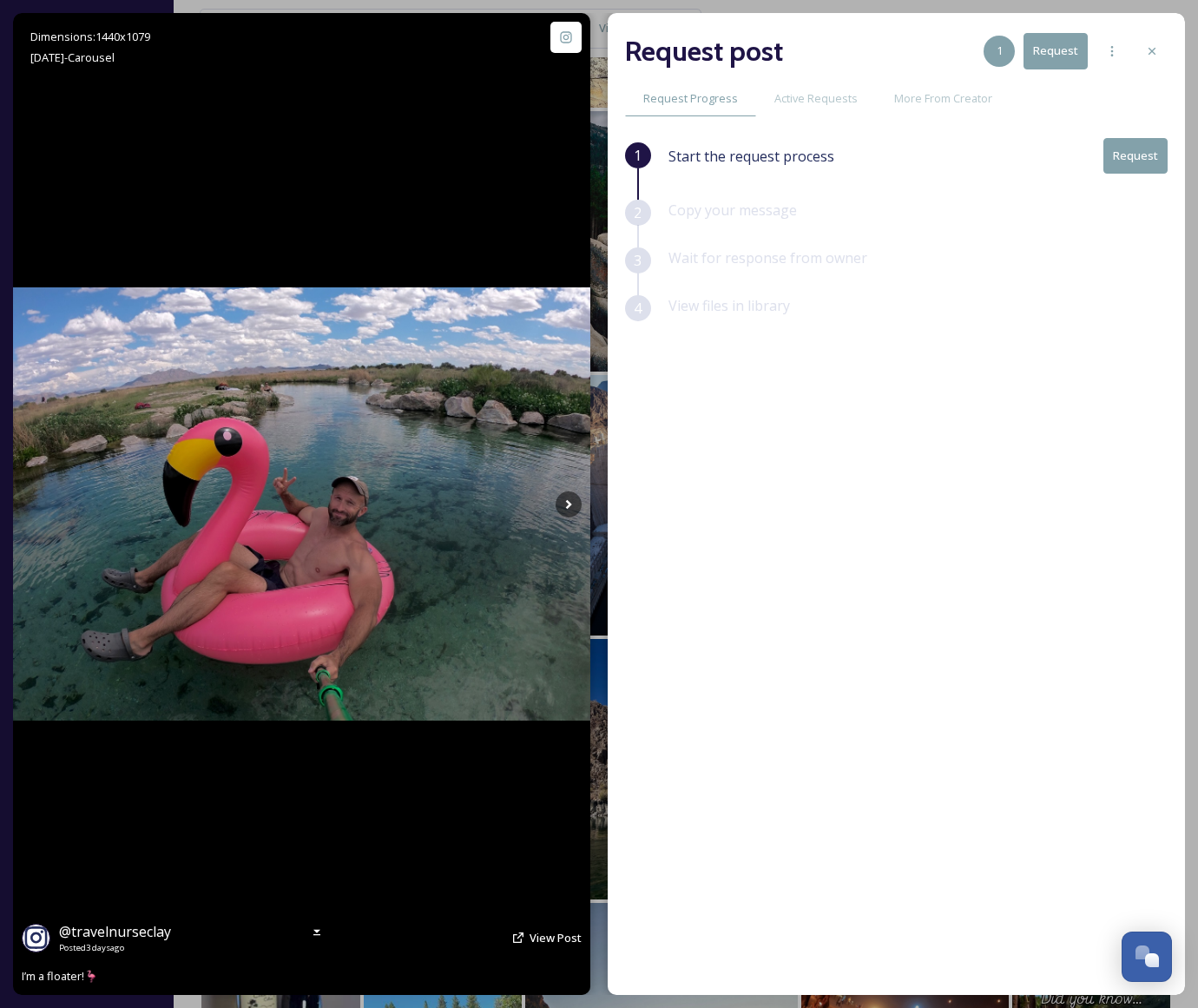
click at [275, 544] on img at bounding box center [301, 504] width 578 height 432
click at [567, 510] on icon at bounding box center [568, 504] width 26 height 26
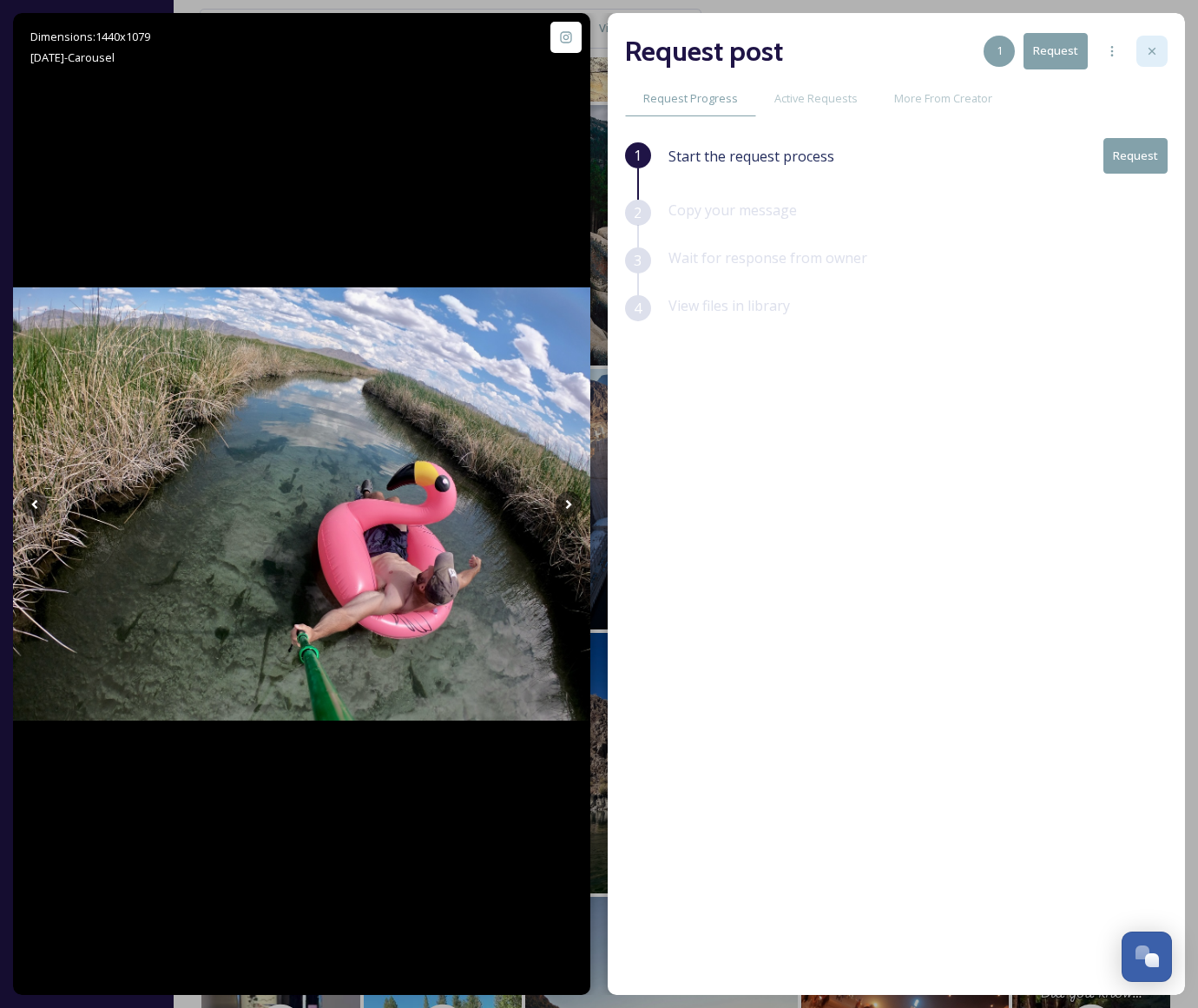
click at [1159, 53] on div at bounding box center [1153, 51] width 32 height 32
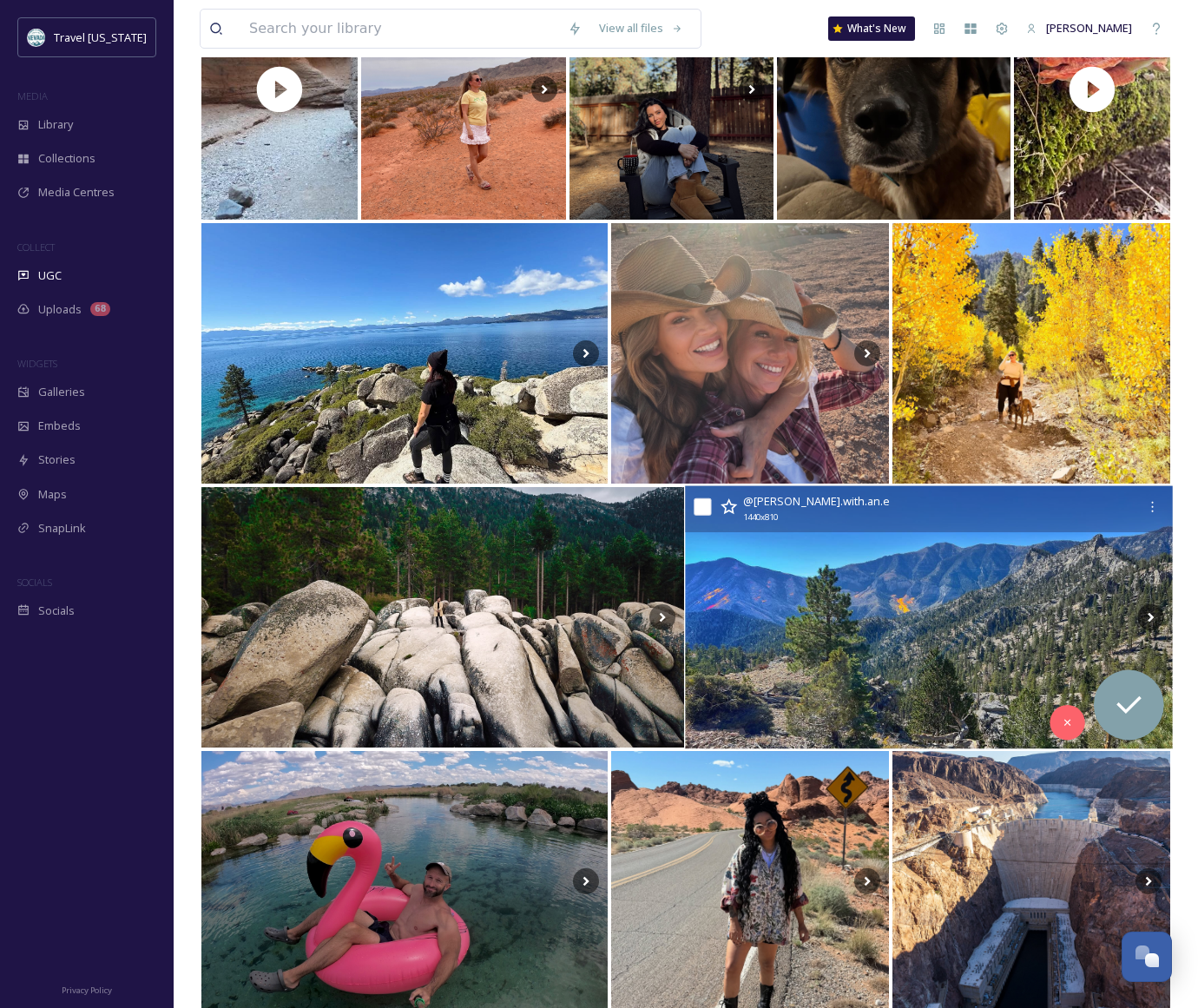
scroll to position [2390, 0]
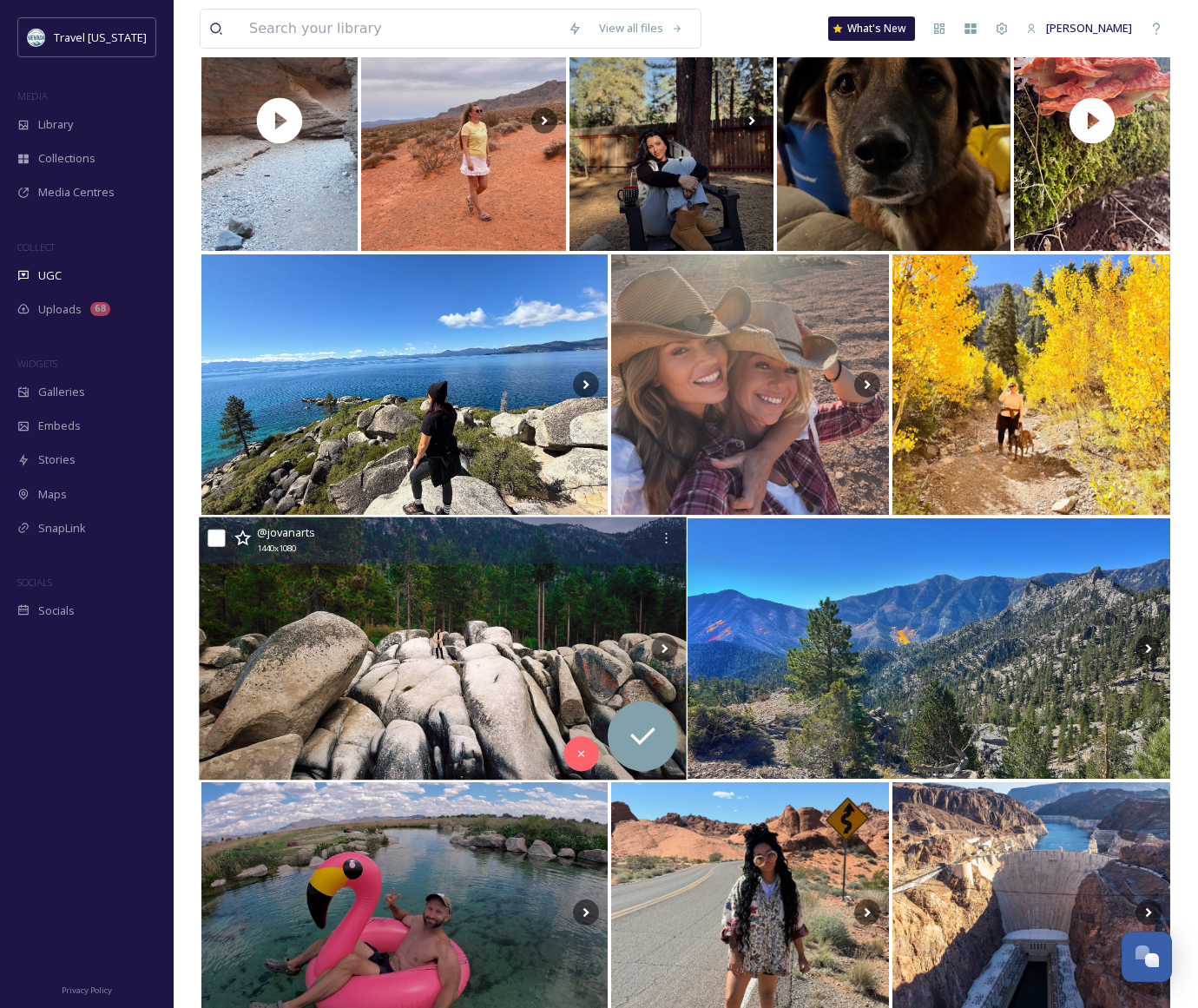
click at [554, 634] on img at bounding box center [442, 649] width 488 height 263
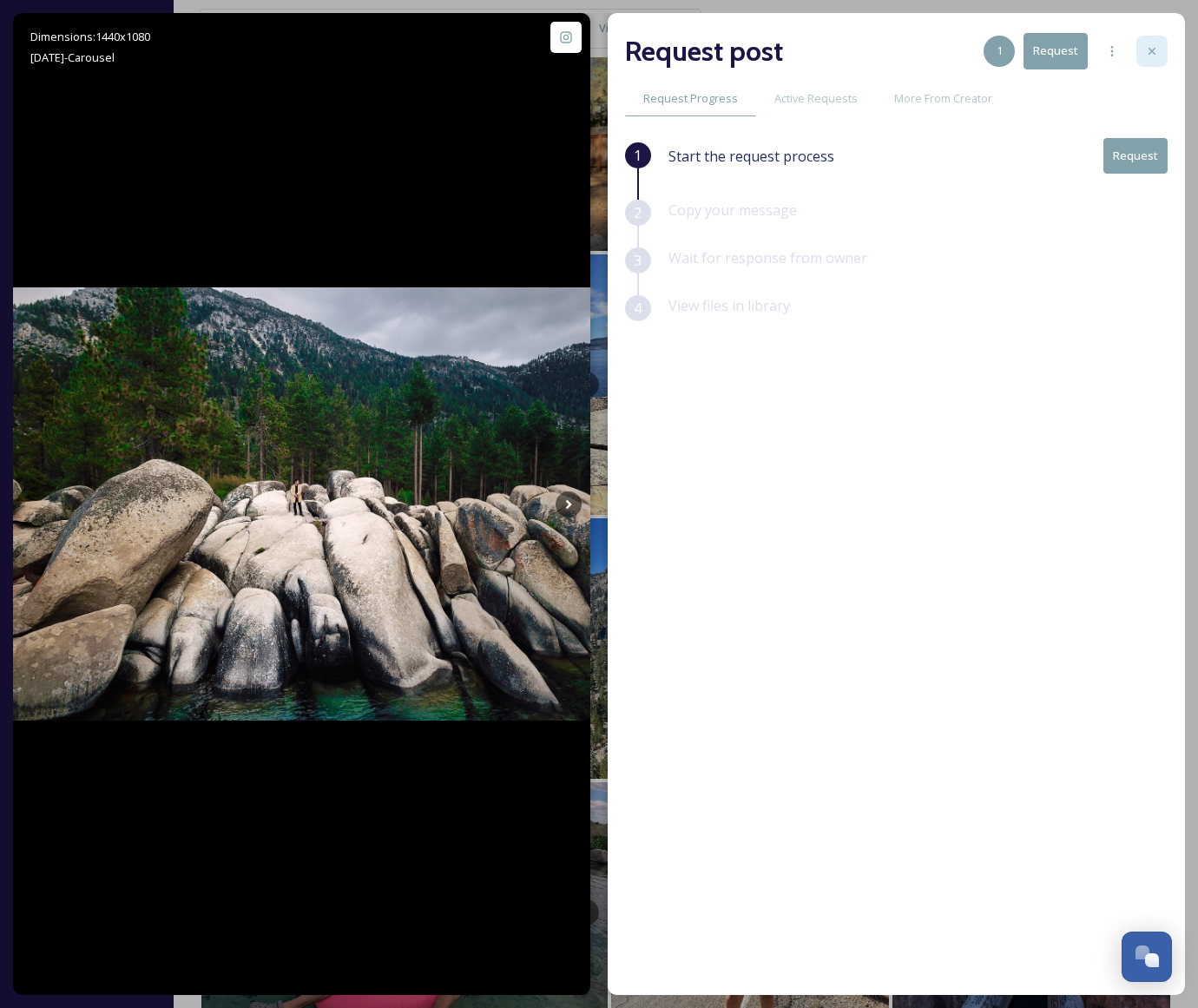
click at [1153, 53] on icon at bounding box center [1152, 51] width 14 height 14
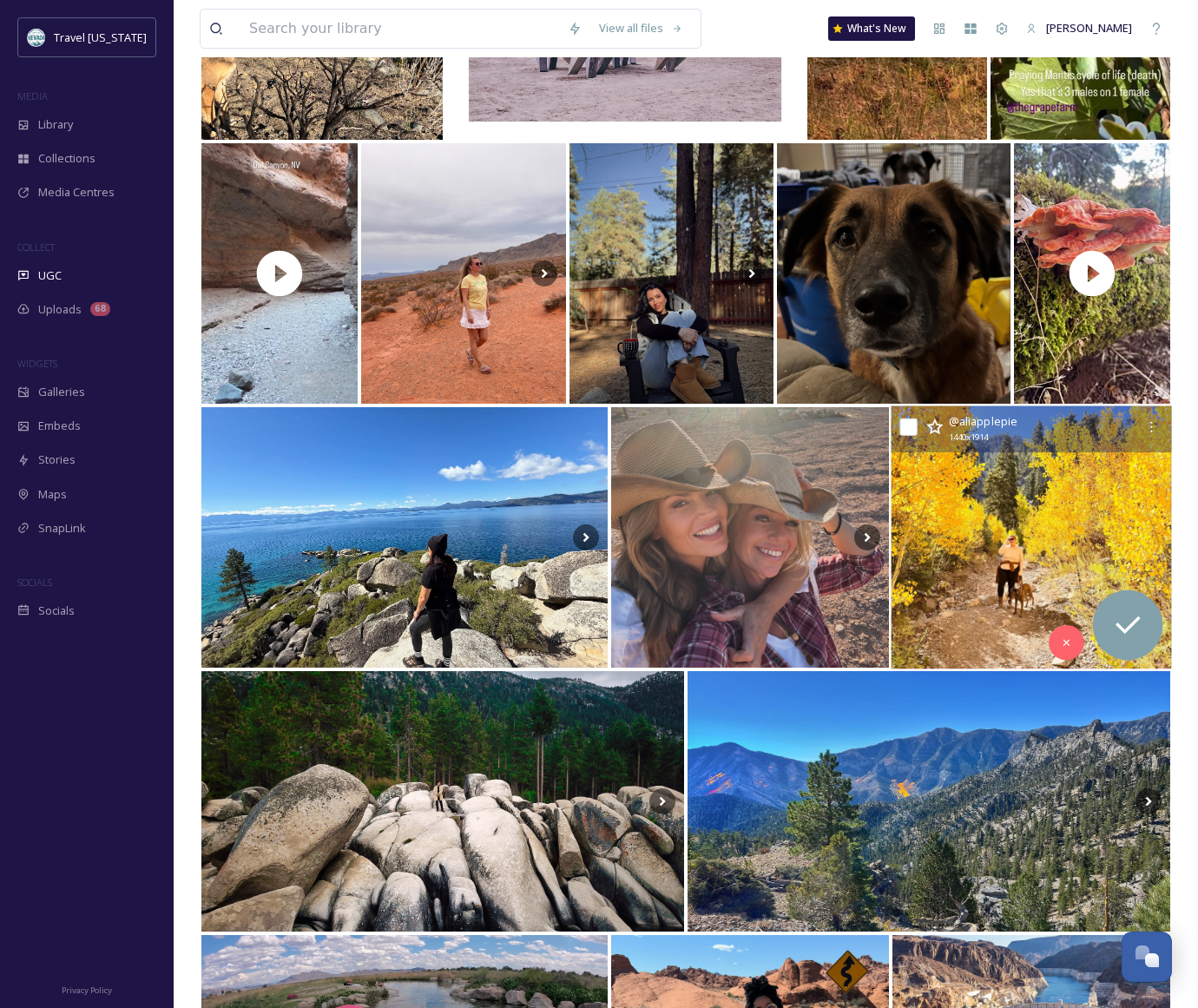
scroll to position [2223, 0]
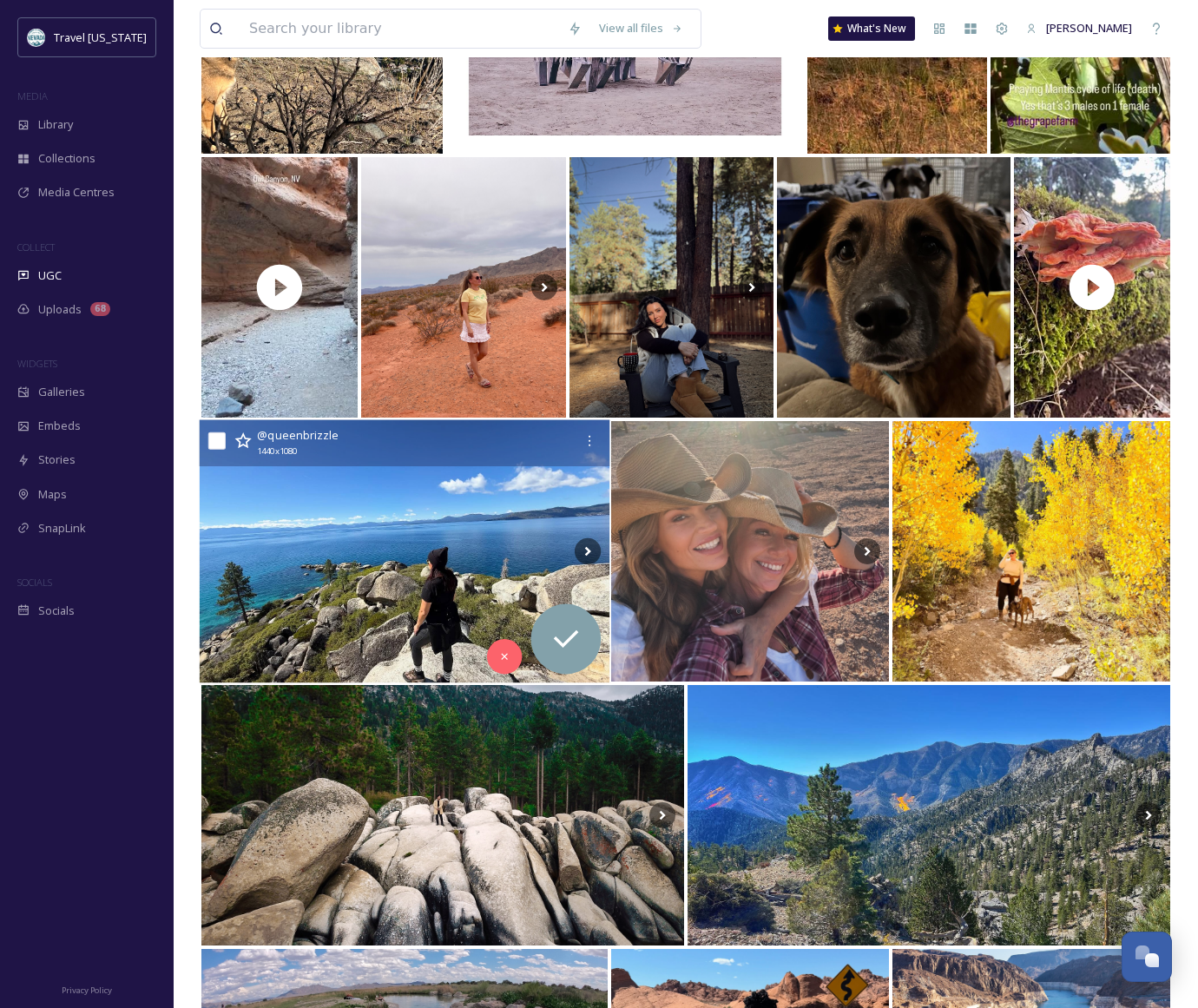
click at [363, 586] on img at bounding box center [404, 552] width 410 height 263
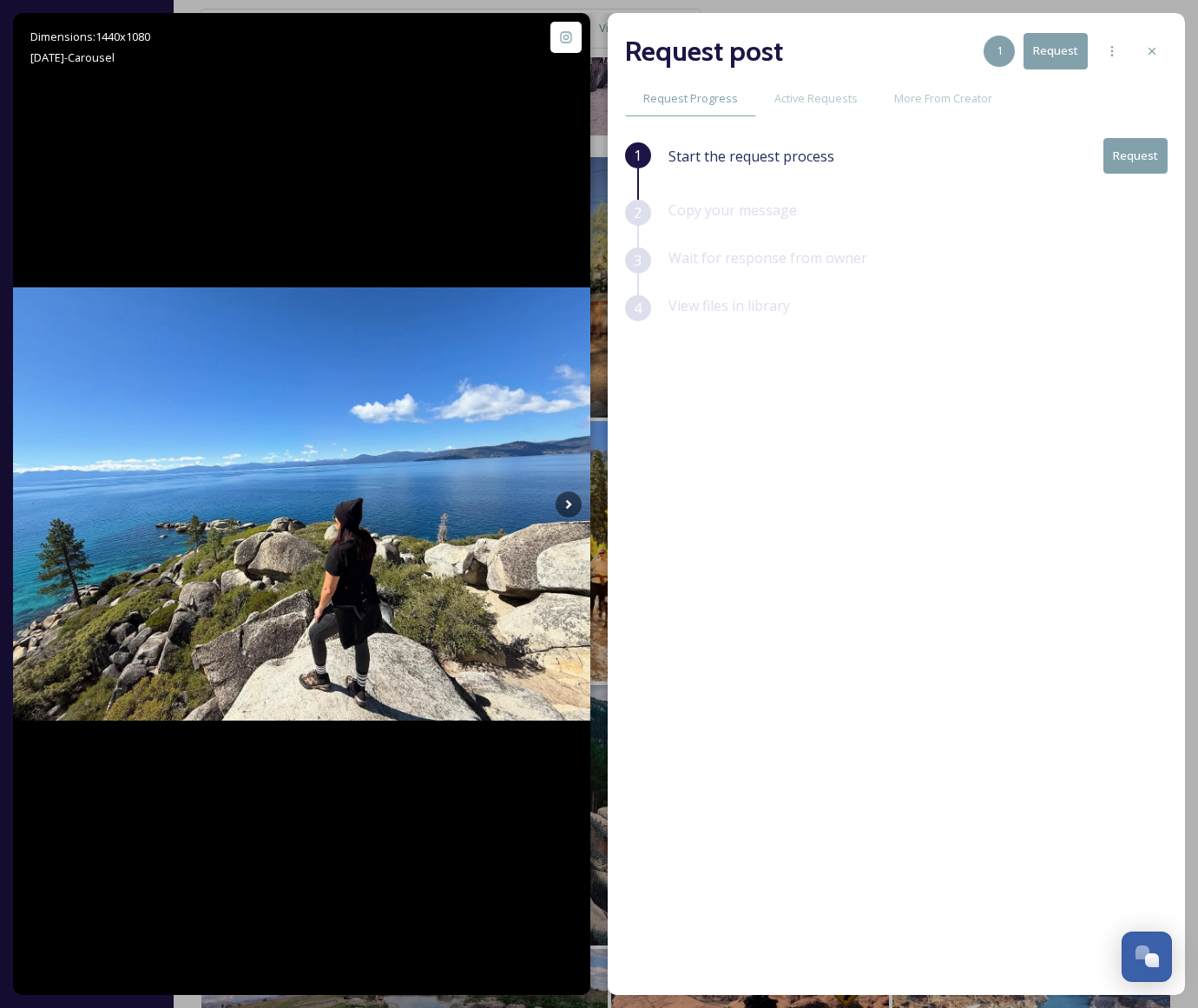
click at [1154, 49] on icon at bounding box center [1152, 51] width 14 height 14
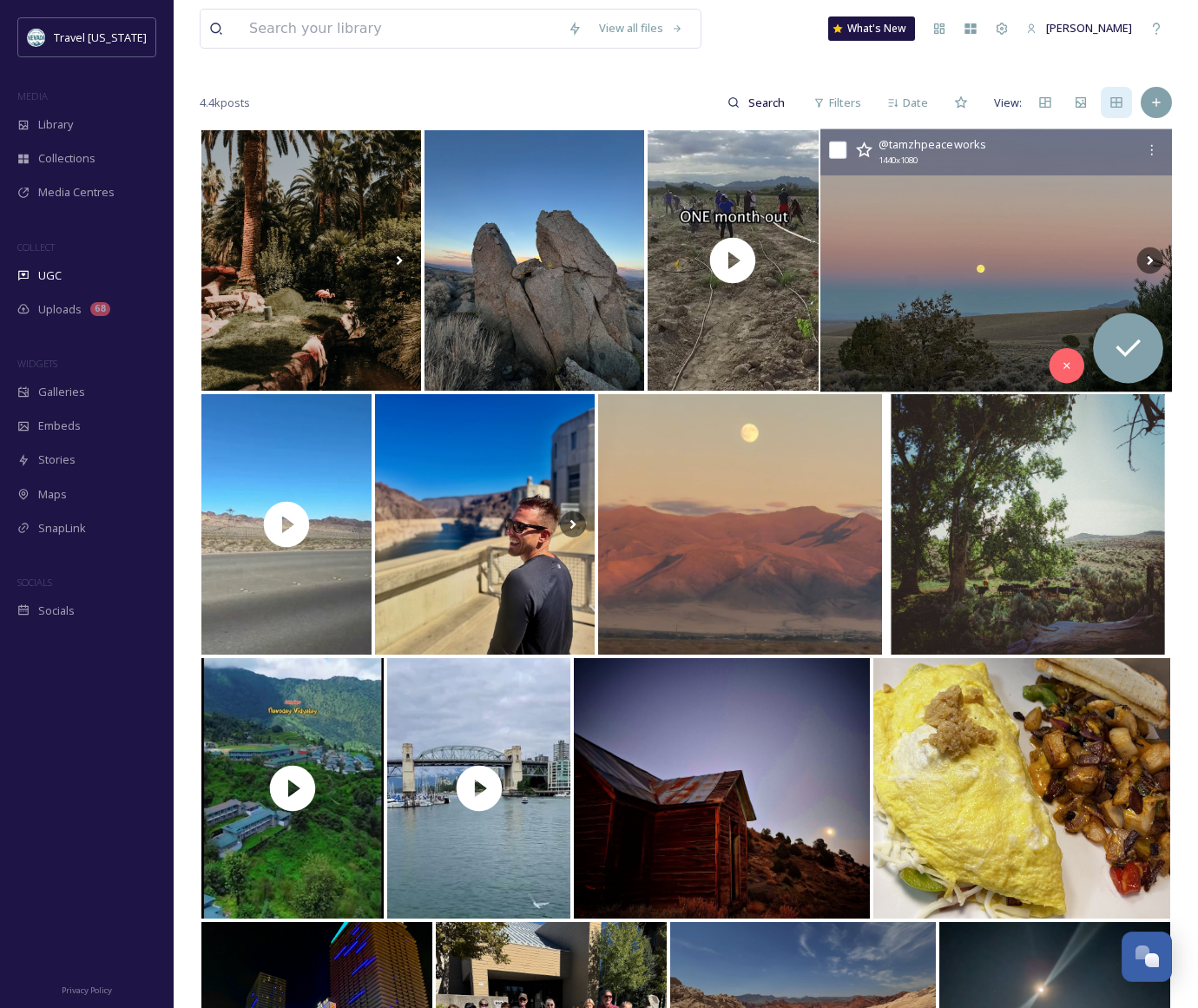
scroll to position [139, 0]
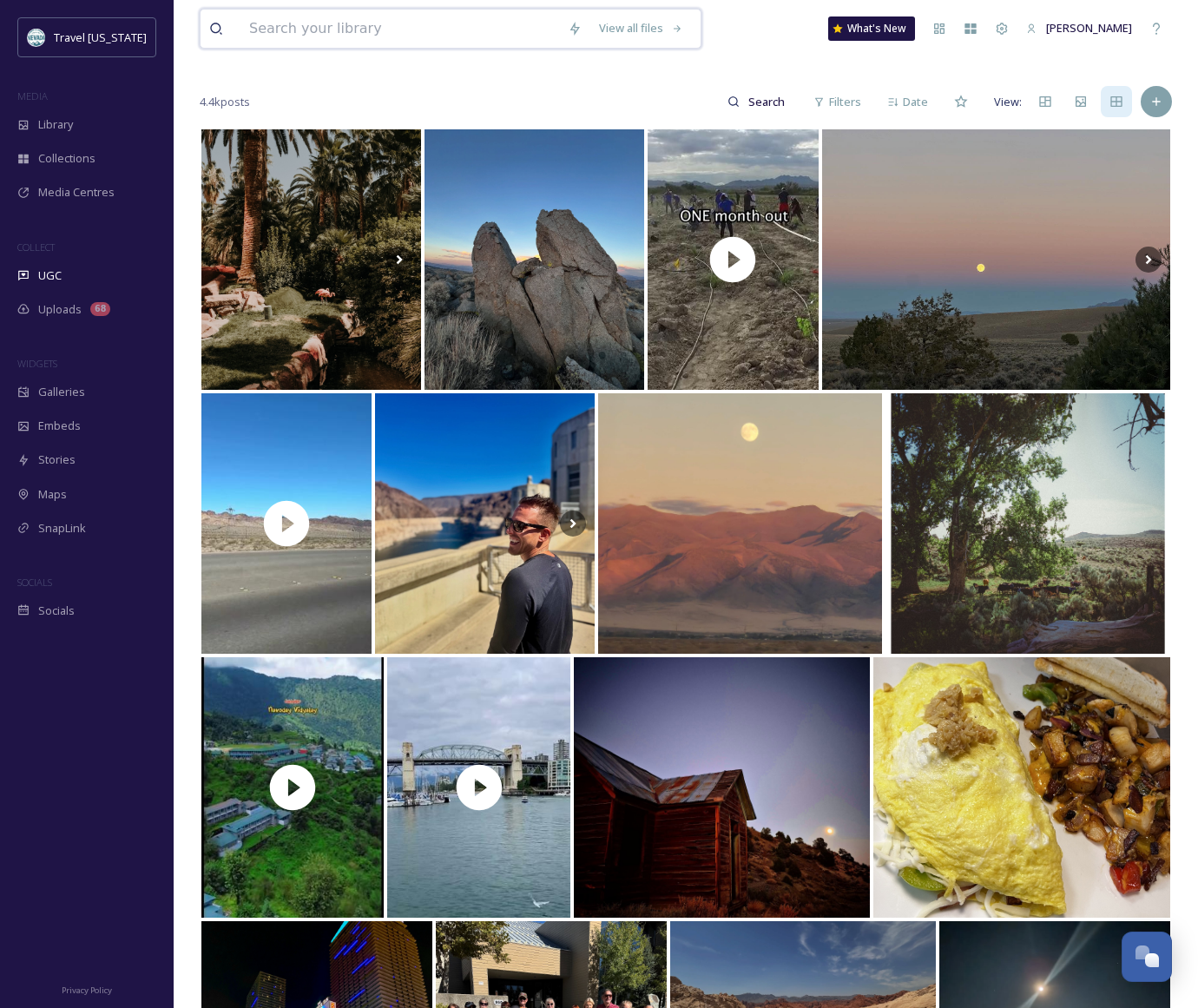
click at [338, 27] on input at bounding box center [400, 28] width 319 height 38
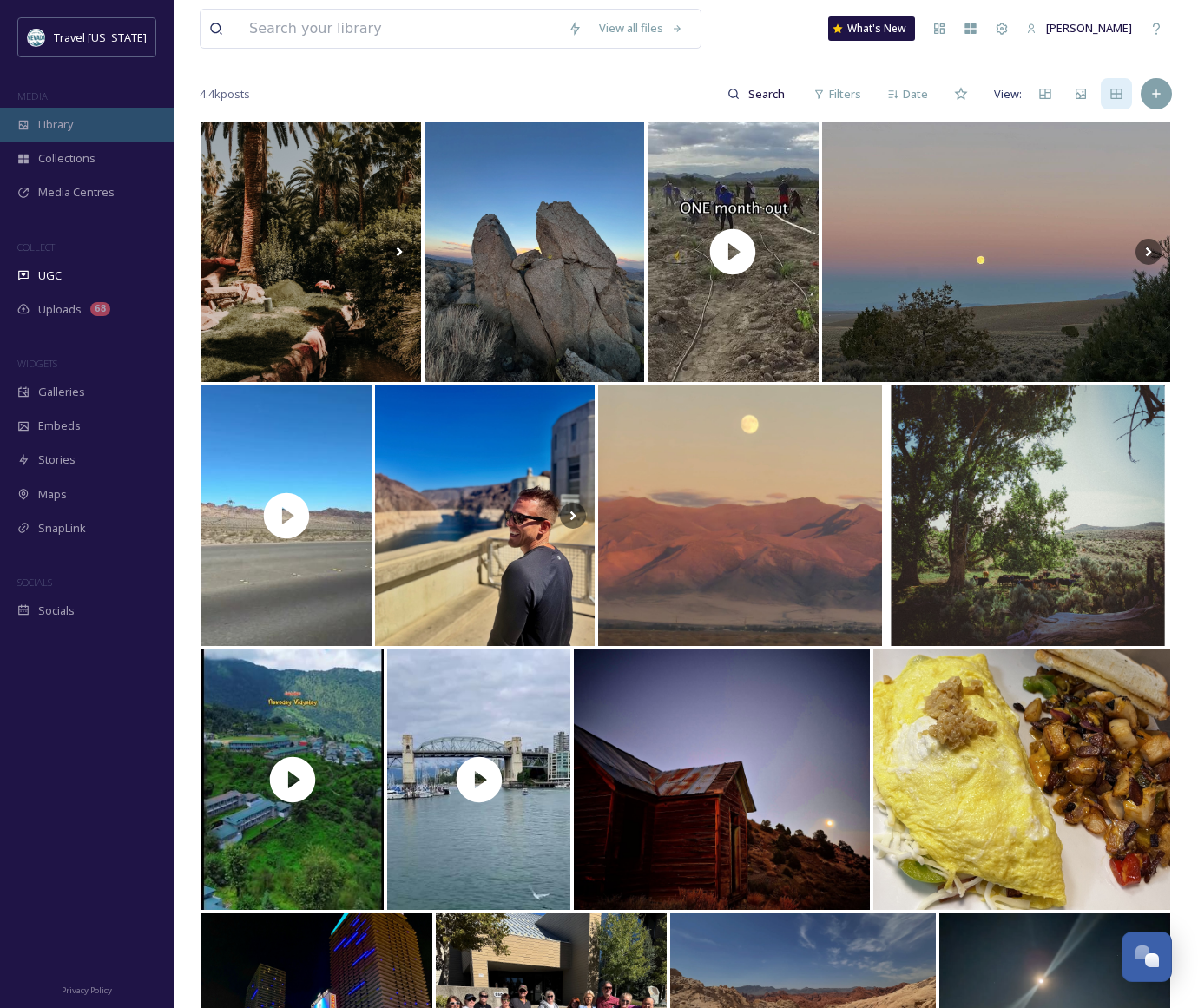
click at [33, 128] on div "Library" at bounding box center [86, 124] width 173 height 34
